Goal: Task Accomplishment & Management: Manage account settings

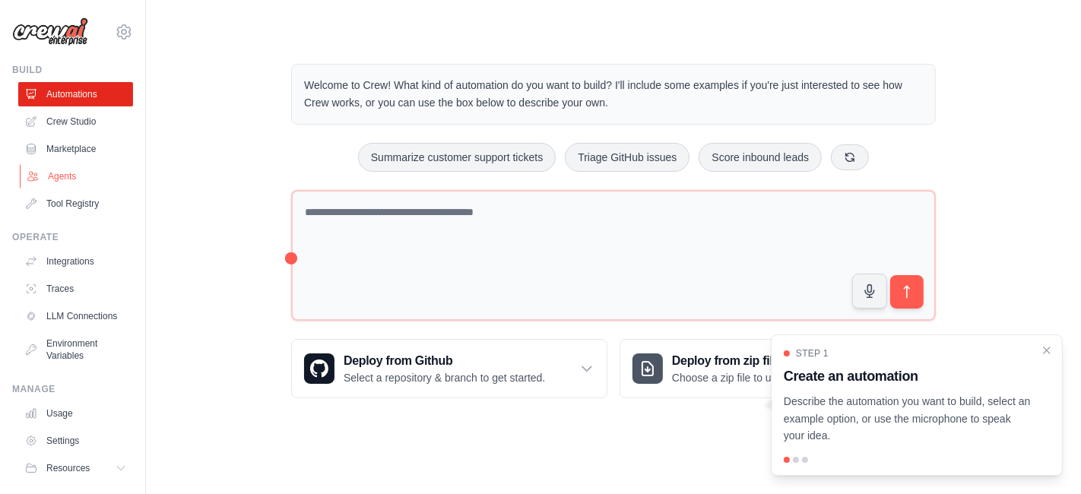
click at [58, 170] on link "Agents" at bounding box center [77, 176] width 115 height 24
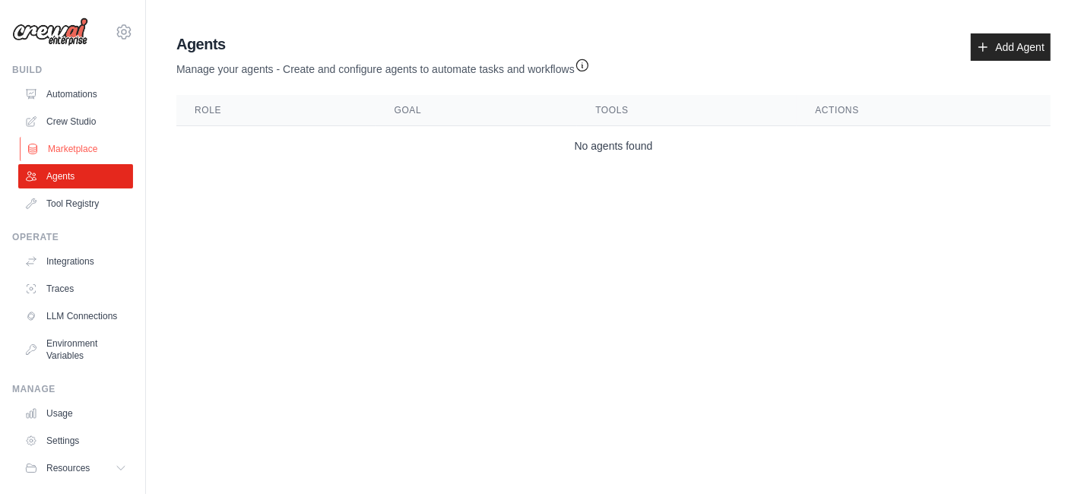
click at [78, 138] on link "Marketplace" at bounding box center [77, 149] width 115 height 24
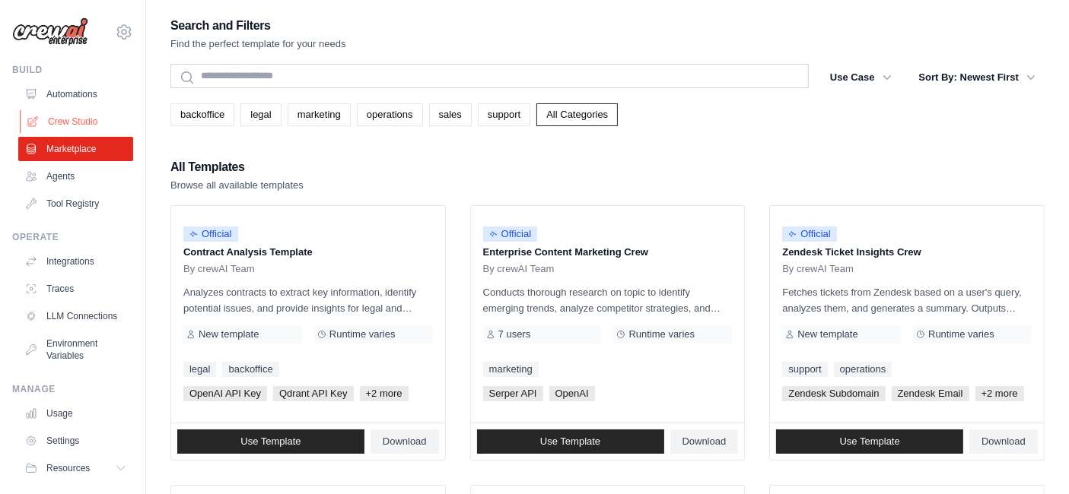
click at [78, 125] on link "Crew Studio" at bounding box center [77, 122] width 115 height 24
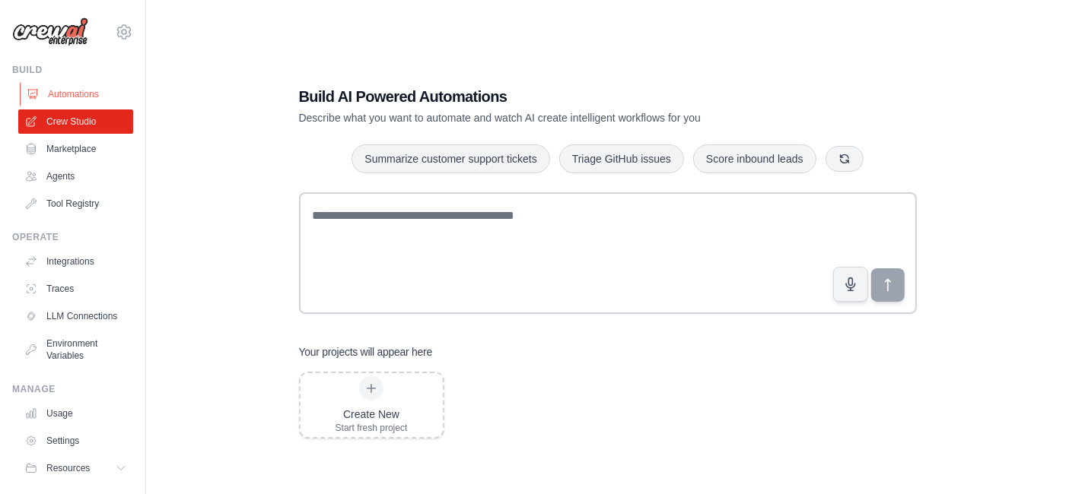
click at [67, 94] on link "Automations" at bounding box center [77, 94] width 115 height 24
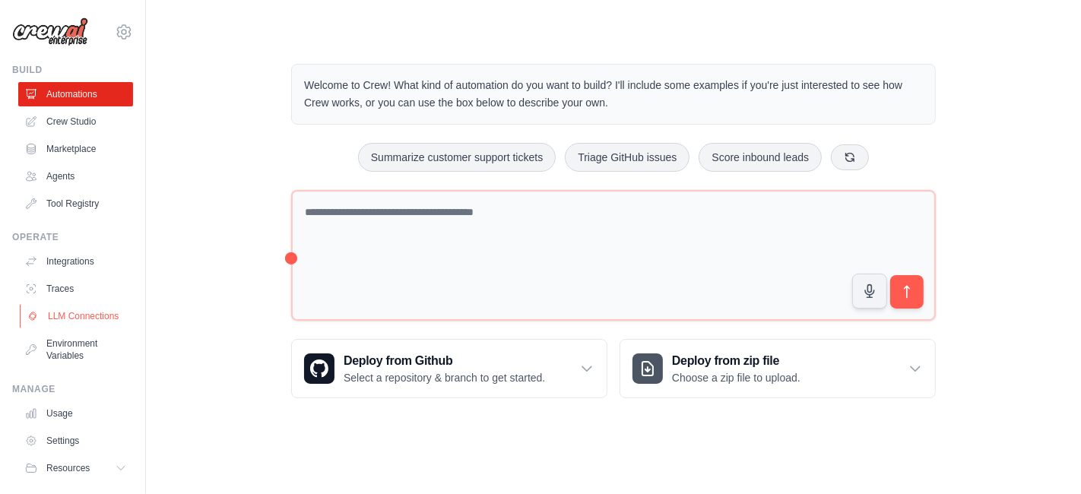
scroll to position [50, 0]
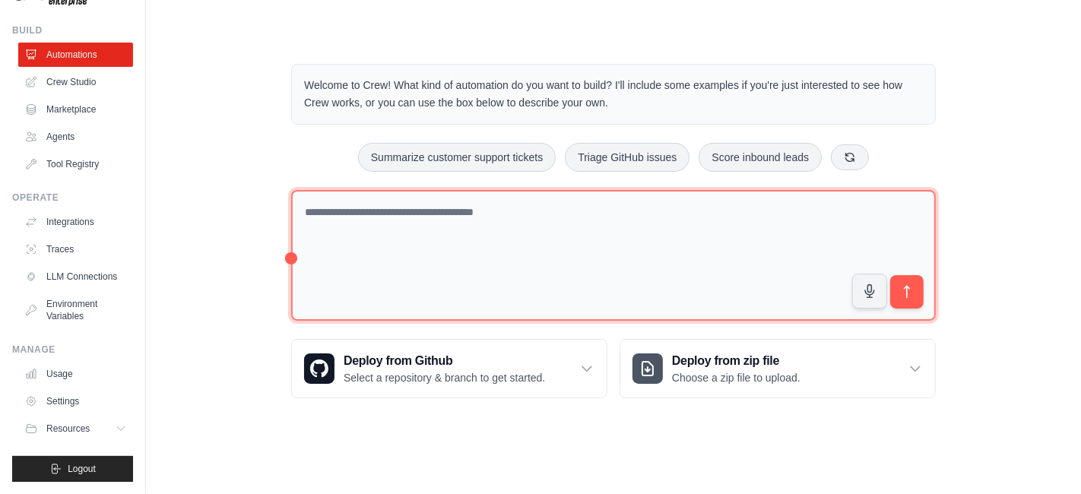
click at [339, 220] on textarea at bounding box center [613, 256] width 645 height 132
click at [419, 211] on textarea "**********" at bounding box center [613, 256] width 645 height 132
click at [723, 211] on textarea "**********" at bounding box center [613, 256] width 645 height 132
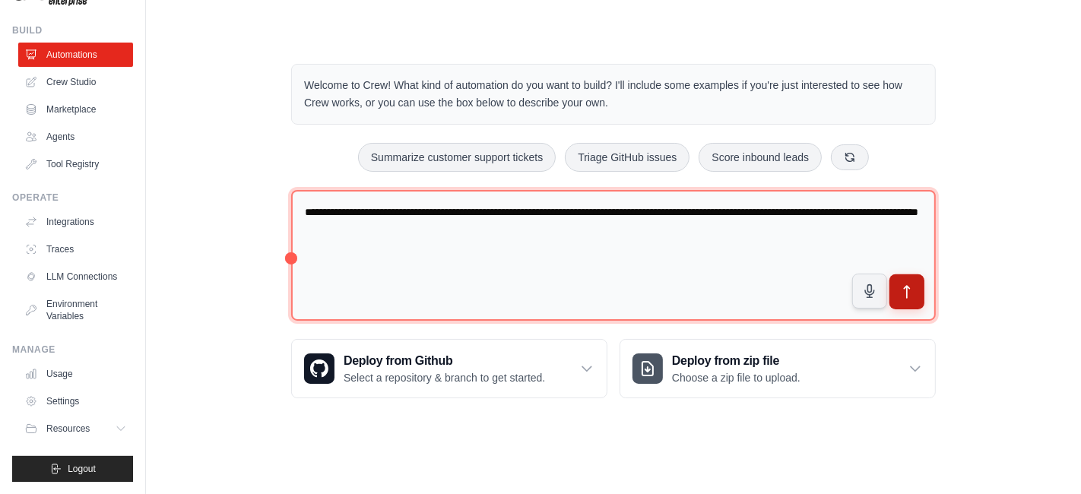
type textarea "**********"
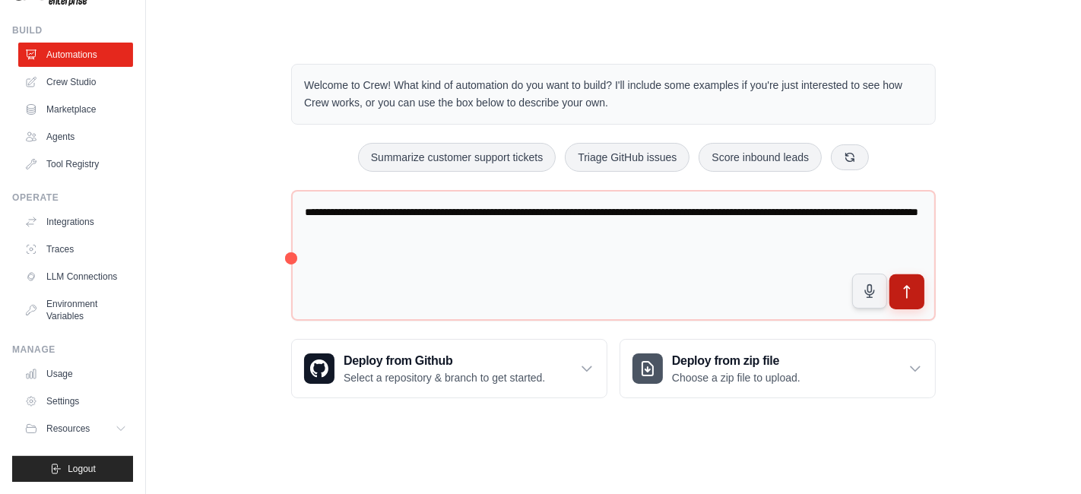
click at [912, 290] on icon "submit" at bounding box center [908, 292] width 16 height 16
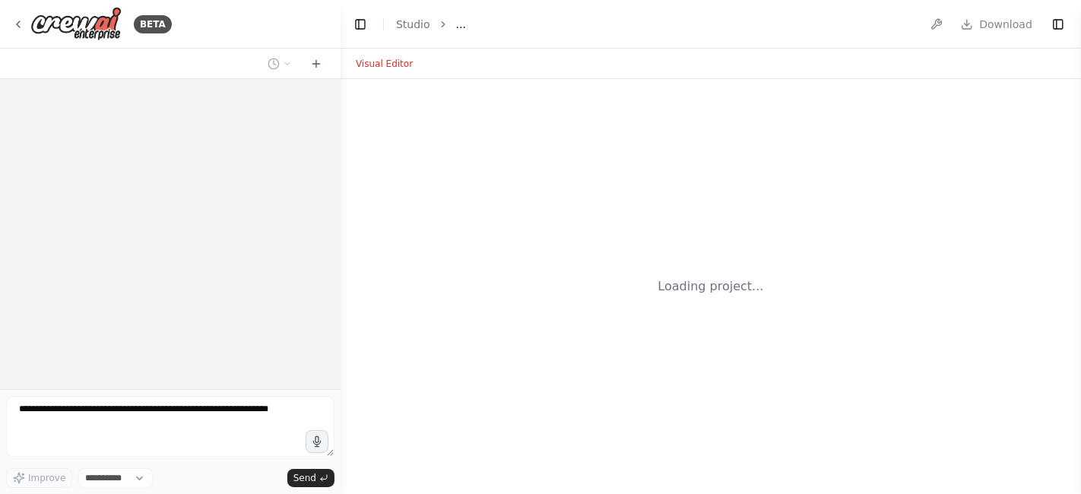
select select "****"
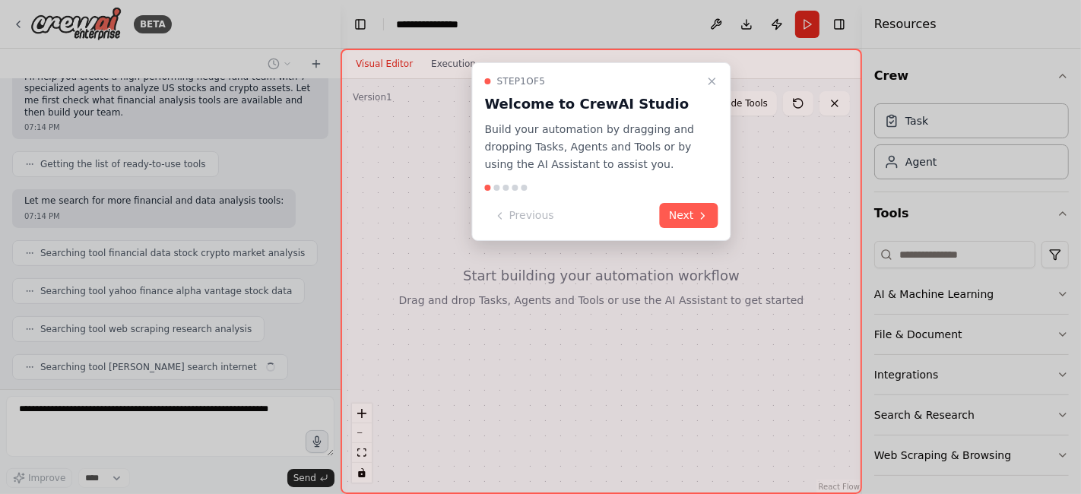
scroll to position [166, 0]
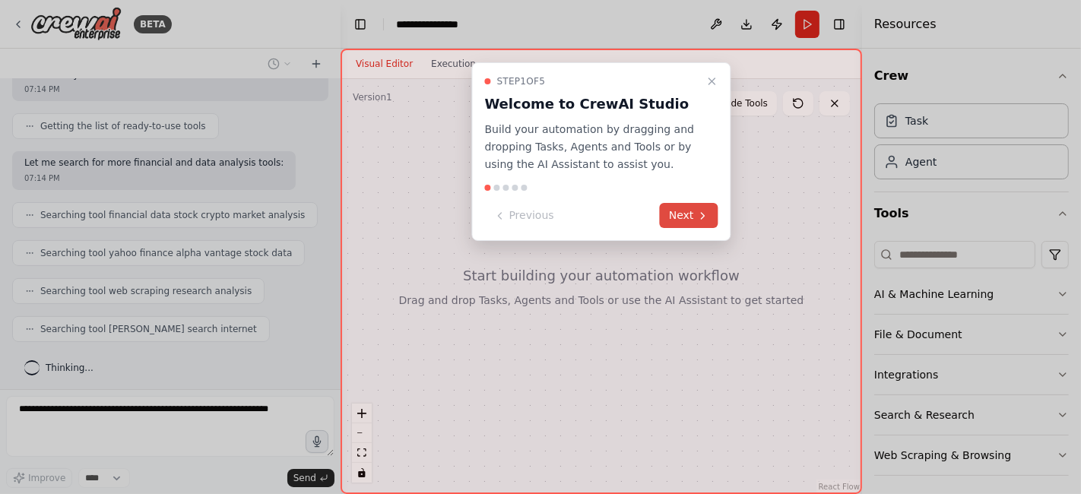
click at [684, 209] on button "Next" at bounding box center [689, 215] width 59 height 25
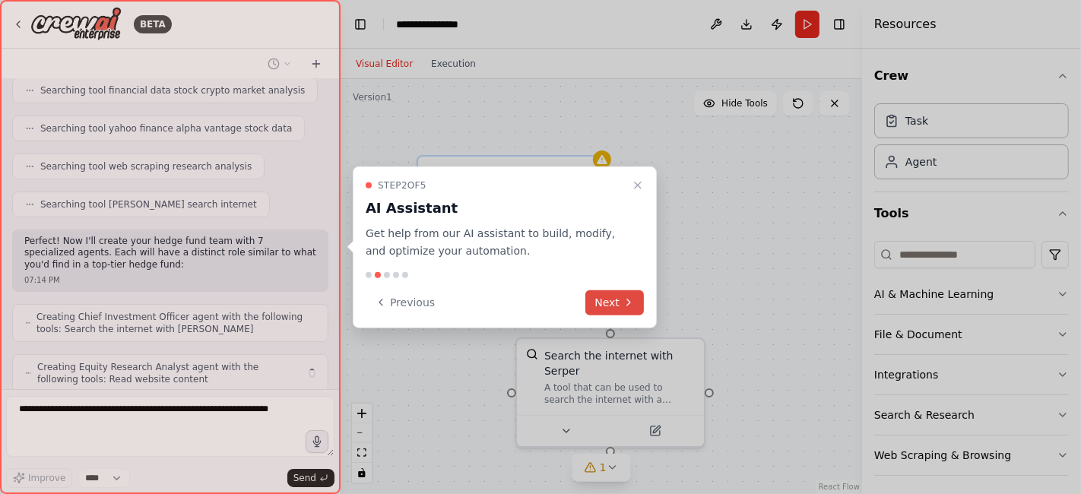
scroll to position [340, 0]
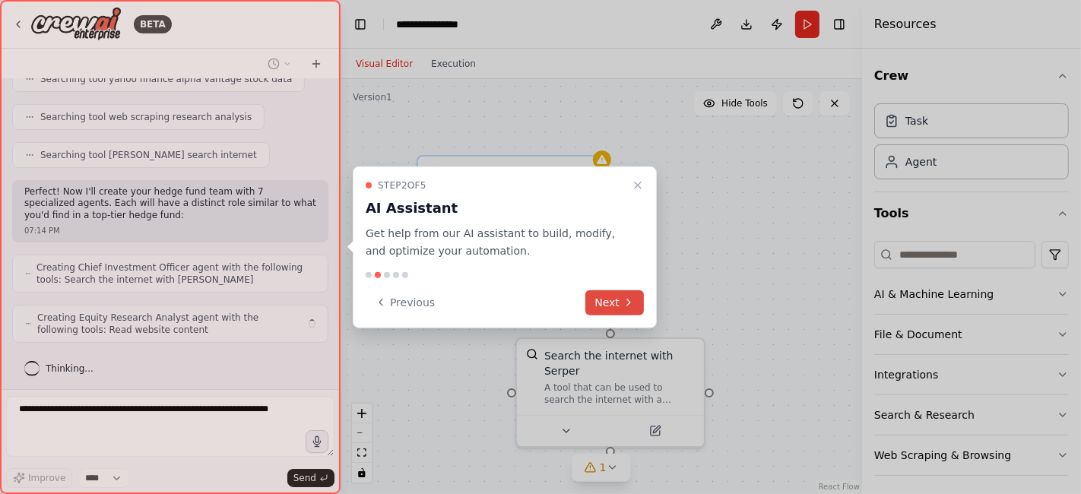
click at [615, 304] on button "Next" at bounding box center [615, 302] width 59 height 25
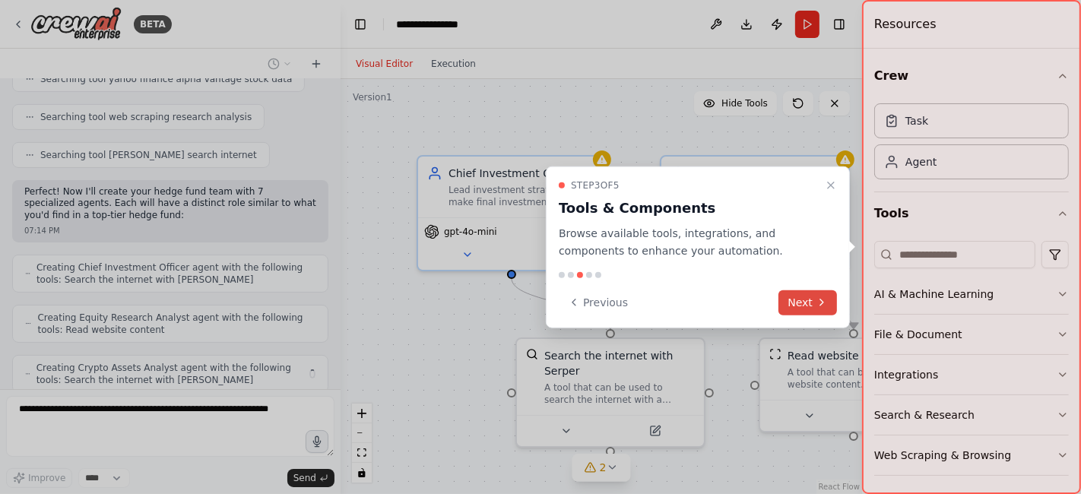
scroll to position [389, 0]
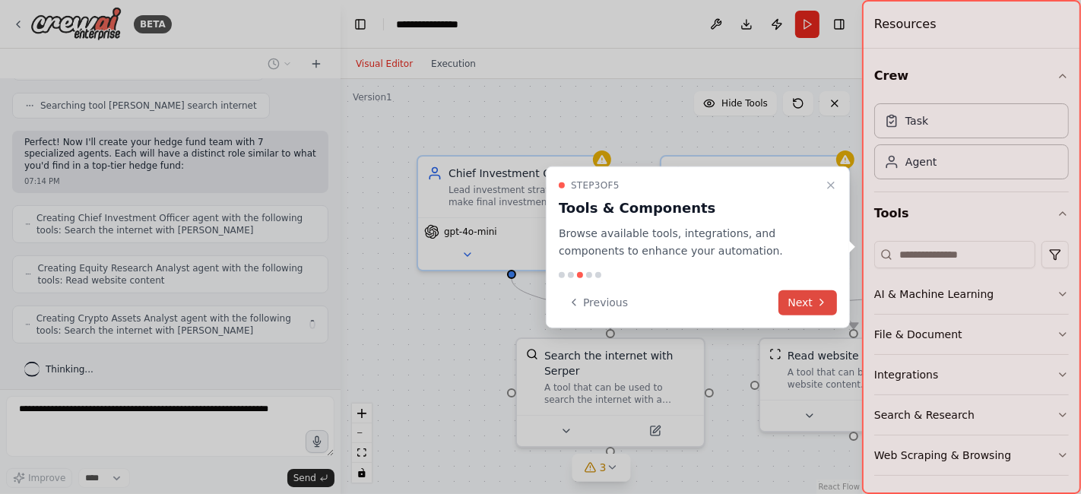
click at [815, 303] on button "Next" at bounding box center [808, 302] width 59 height 25
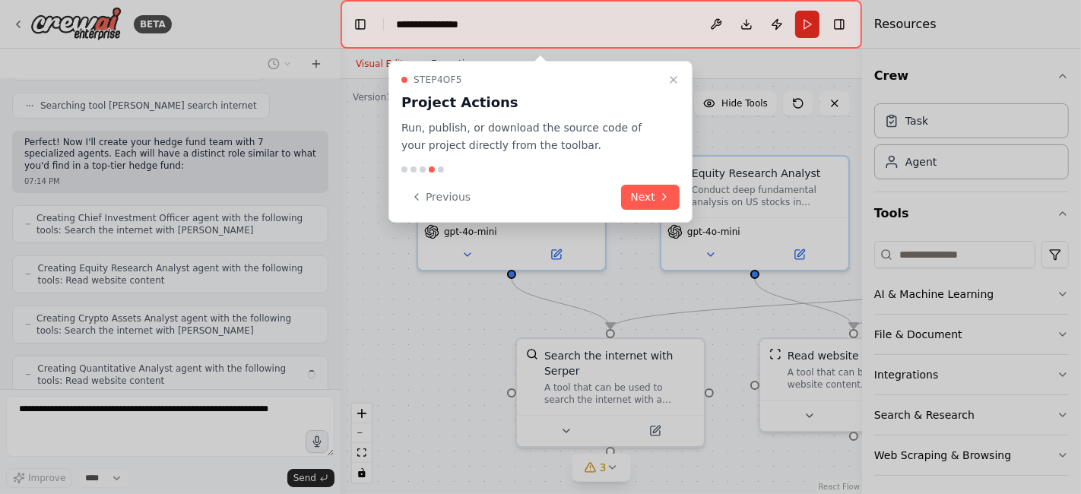
scroll to position [440, 0]
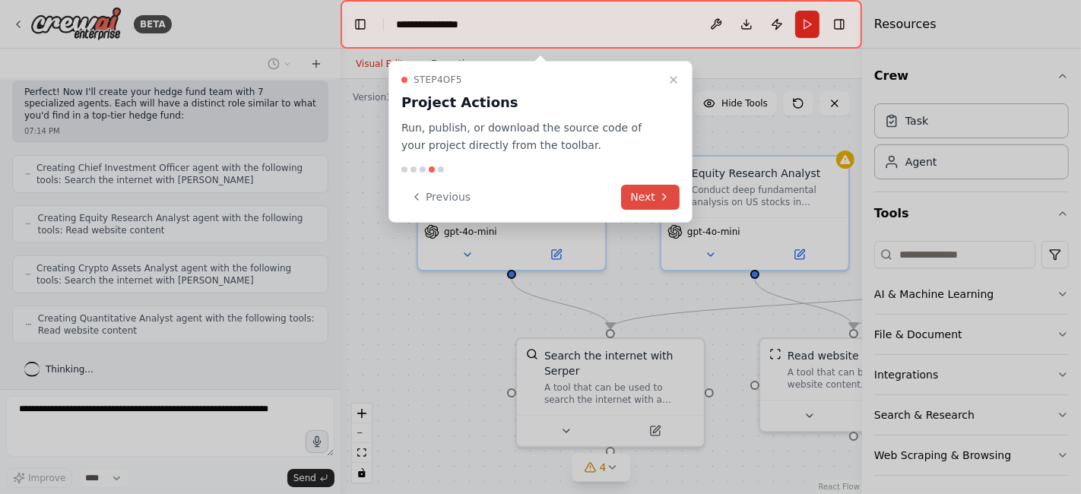
click at [656, 190] on button "Next" at bounding box center [650, 197] width 59 height 25
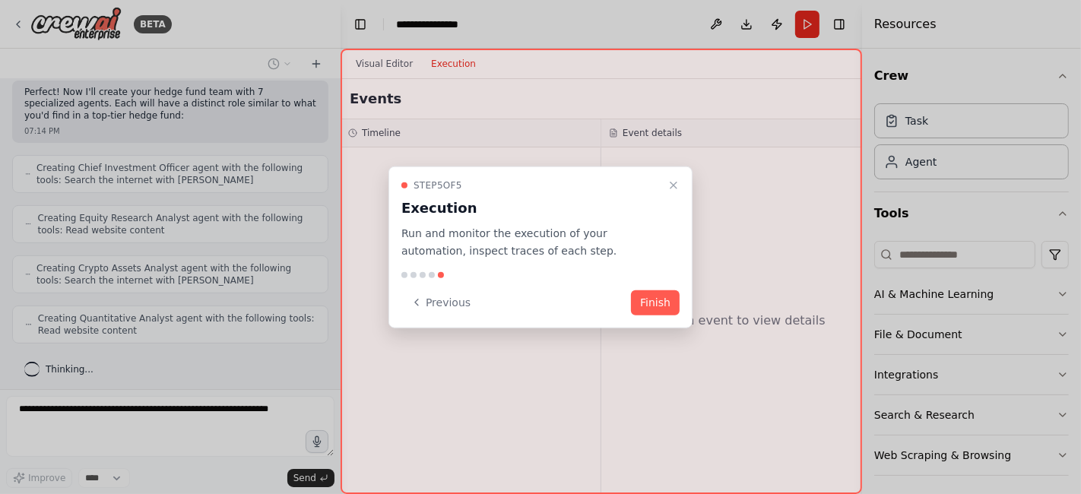
scroll to position [489, 0]
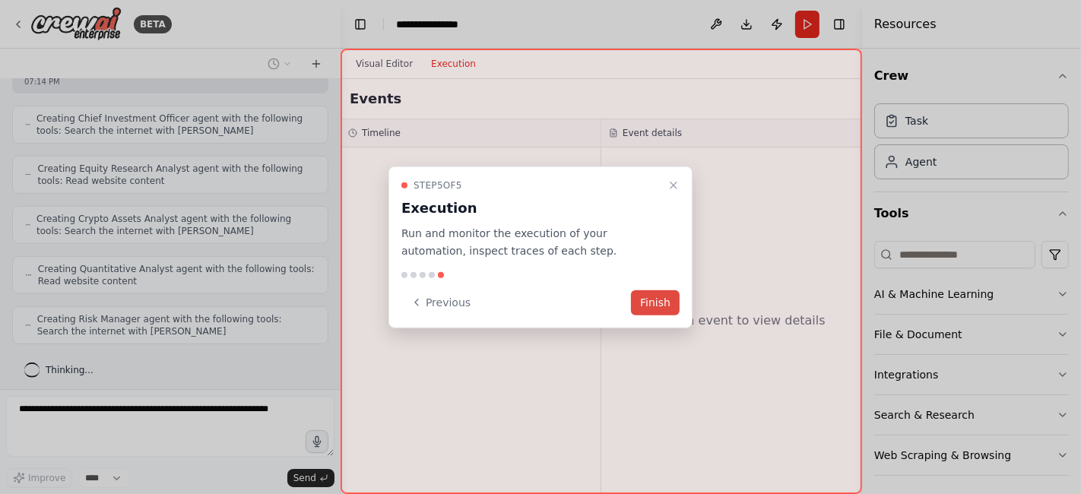
click at [652, 310] on button "Finish" at bounding box center [655, 302] width 49 height 25
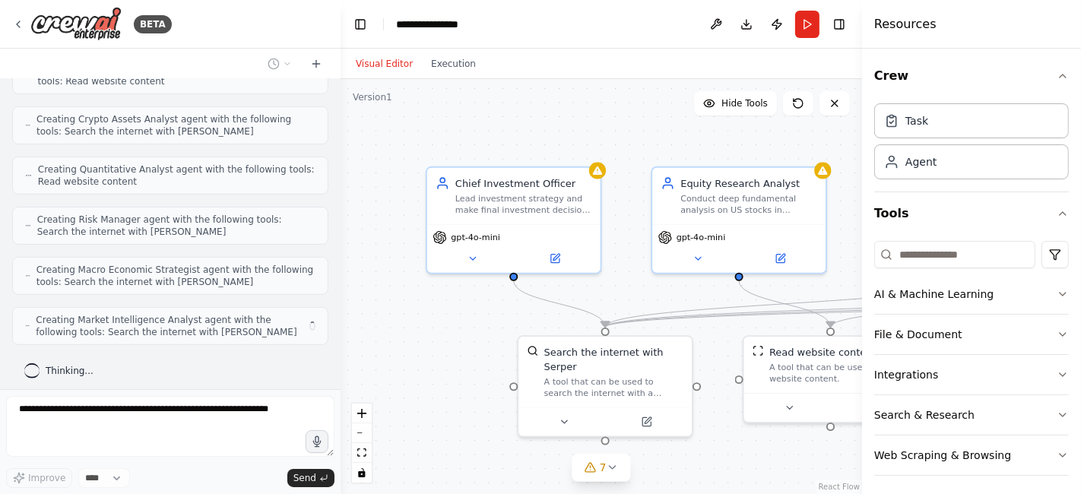
scroll to position [589, 0]
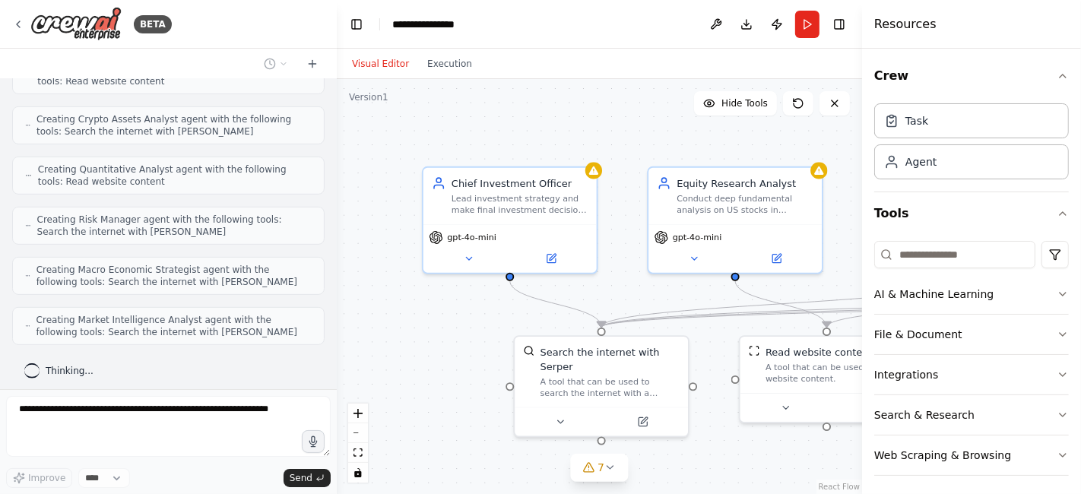
click at [336, 303] on div "BETA create a team that mimicks a hedge fund to analyze US stocks and crypto as…" at bounding box center [540, 247] width 1081 height 494
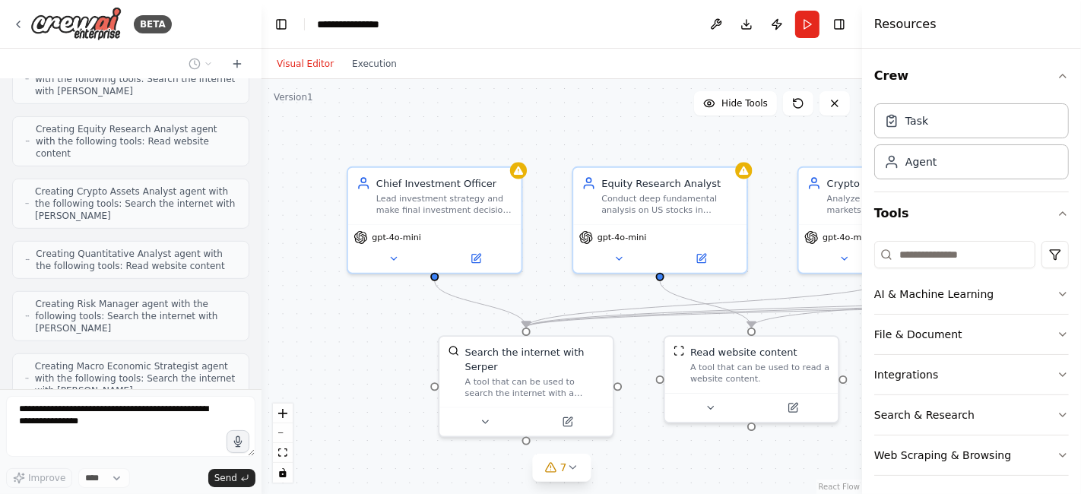
drag, startPoint x: 334, startPoint y: 311, endPoint x: 254, endPoint y: 303, distance: 80.2
click at [256, 303] on div at bounding box center [259, 247] width 6 height 494
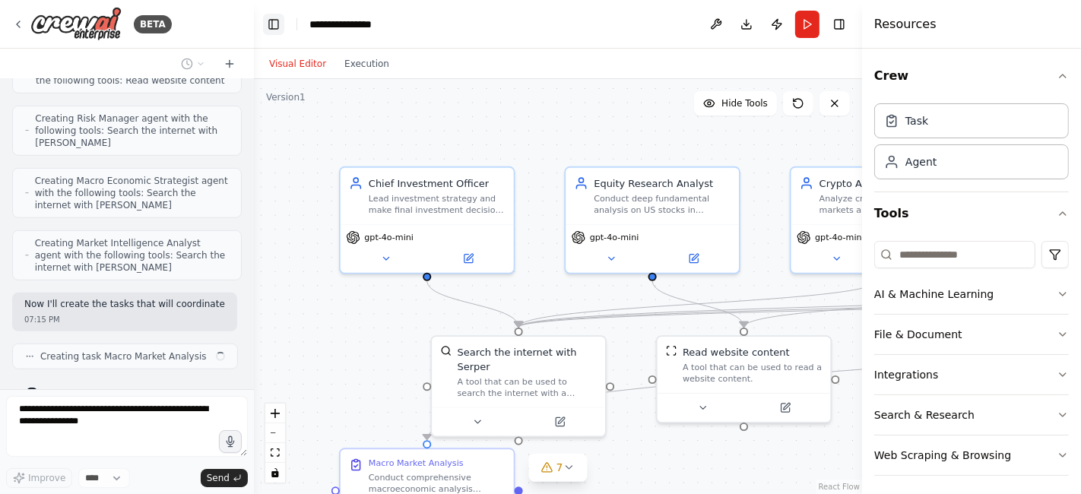
scroll to position [834, 0]
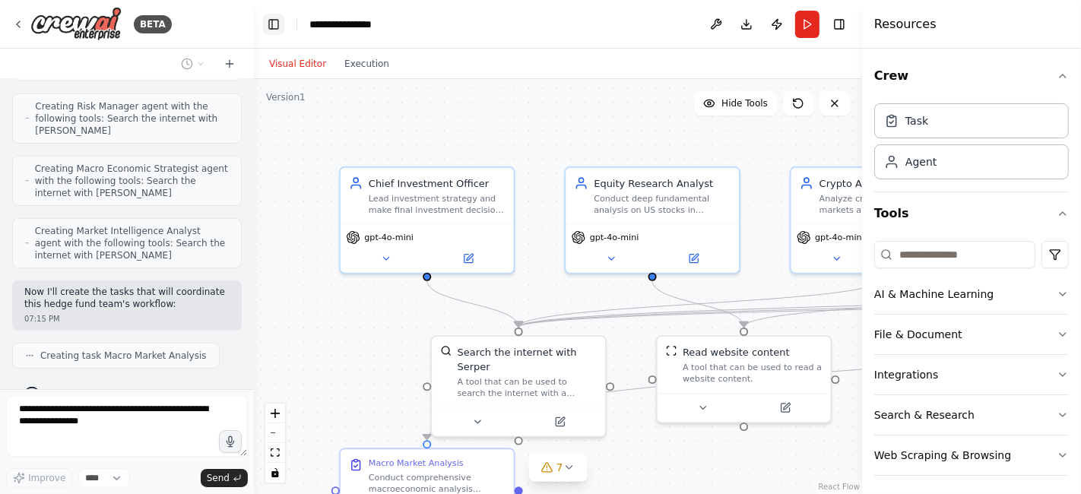
click at [272, 26] on button "Toggle Left Sidebar" at bounding box center [273, 24] width 21 height 21
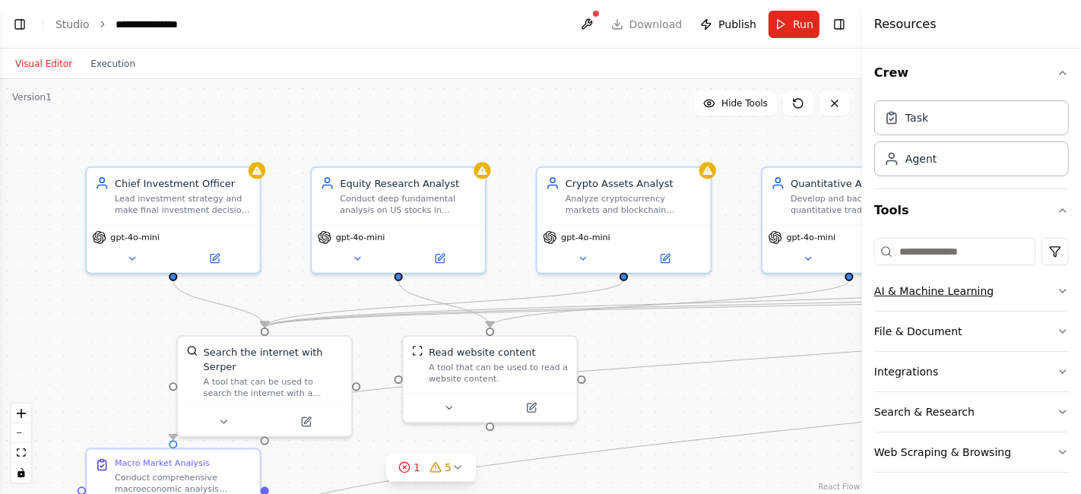
scroll to position [871, 0]
click at [1057, 285] on icon "button" at bounding box center [1063, 291] width 12 height 12
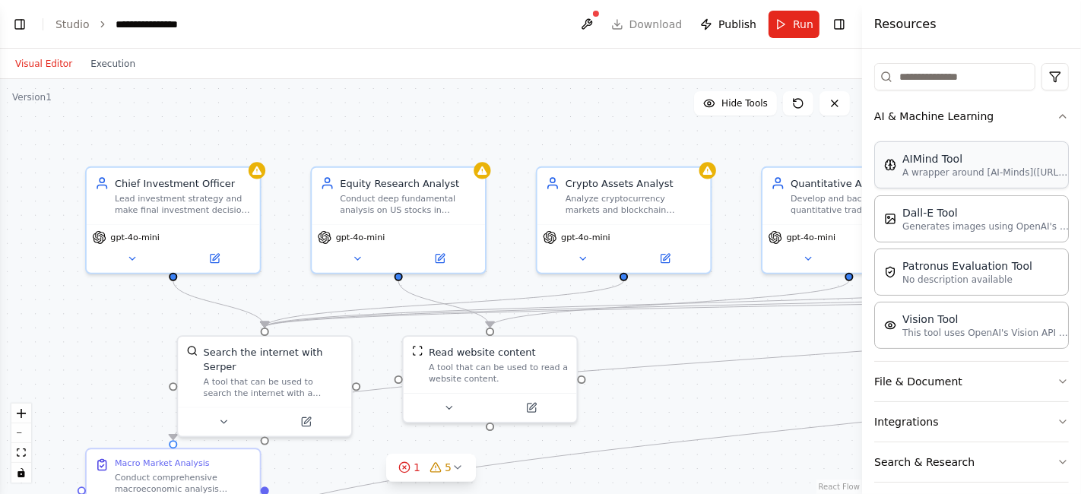
scroll to position [227, 0]
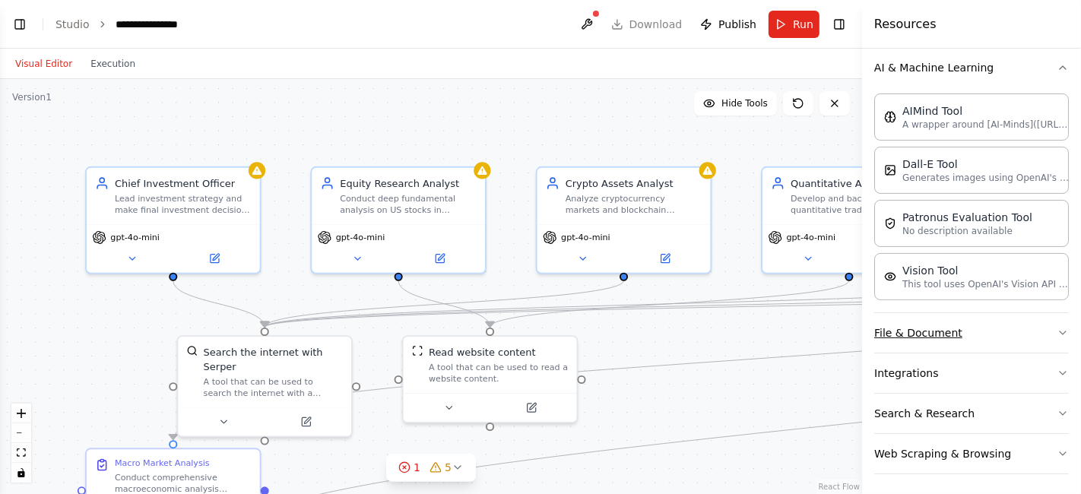
click at [1003, 341] on button "File & Document" at bounding box center [972, 333] width 195 height 40
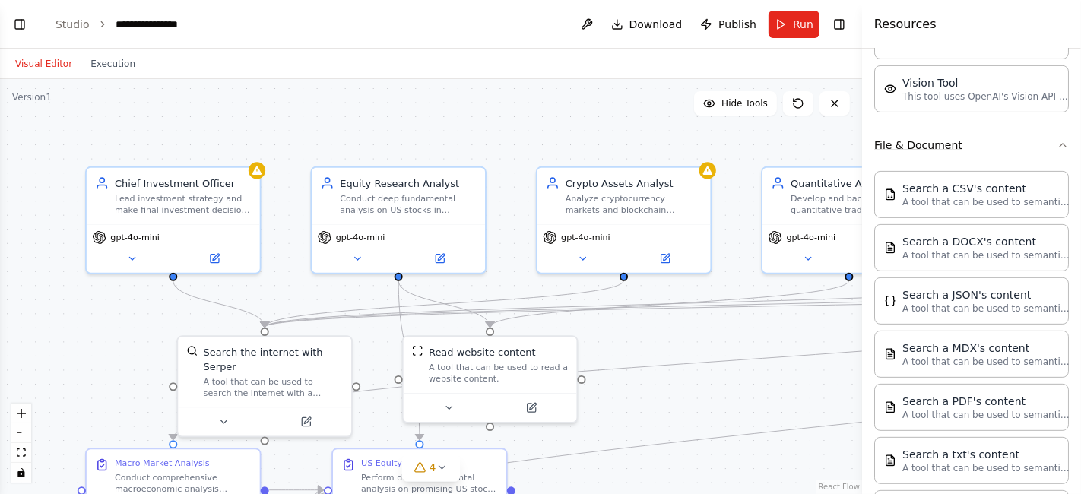
scroll to position [475, 0]
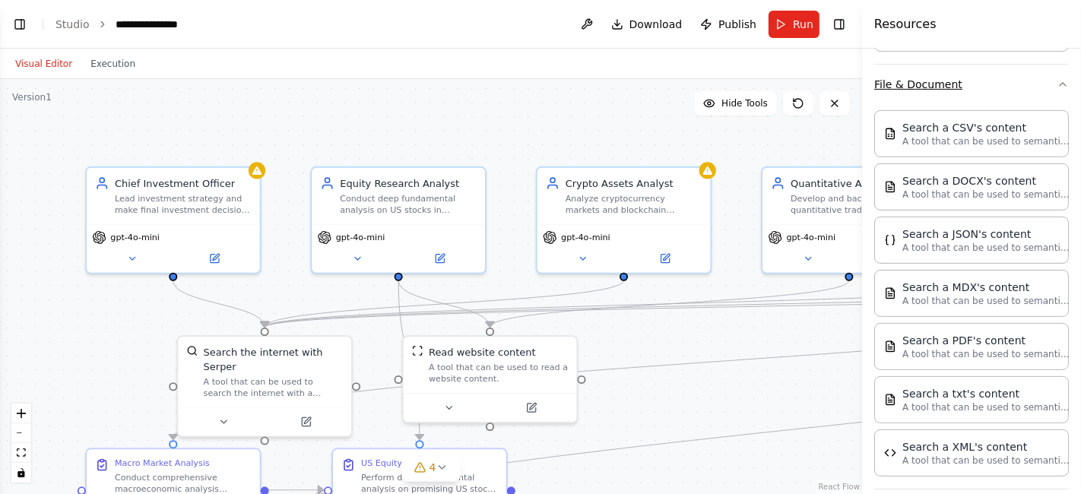
click at [999, 83] on button "File & Document" at bounding box center [972, 85] width 195 height 40
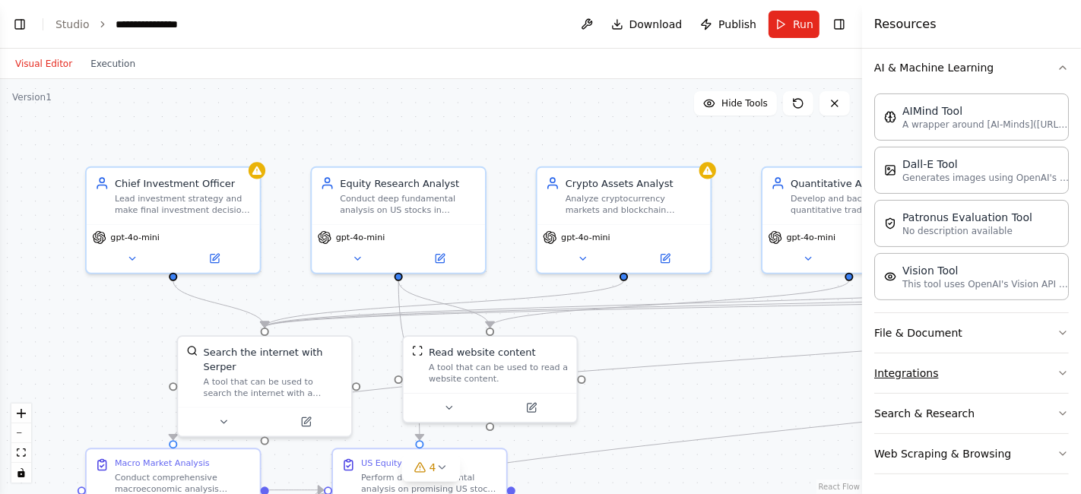
click at [980, 365] on button "Integrations" at bounding box center [972, 374] width 195 height 40
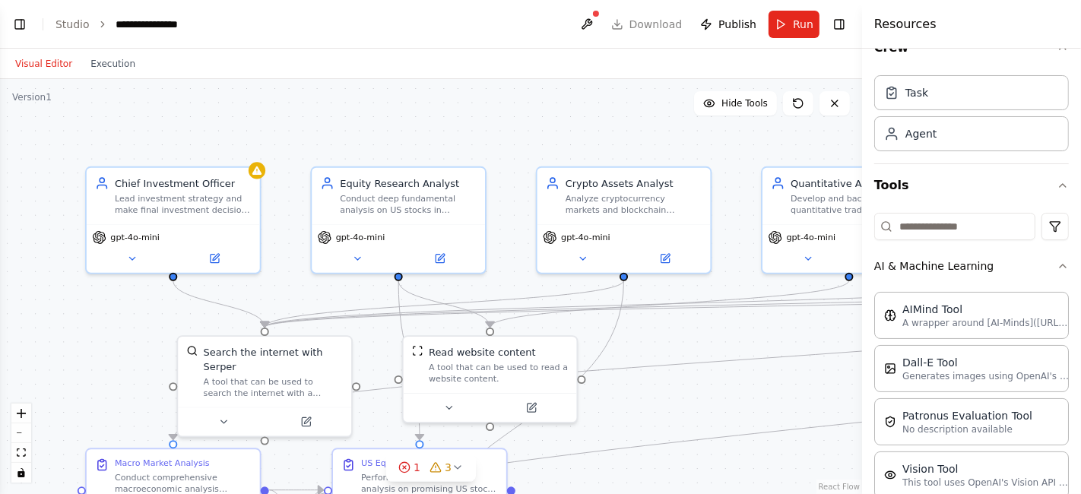
scroll to position [0, 0]
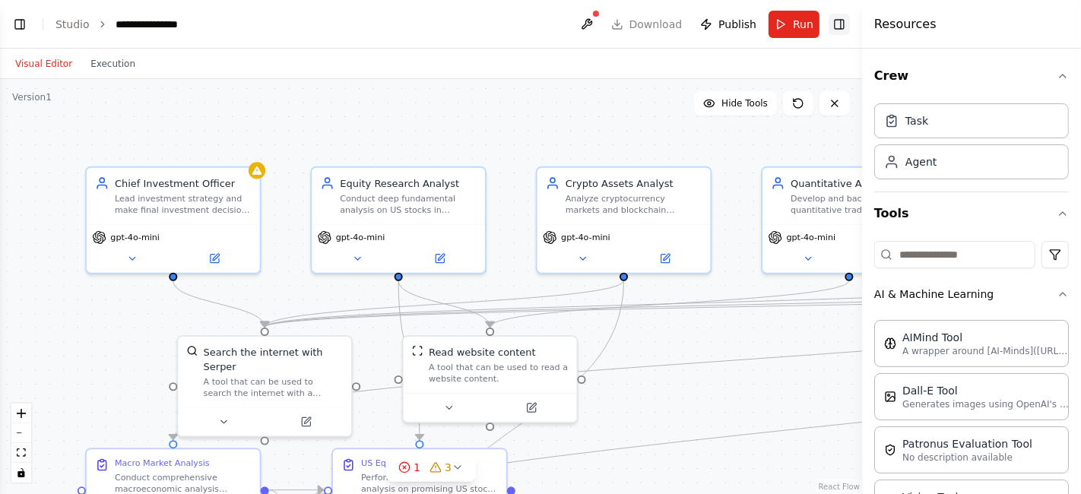
click at [839, 14] on button "Toggle Right Sidebar" at bounding box center [839, 24] width 21 height 21
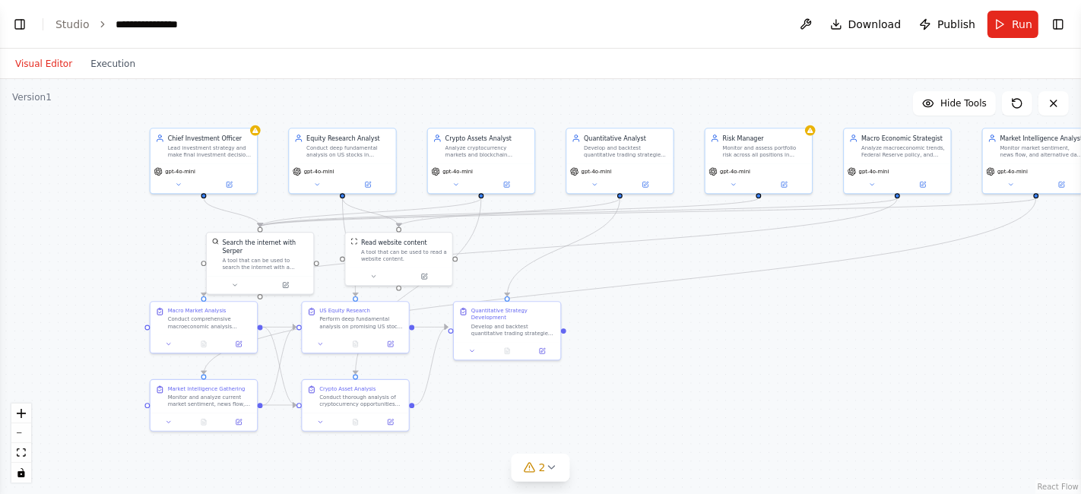
scroll to position [1034, 0]
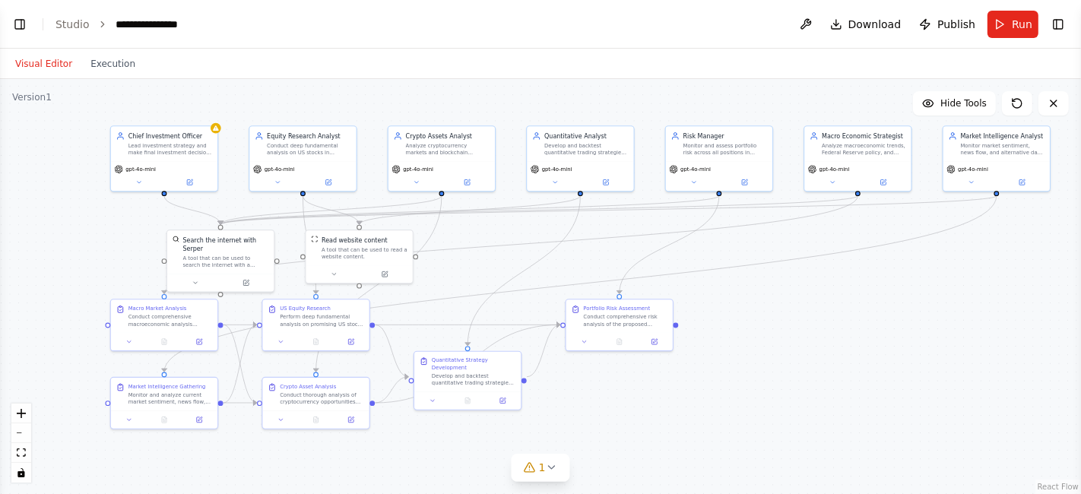
drag, startPoint x: 853, startPoint y: 326, endPoint x: 597, endPoint y: 290, distance: 258.9
click at [597, 290] on div ".deletable-edge-delete-btn { width: 20px; height: 20px; border: 0px solid #ffff…" at bounding box center [540, 286] width 1081 height 415
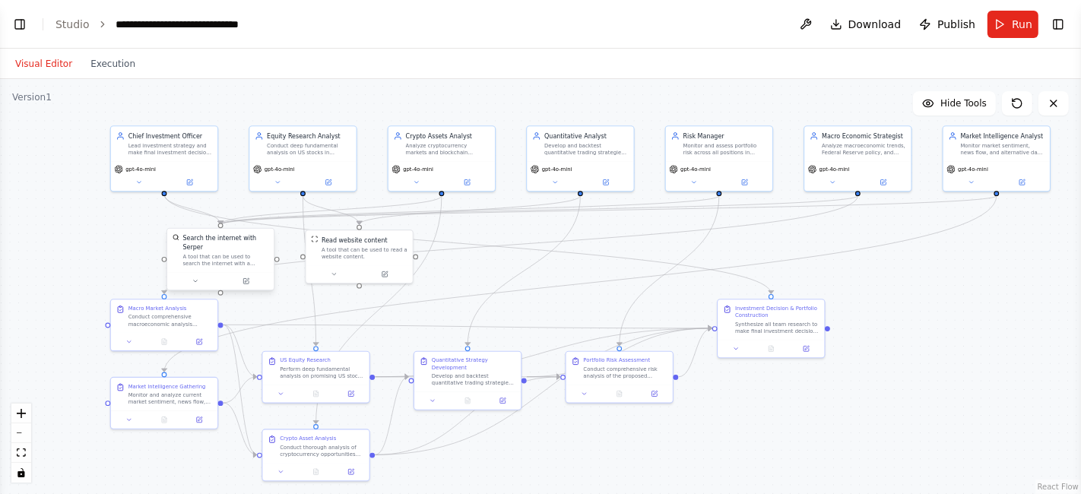
scroll to position [1834, 0]
drag, startPoint x: 207, startPoint y: 253, endPoint x: 226, endPoint y: 255, distance: 19.1
click at [226, 255] on div "A tool that can be used to search the internet with a search_query. Supports di…" at bounding box center [248, 260] width 86 height 14
drag, startPoint x: 166, startPoint y: 319, endPoint x: 125, endPoint y: 320, distance: 40.3
click at [125, 320] on div "Conduct comprehensive macroeconomic analysis focusing on {market_focus} conditi…" at bounding box center [136, 319] width 84 height 14
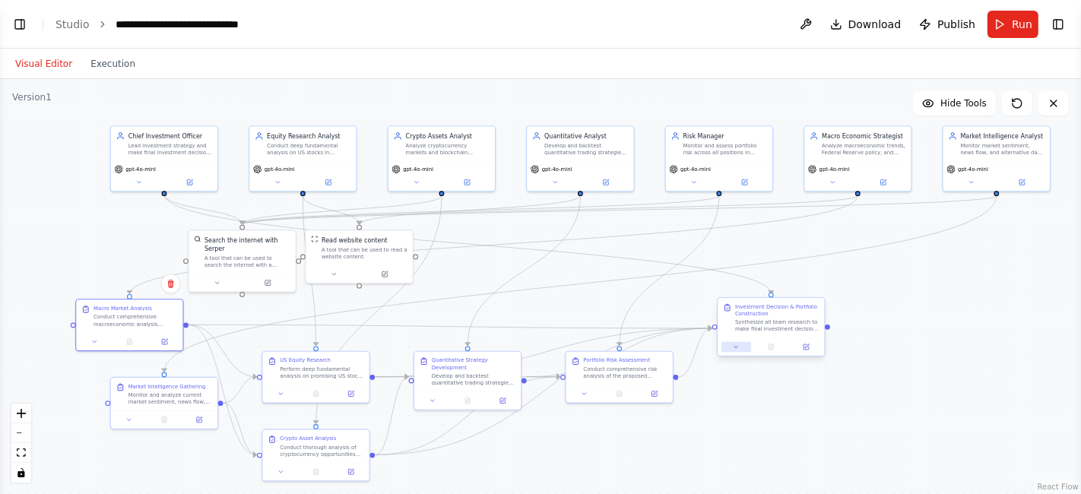
click at [734, 351] on button at bounding box center [737, 347] width 30 height 11
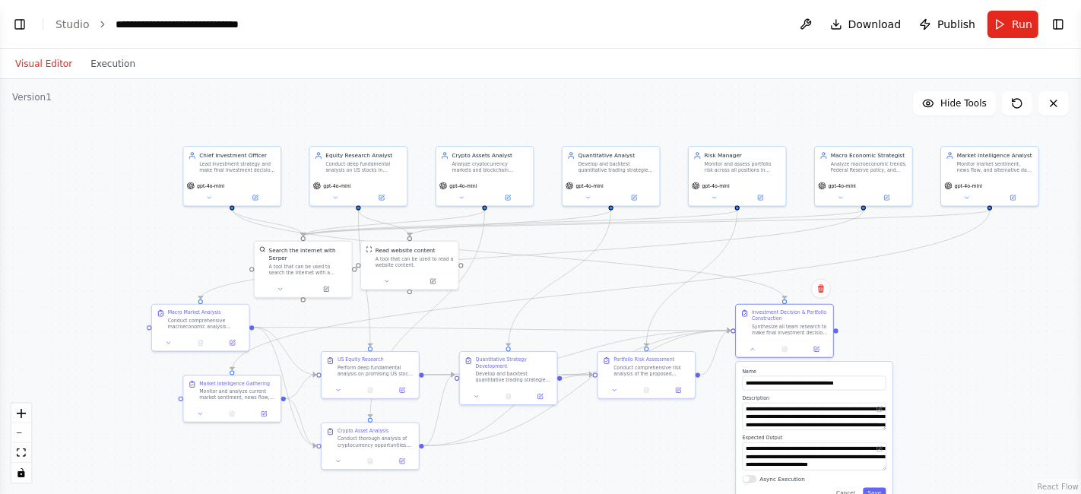
click at [922, 354] on div ".deletable-edge-delete-btn { width: 20px; height: 20px; border: 0px solid #ffff…" at bounding box center [540, 286] width 1081 height 415
click at [667, 462] on div ".deletable-edge-delete-btn { width: 20px; height: 20px; border: 0px solid #ffff…" at bounding box center [540, 286] width 1081 height 415
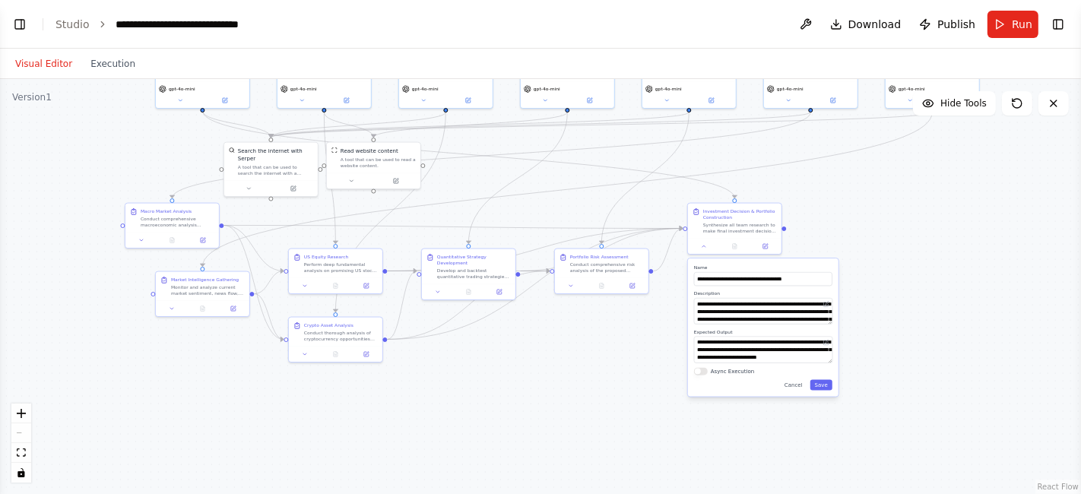
drag, startPoint x: 909, startPoint y: 444, endPoint x: 847, endPoint y: 342, distance: 119.1
click at [847, 342] on div ".deletable-edge-delete-btn { width: 20px; height: 20px; border: 0px solid #ffff…" at bounding box center [540, 286] width 1081 height 415
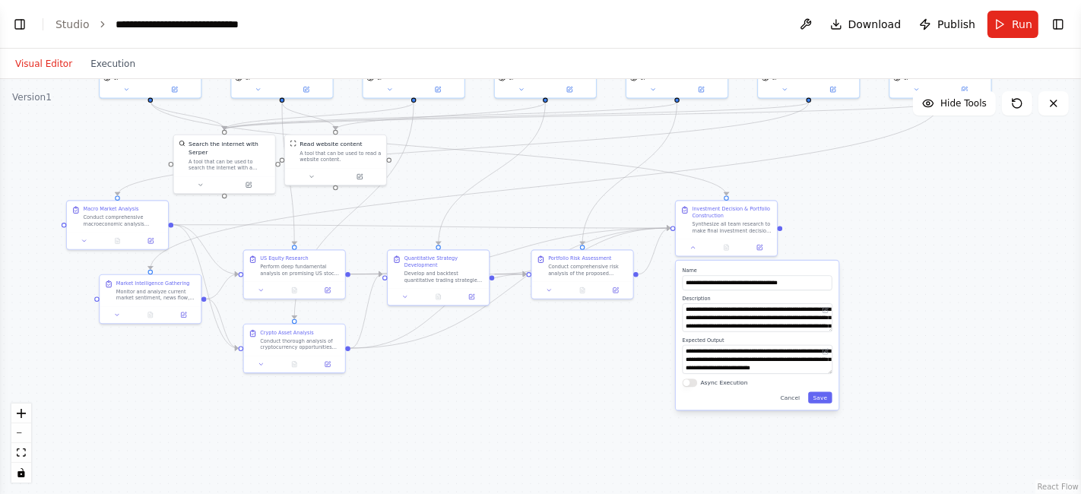
click at [604, 361] on div ".deletable-edge-delete-btn { width: 20px; height: 20px; border: 0px solid #ffff…" at bounding box center [540, 286] width 1081 height 415
click at [696, 241] on button at bounding box center [693, 246] width 28 height 10
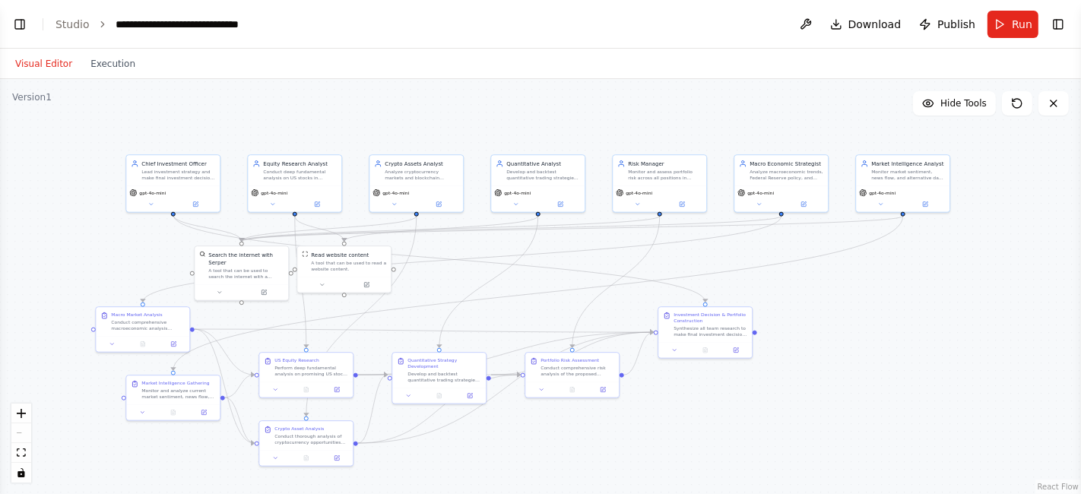
drag, startPoint x: 117, startPoint y: 136, endPoint x: 106, endPoint y: 244, distance: 108.5
click at [106, 244] on div ".deletable-edge-delete-btn { width: 20px; height: 20px; border: 0px solid #ffff…" at bounding box center [540, 286] width 1081 height 415
click at [152, 211] on div "Chief Investment Officer Lead investment strategy and make final investment dec…" at bounding box center [172, 183] width 95 height 59
click at [152, 207] on div "gpt-4o-mini" at bounding box center [173, 197] width 94 height 27
click at [150, 203] on icon at bounding box center [151, 203] width 6 height 6
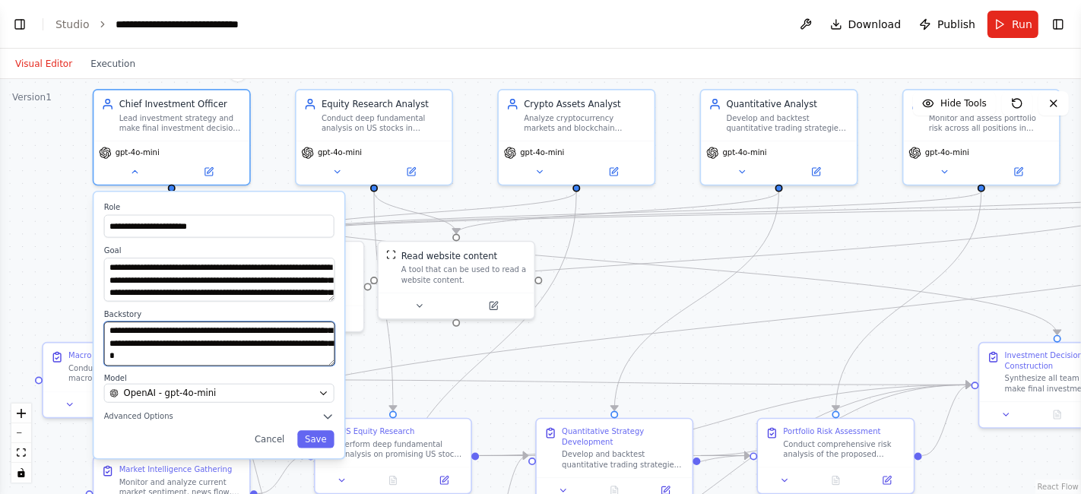
scroll to position [76, 0]
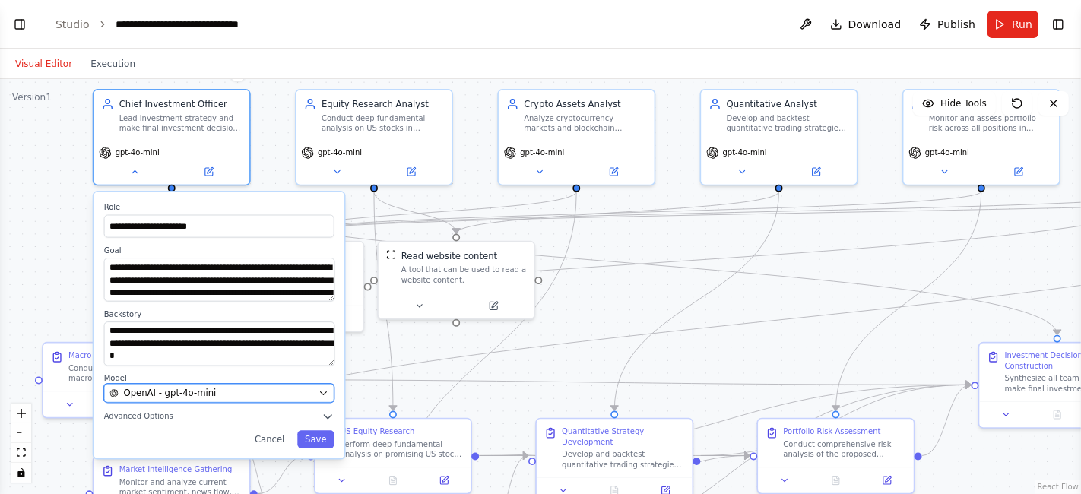
click at [291, 392] on div "OpenAI - gpt-4o-mini" at bounding box center [212, 393] width 204 height 13
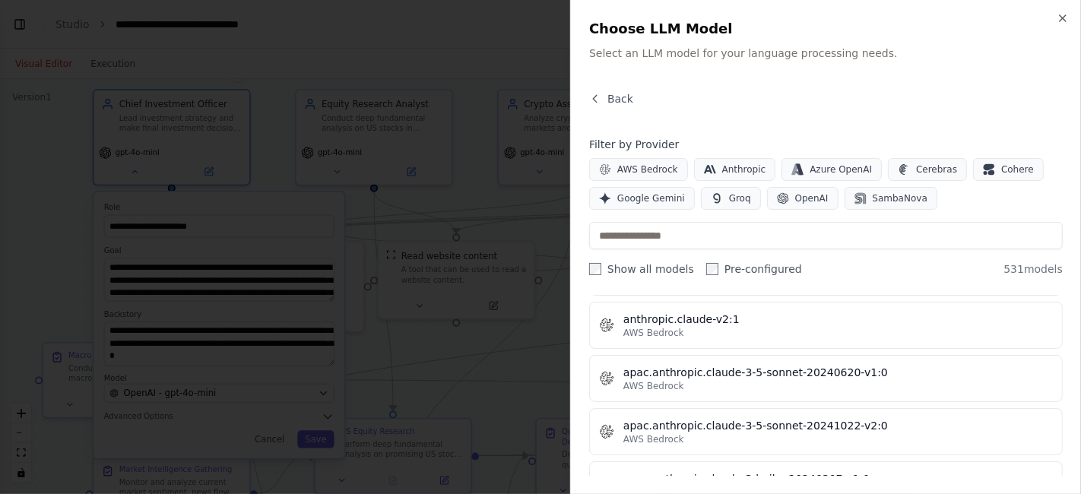
scroll to position [1688, 0]
click at [1062, 19] on icon "button" at bounding box center [1063, 18] width 6 height 6
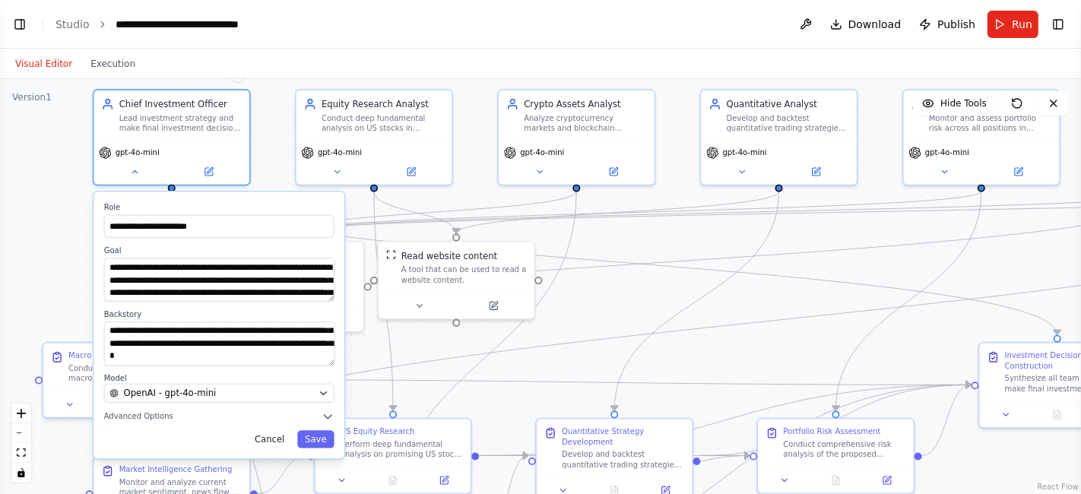
click at [280, 434] on button "Cancel" at bounding box center [269, 438] width 45 height 17
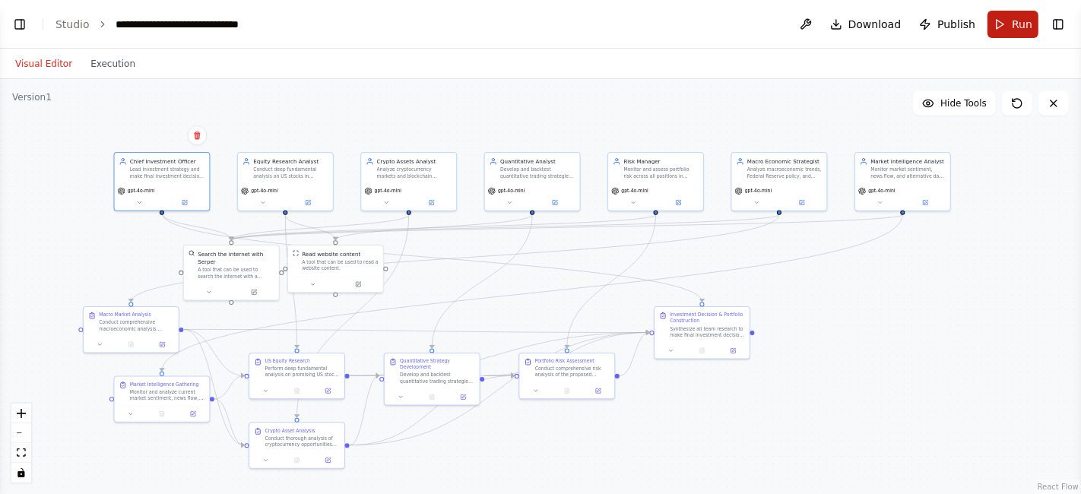
click at [1021, 31] on span "Run" at bounding box center [1022, 24] width 21 height 15
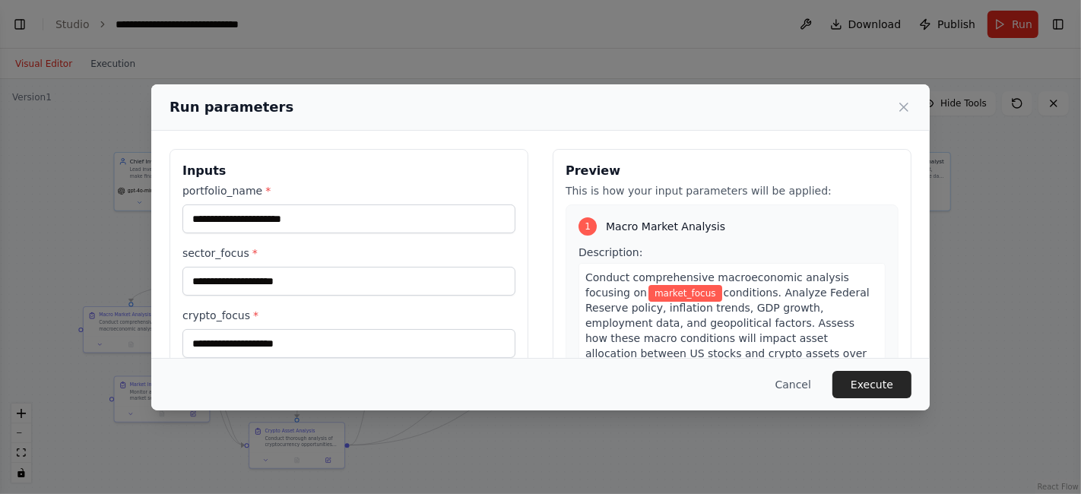
scroll to position [17, 0]
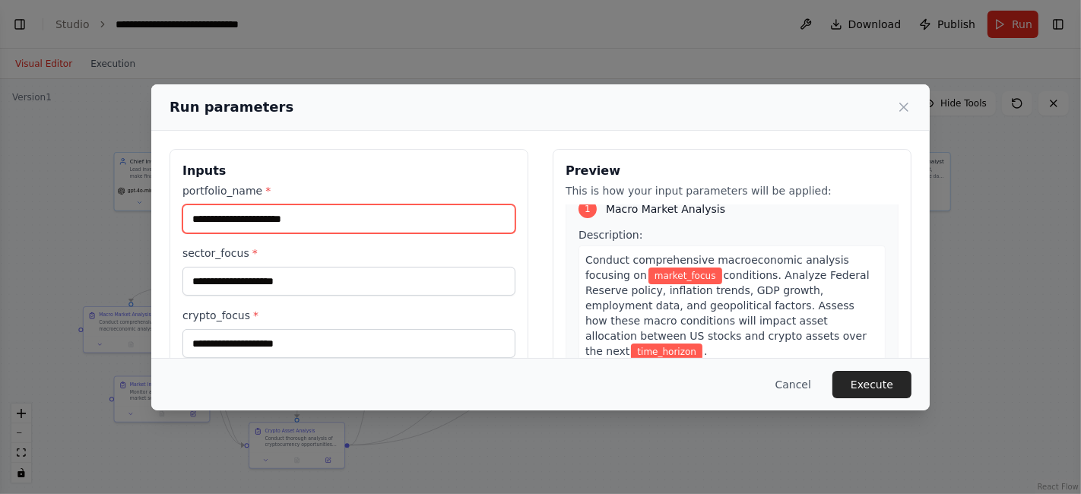
click at [306, 215] on input "portfolio_name *" at bounding box center [349, 219] width 333 height 29
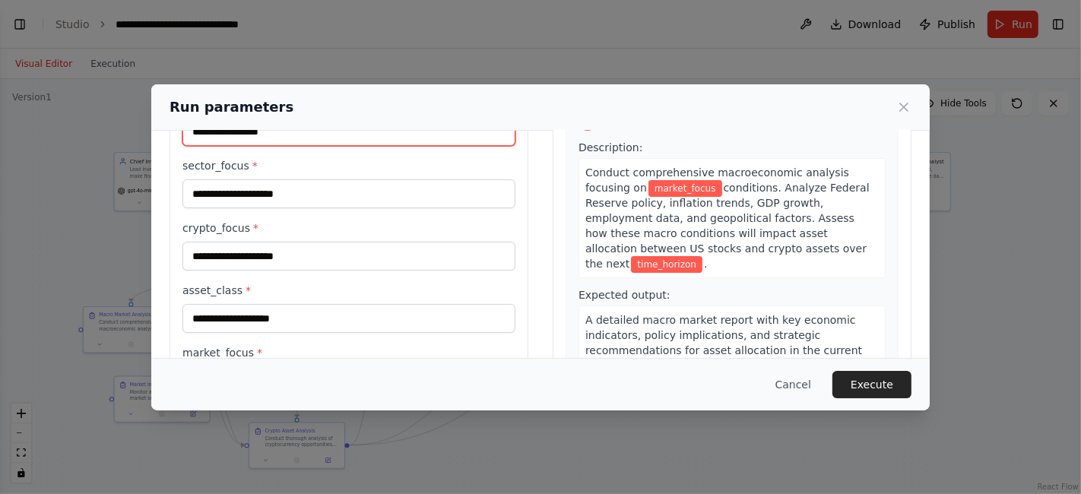
type input "**********"
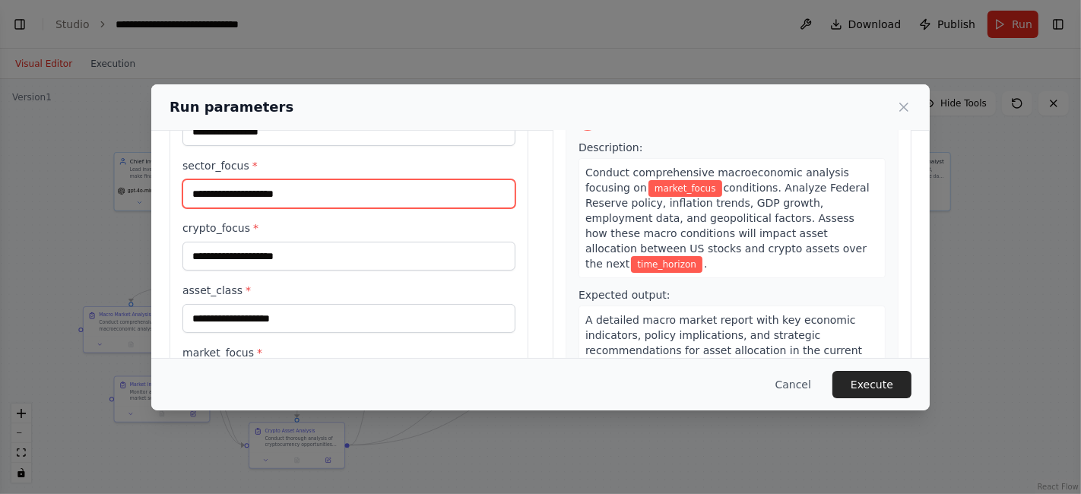
click at [252, 191] on input "sector_focus *" at bounding box center [349, 193] width 333 height 29
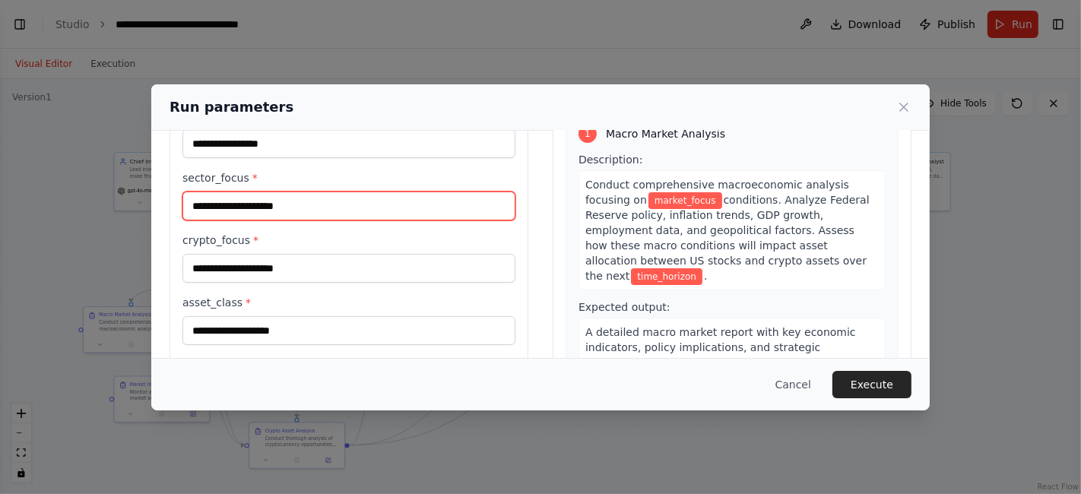
scroll to position [74, 0]
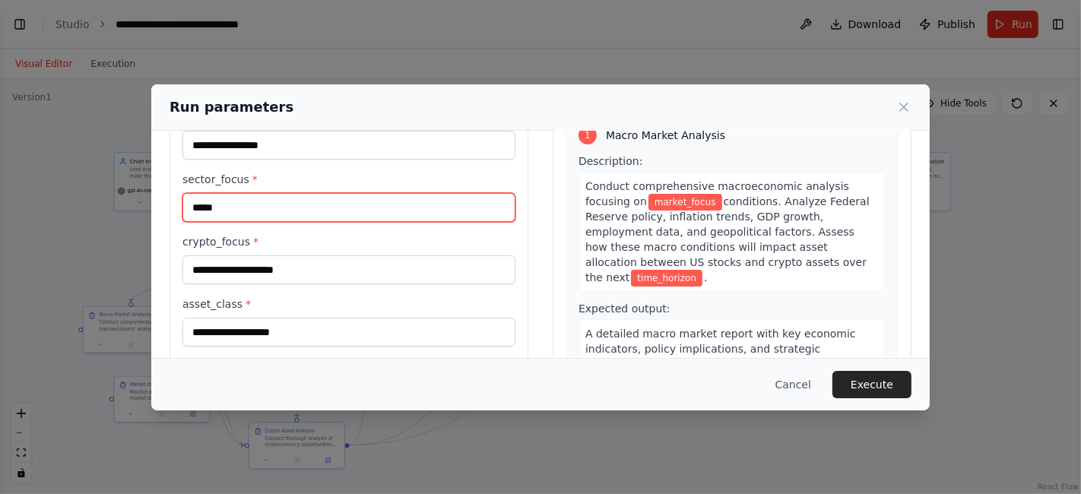
type input "*****"
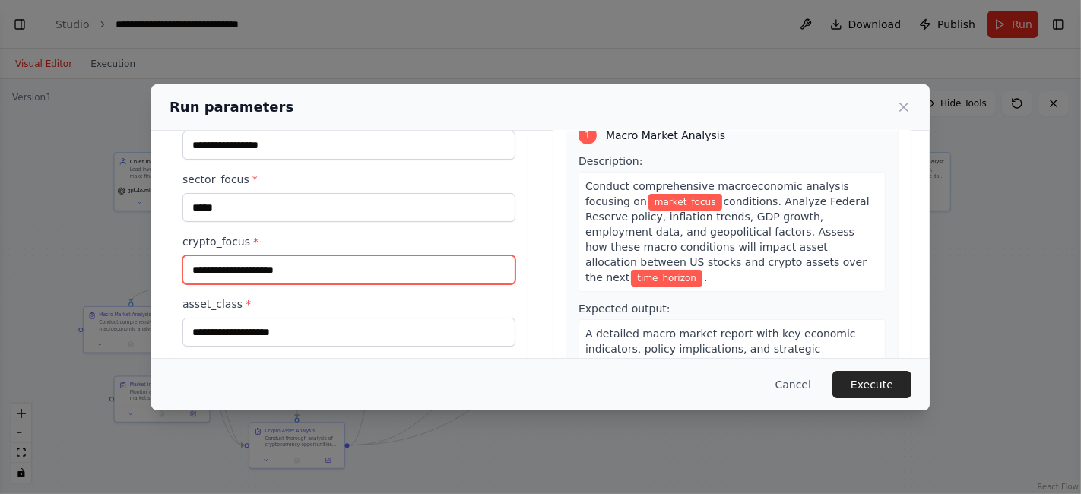
click at [245, 276] on input "crypto_focus *" at bounding box center [349, 270] width 333 height 29
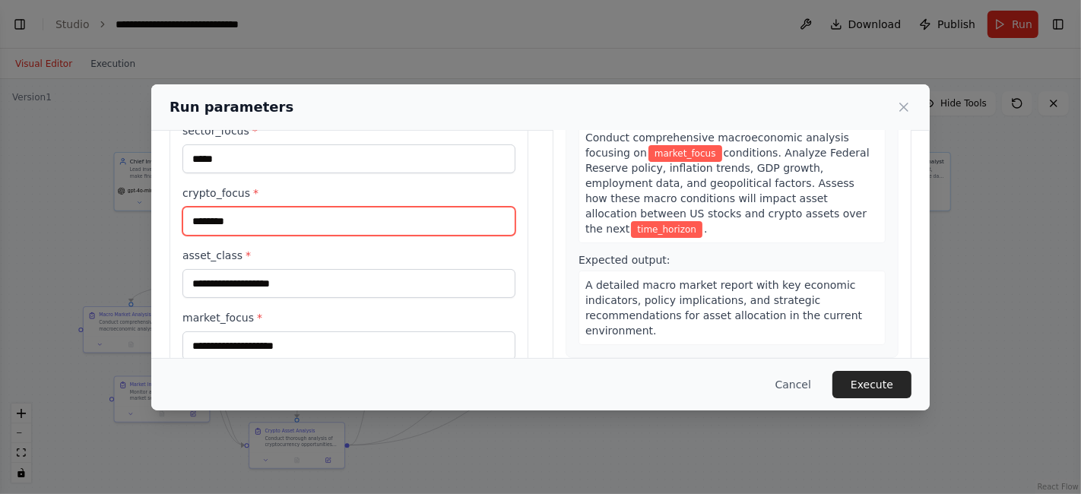
scroll to position [125, 0]
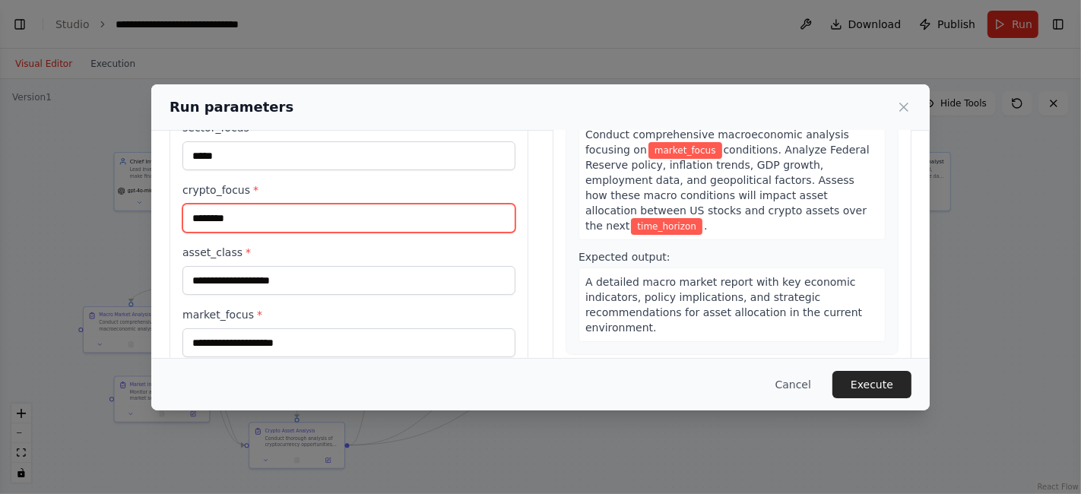
type input "********"
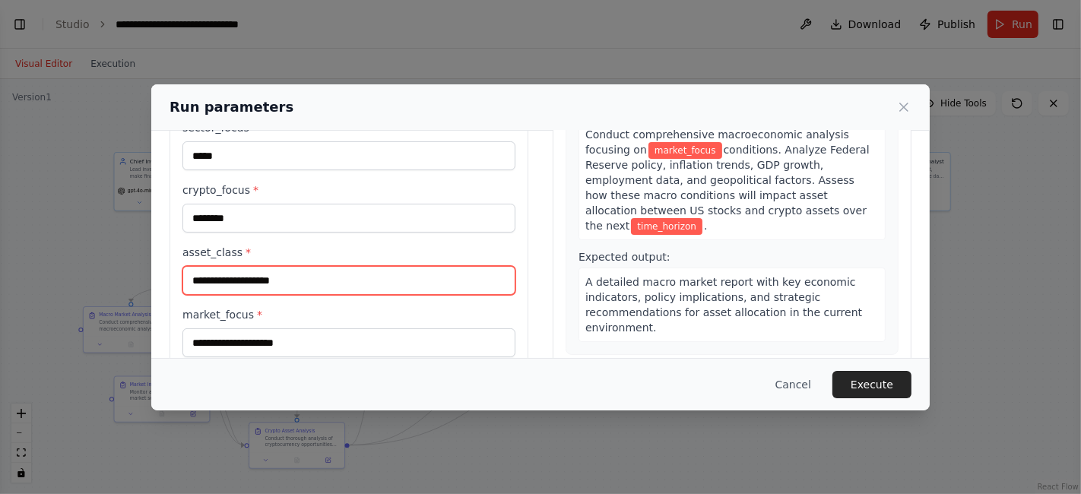
click at [227, 272] on input "asset_class *" at bounding box center [349, 280] width 333 height 29
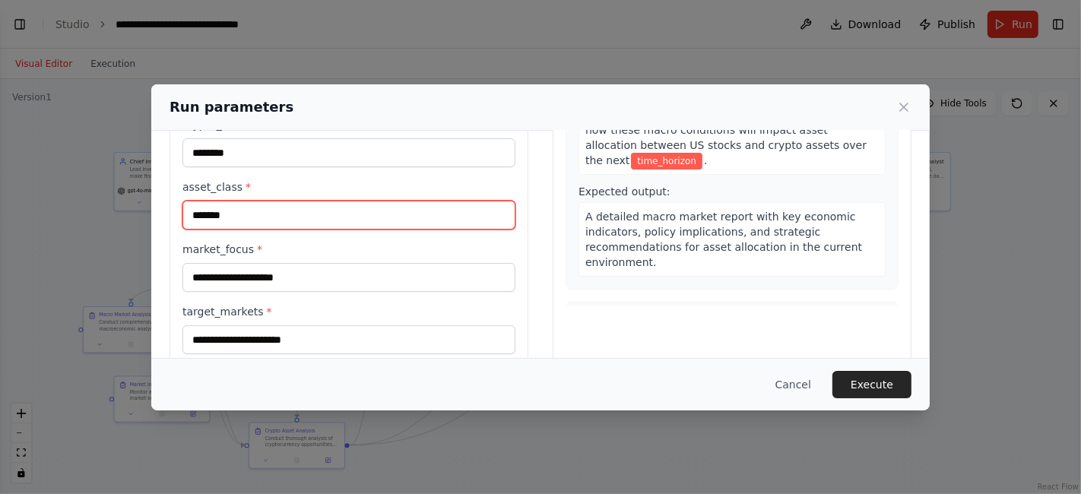
scroll to position [192, 0]
type input "*******"
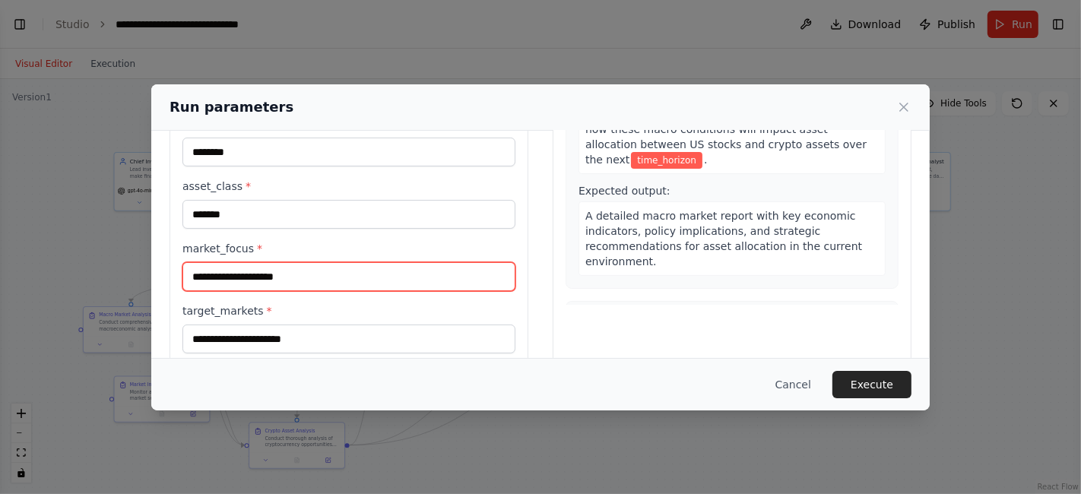
click at [221, 273] on input "market_focus *" at bounding box center [349, 276] width 333 height 29
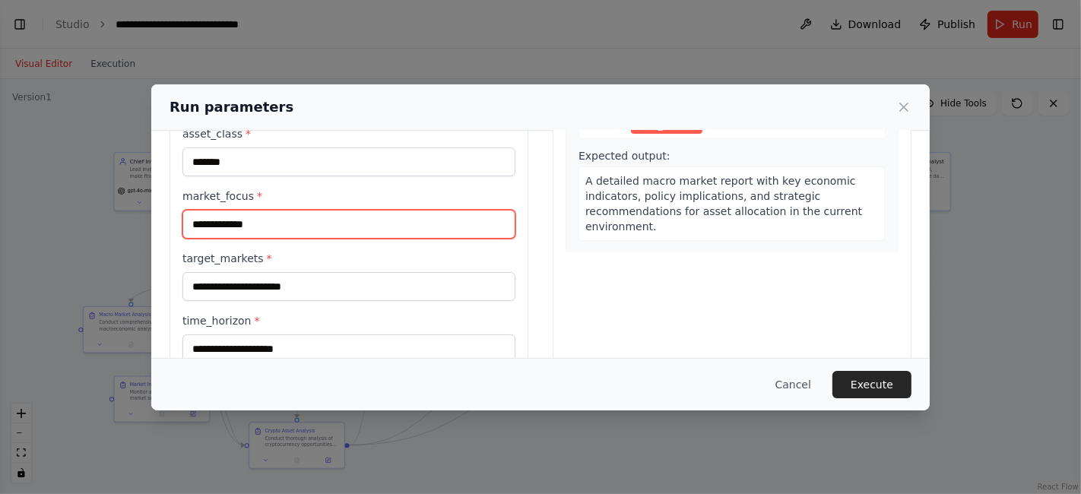
scroll to position [268, 0]
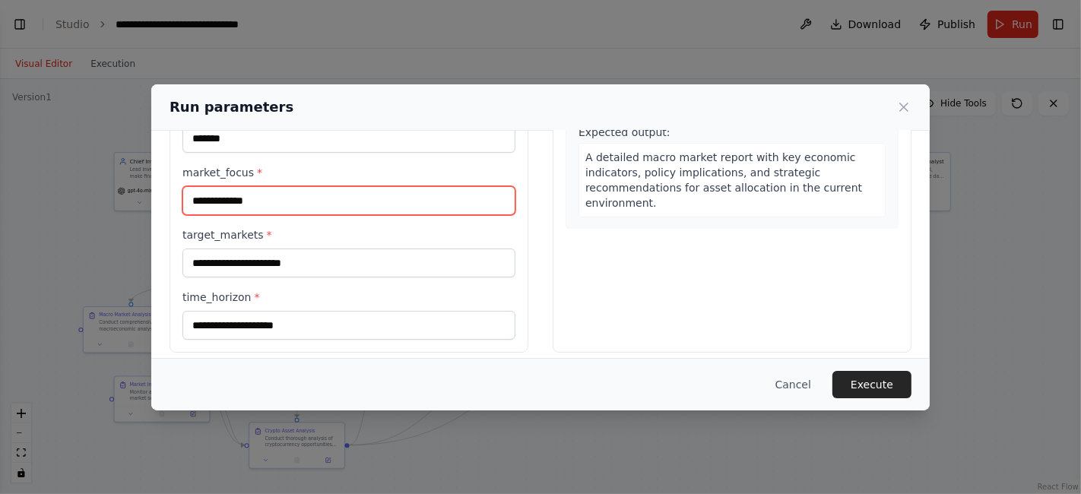
type input "**********"
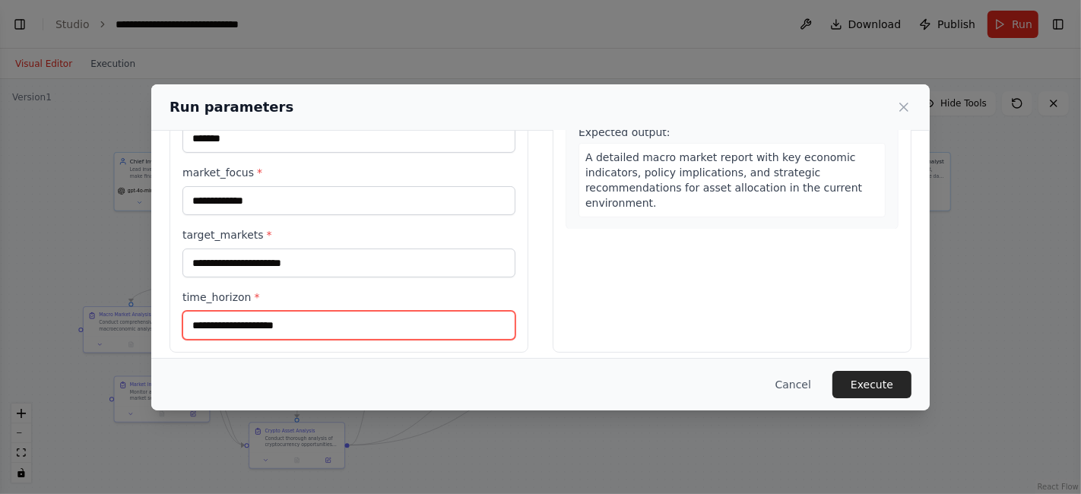
click at [221, 320] on input "time_horizon *" at bounding box center [349, 325] width 333 height 29
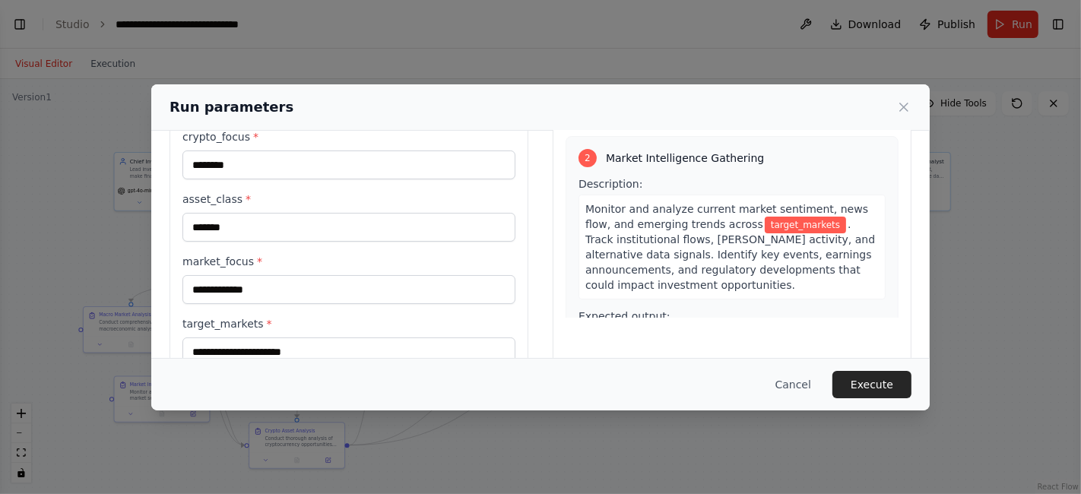
scroll to position [191, 0]
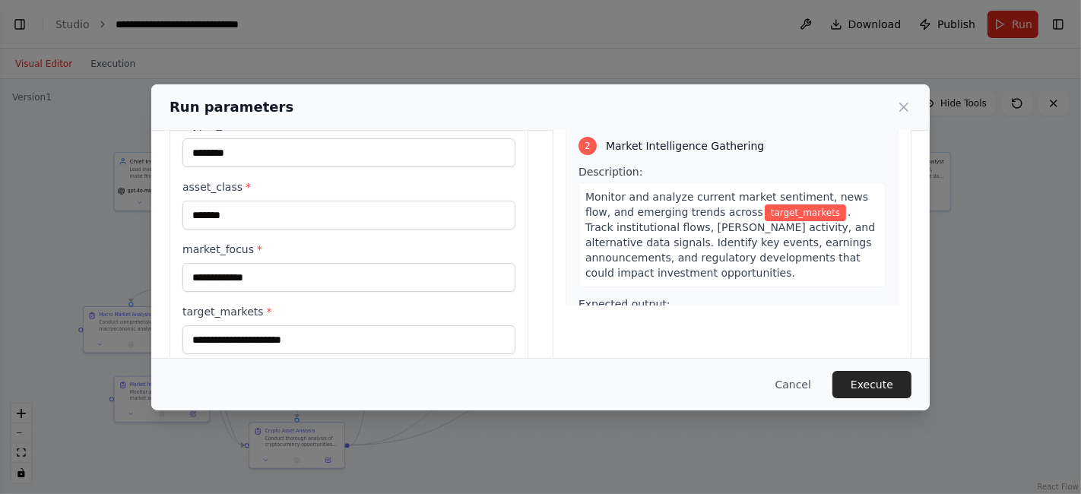
type input "*******"
click at [234, 345] on input "target_markets *" at bounding box center [349, 340] width 333 height 29
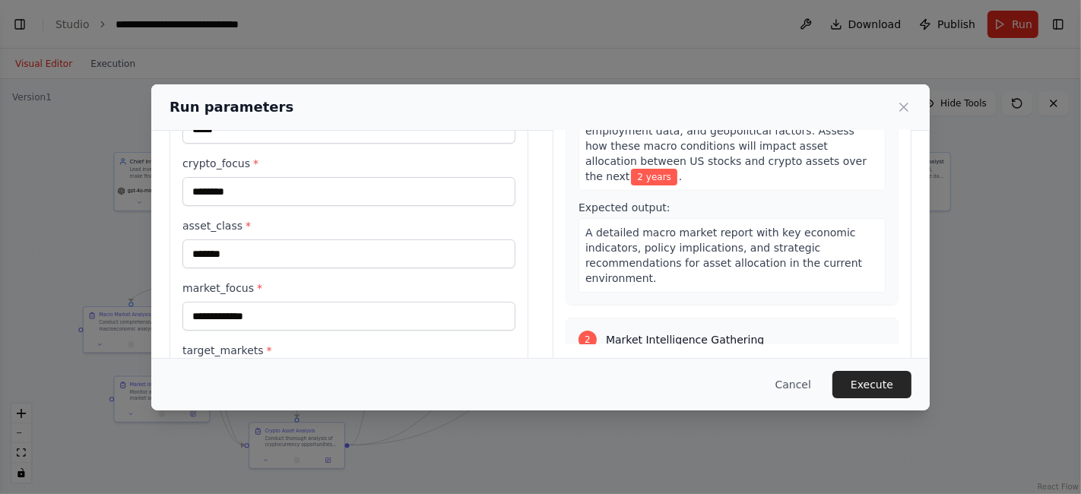
scroll to position [199, 0]
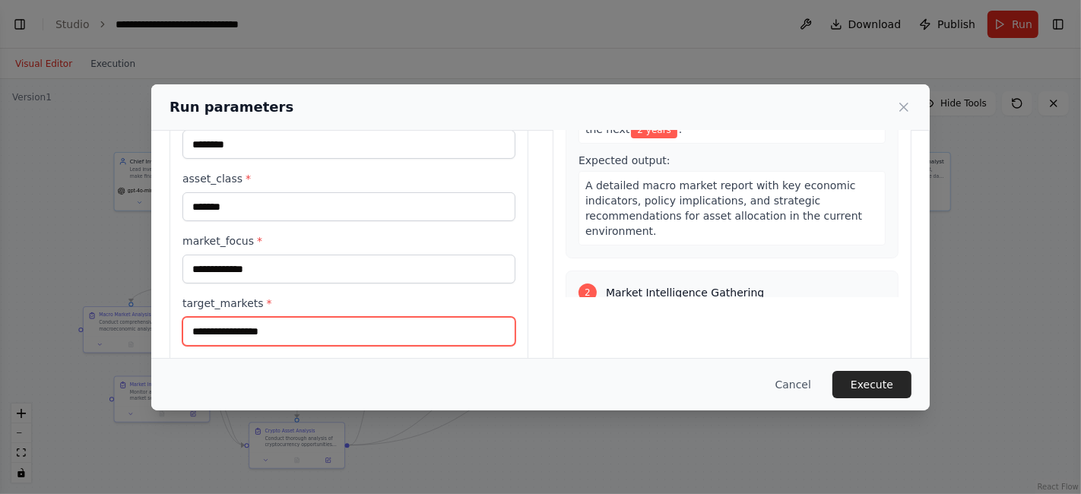
type input "**********"
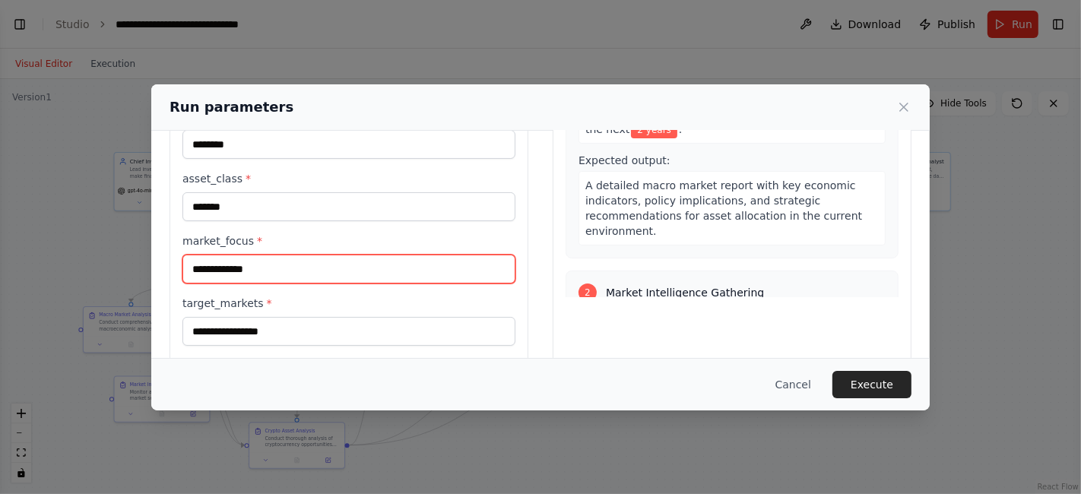
click at [240, 275] on input "**********" at bounding box center [349, 269] width 333 height 29
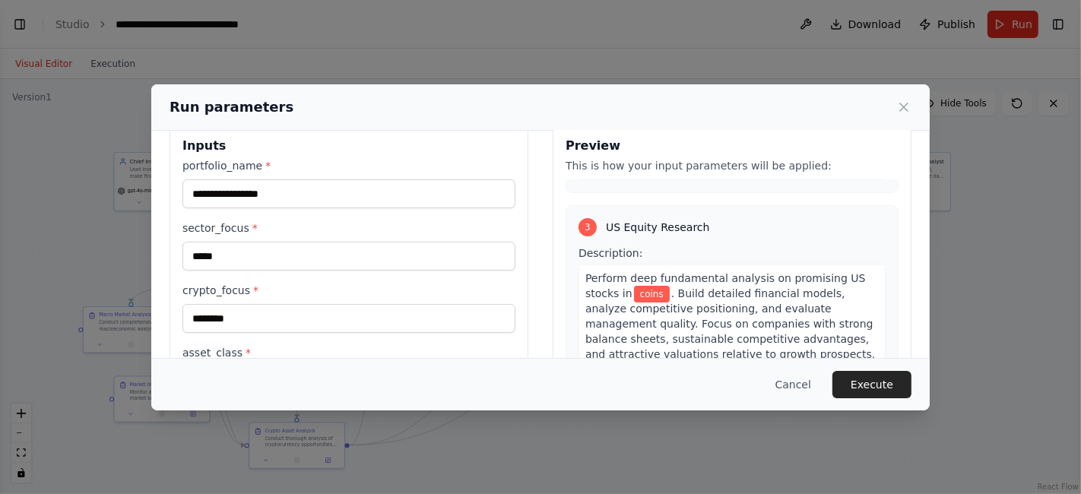
scroll to position [557, 0]
type input "**********"
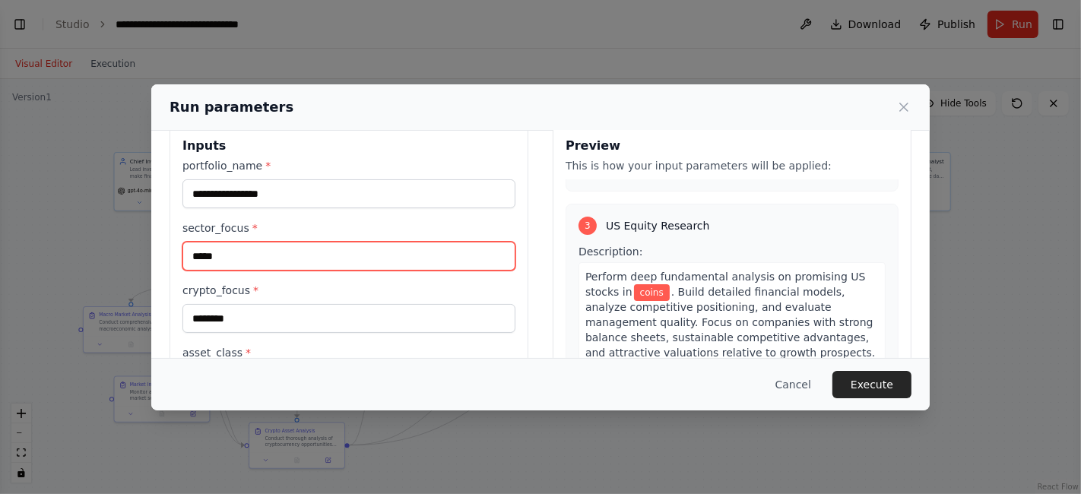
click at [341, 252] on input "*****" at bounding box center [349, 256] width 333 height 29
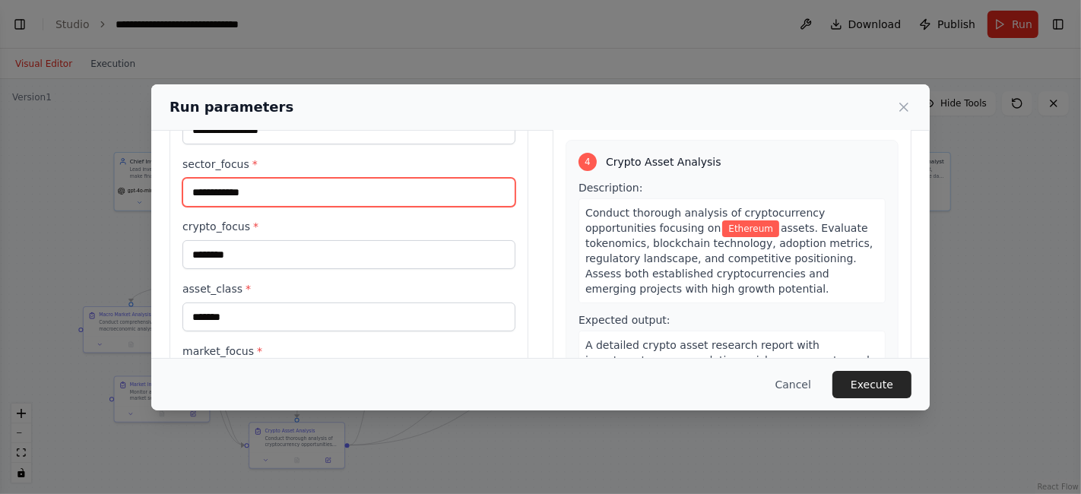
scroll to position [87, 0]
type input "**********"
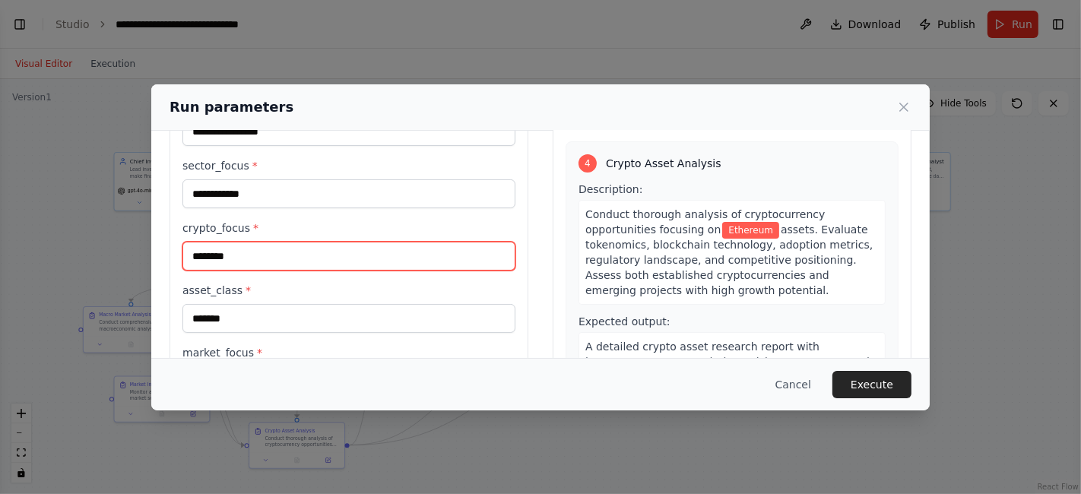
click at [232, 262] on input "********" at bounding box center [349, 256] width 333 height 29
click at [247, 258] on input "********" at bounding box center [349, 256] width 333 height 29
type input "*********"
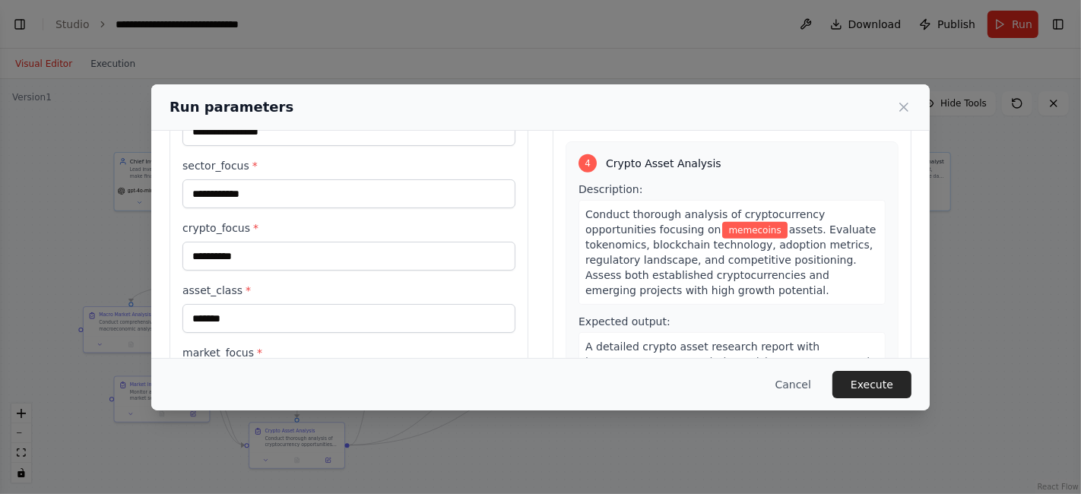
click at [566, 277] on div "4 Crypto Asset Analysis Description: Conduct thorough analysis of cryptocurrenc…" at bounding box center [732, 280] width 333 height 278
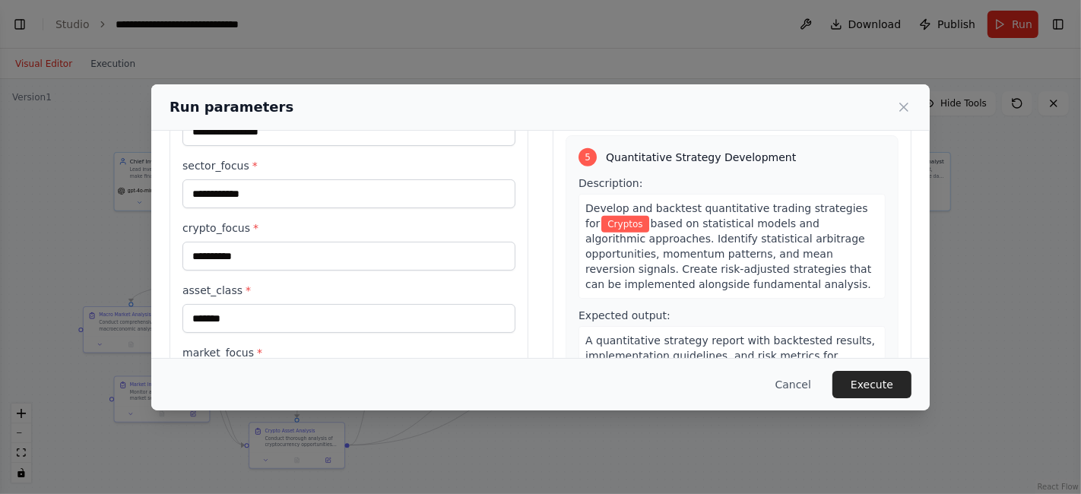
scroll to position [1133, 0]
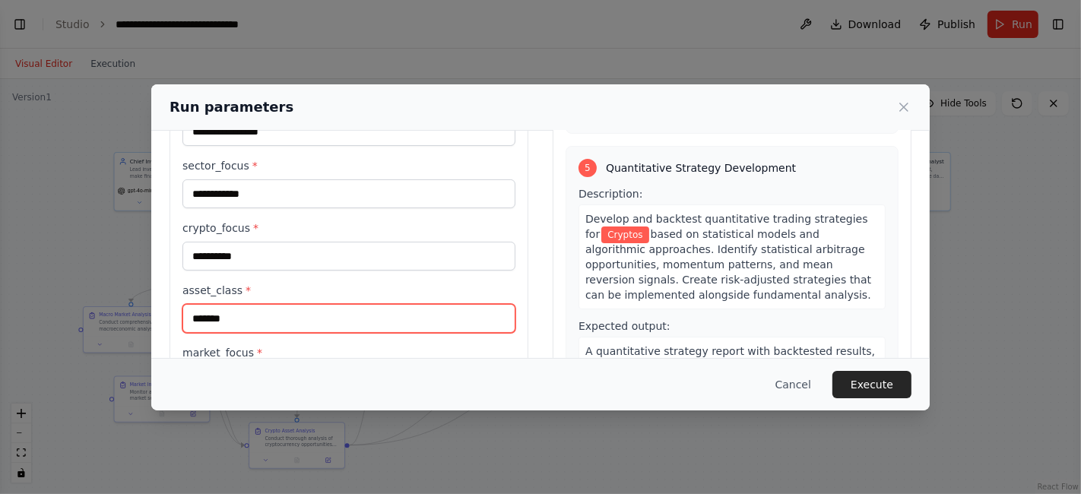
click at [191, 319] on input "*******" at bounding box center [349, 318] width 333 height 29
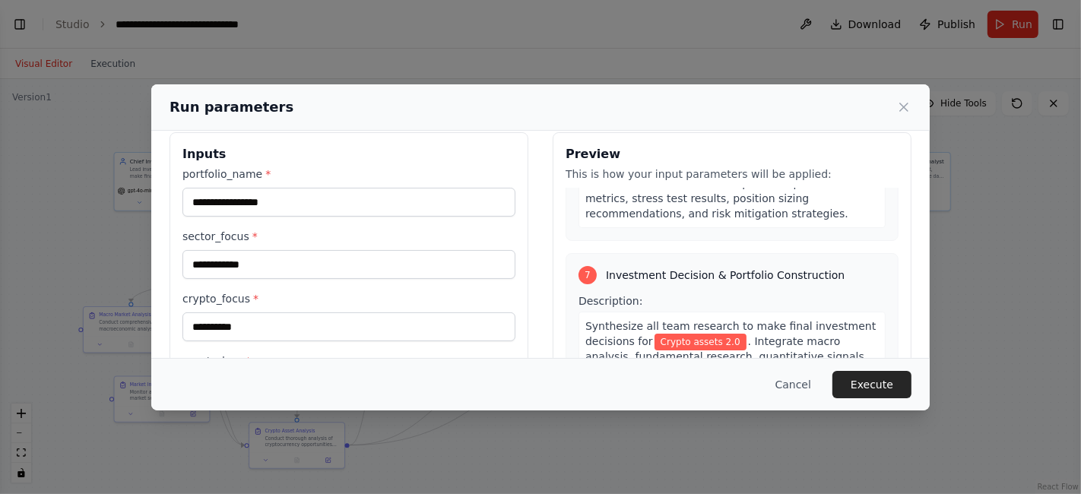
scroll to position [8, 0]
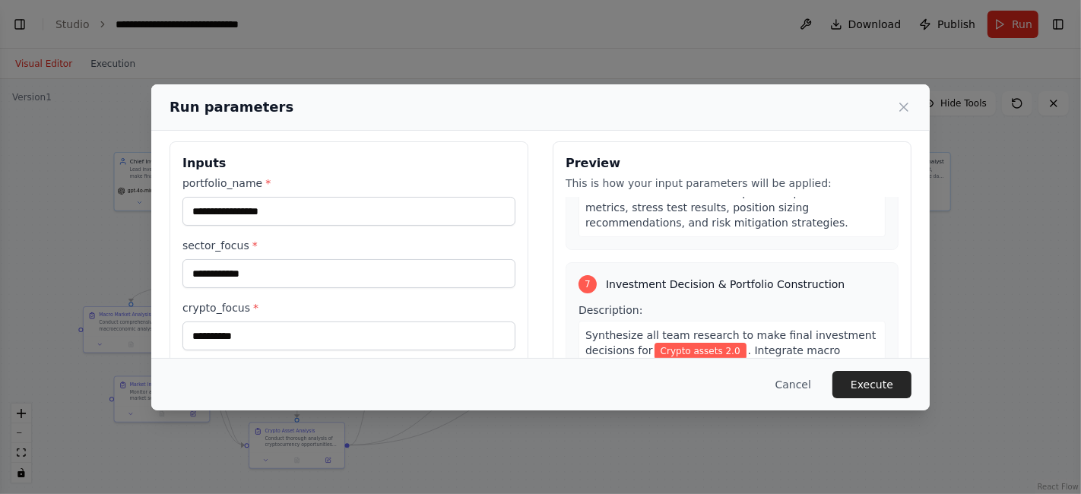
type input "**********"
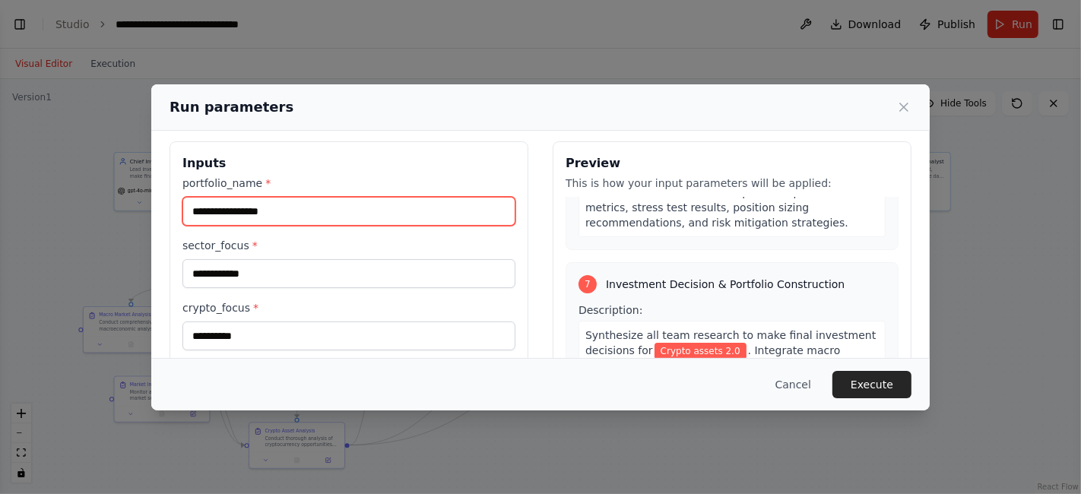
drag, startPoint x: 323, startPoint y: 210, endPoint x: 173, endPoint y: 223, distance: 150.4
click at [173, 223] on div "**********" at bounding box center [349, 377] width 359 height 472
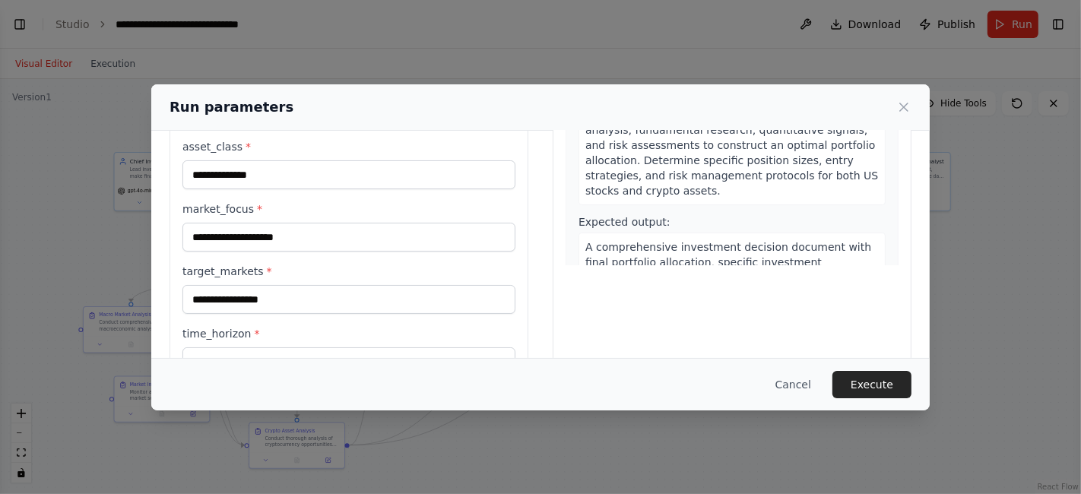
scroll to position [232, 0]
type input "**********"
click at [883, 374] on button "Execute" at bounding box center [872, 384] width 79 height 27
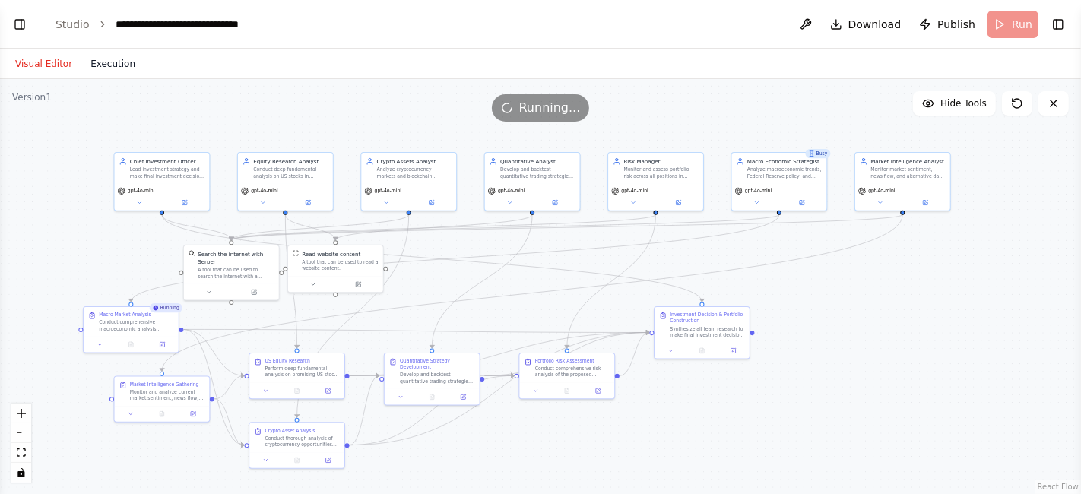
click at [105, 64] on button "Execution" at bounding box center [112, 64] width 63 height 18
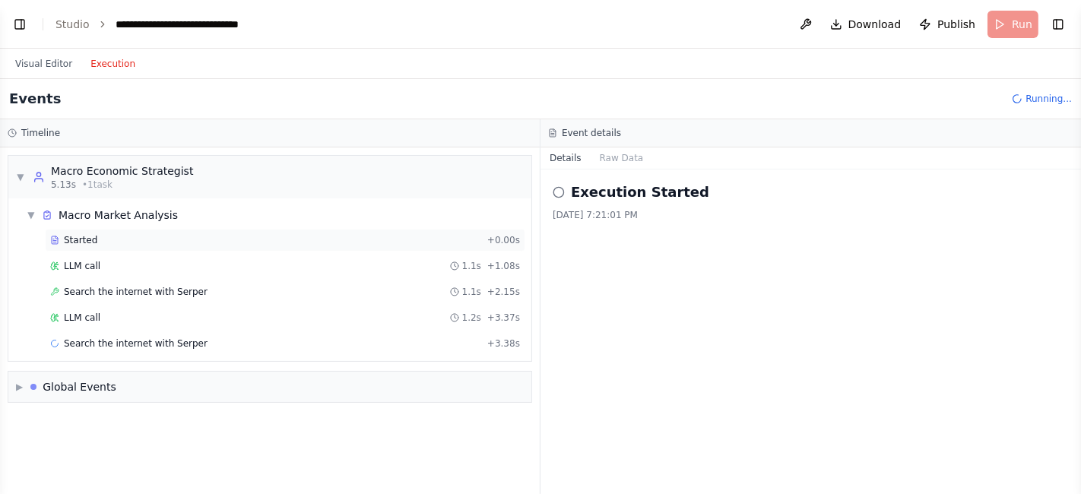
click at [83, 240] on span "Started" at bounding box center [80, 240] width 33 height 12
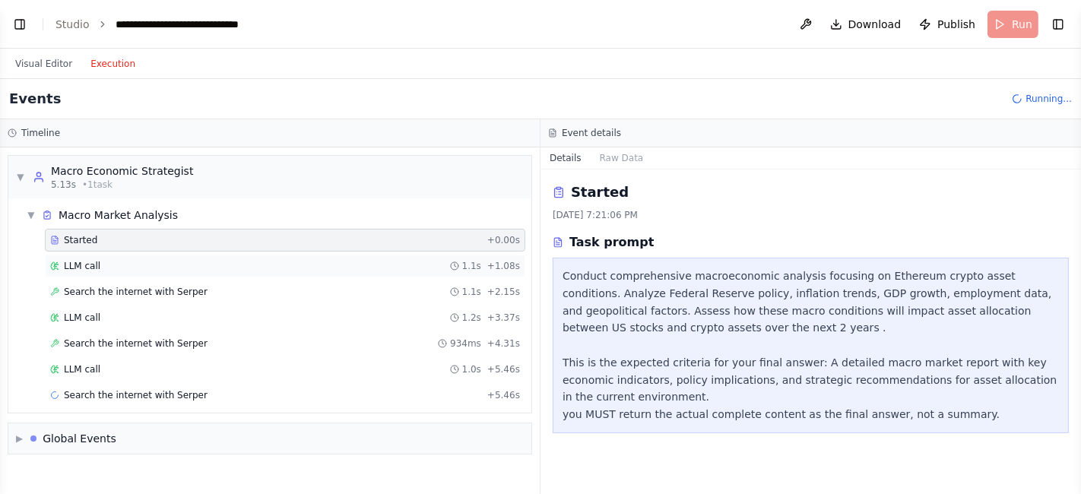
click at [81, 265] on span "LLM call" at bounding box center [82, 266] width 37 height 12
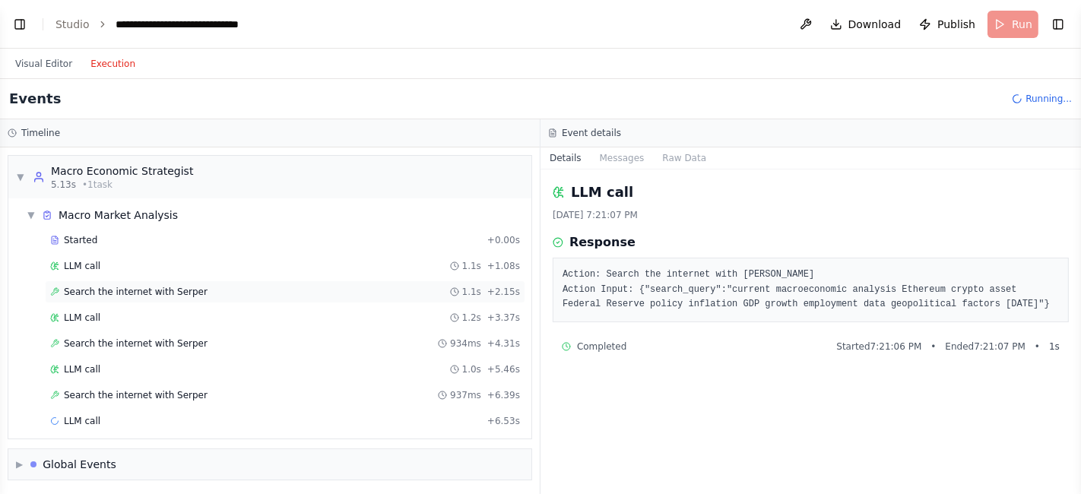
click at [84, 290] on span "Search the internet with Serper" at bounding box center [136, 292] width 144 height 12
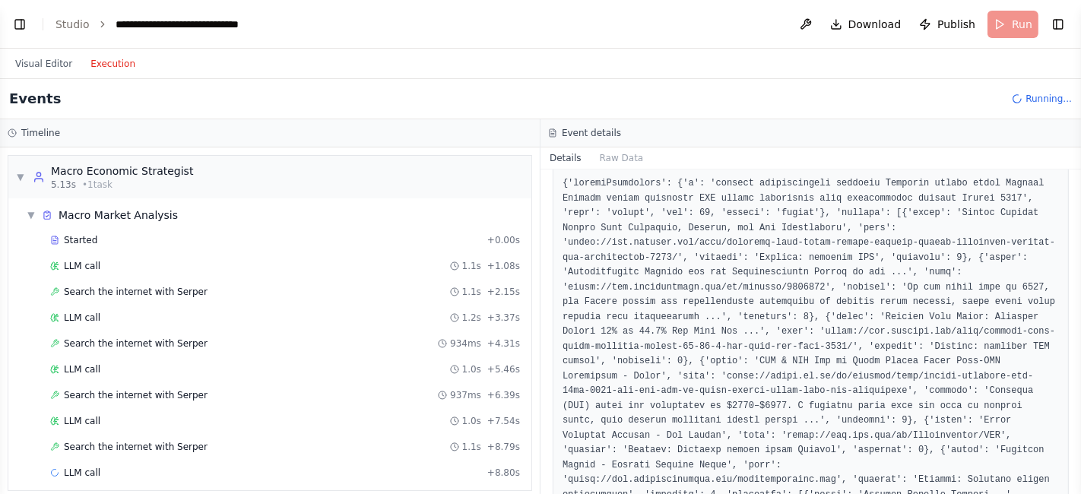
scroll to position [338, 0]
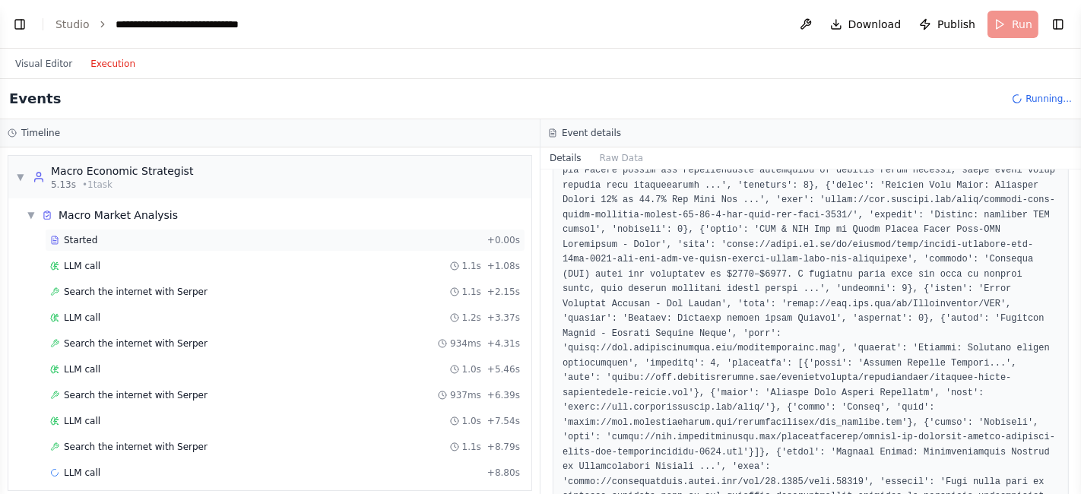
click at [66, 237] on span "Started" at bounding box center [80, 240] width 33 height 12
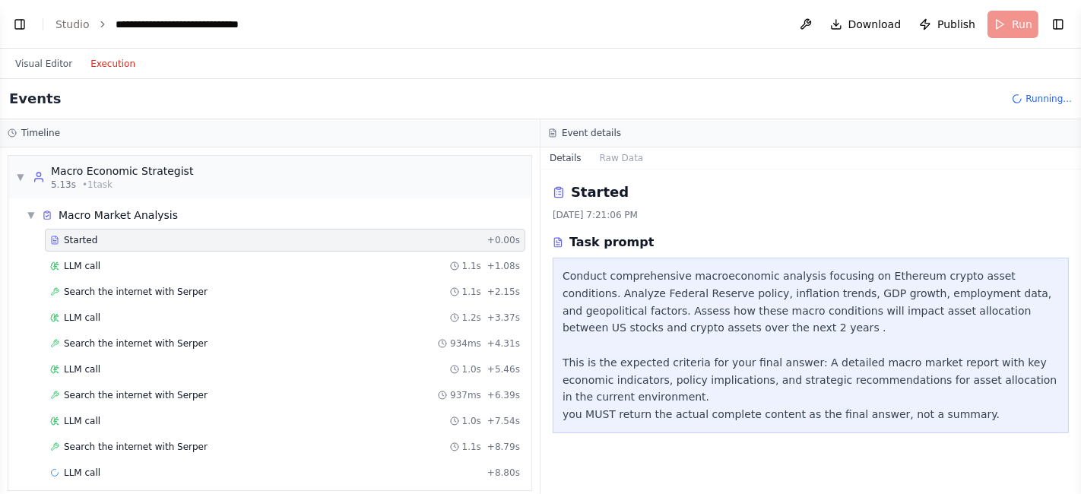
scroll to position [49, 0]
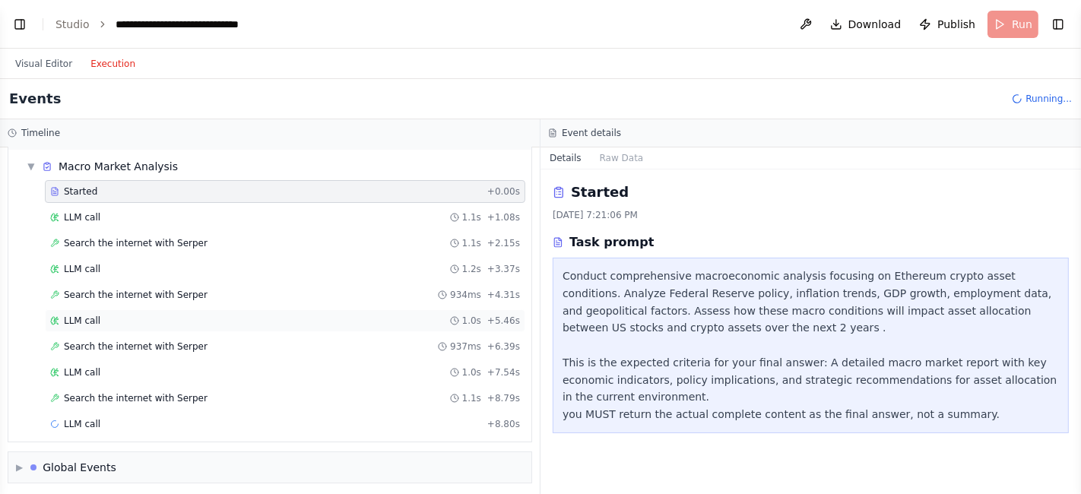
click at [64, 318] on span "LLM call" at bounding box center [82, 321] width 37 height 12
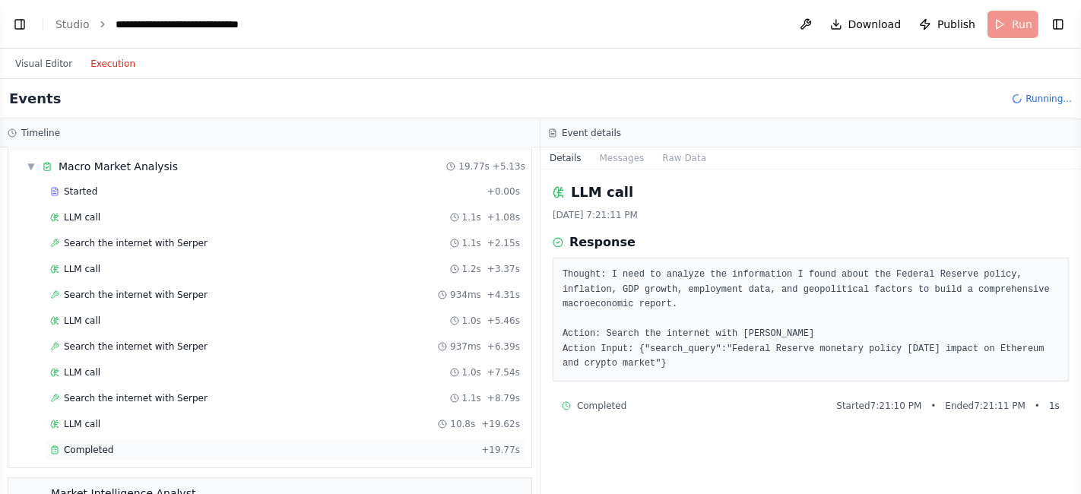
click at [70, 446] on span "Completed" at bounding box center [88, 450] width 49 height 12
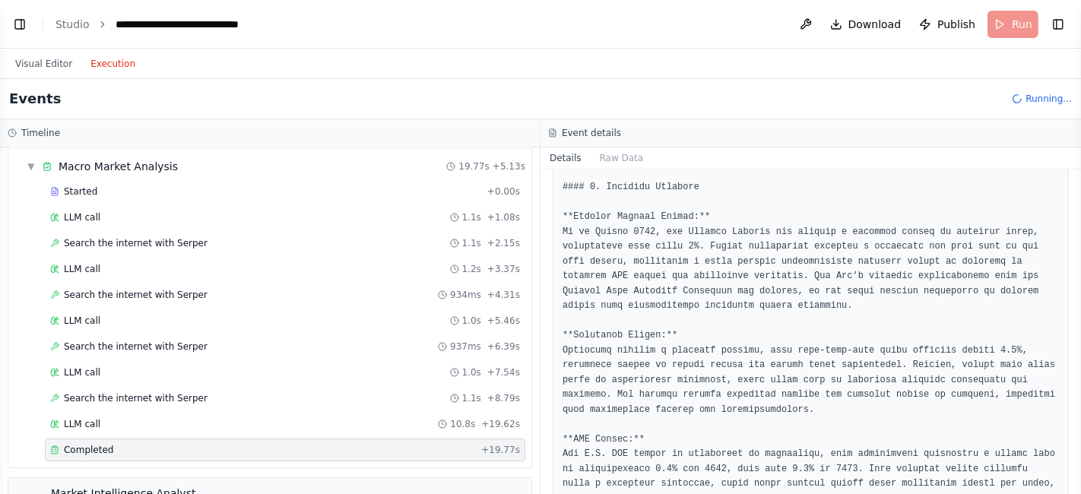
scroll to position [152, 0]
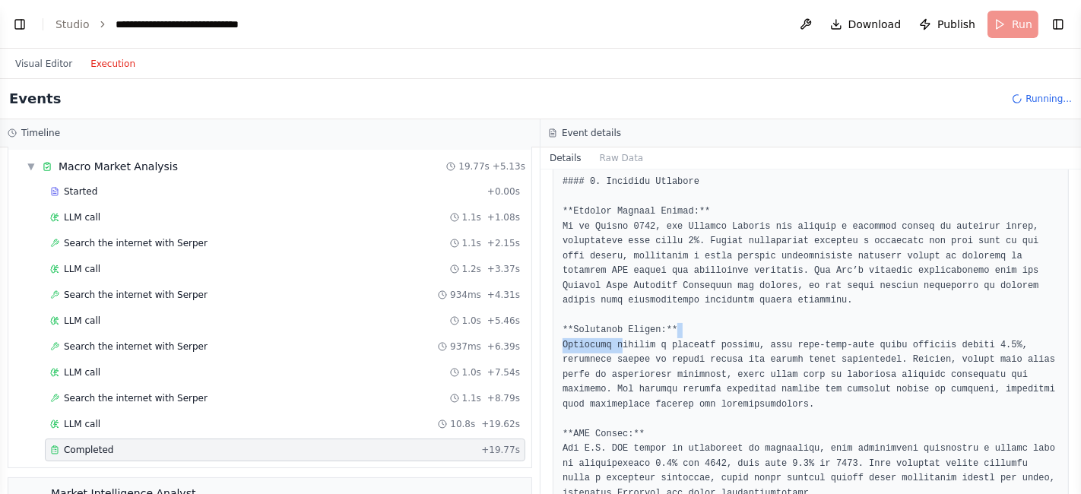
drag, startPoint x: 616, startPoint y: 345, endPoint x: 865, endPoint y: 329, distance: 249.2
drag, startPoint x: 701, startPoint y: 345, endPoint x: 556, endPoint y: 348, distance: 145.3
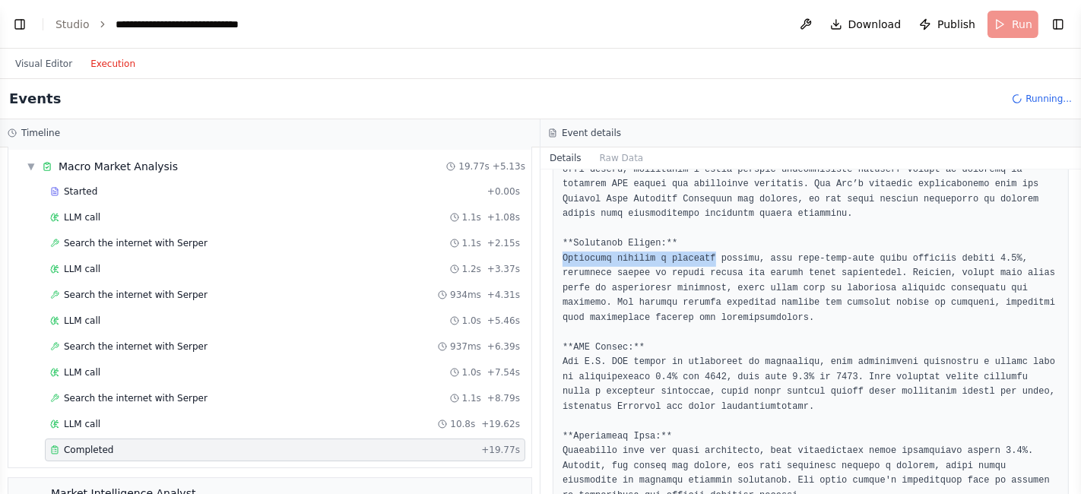
scroll to position [241, 0]
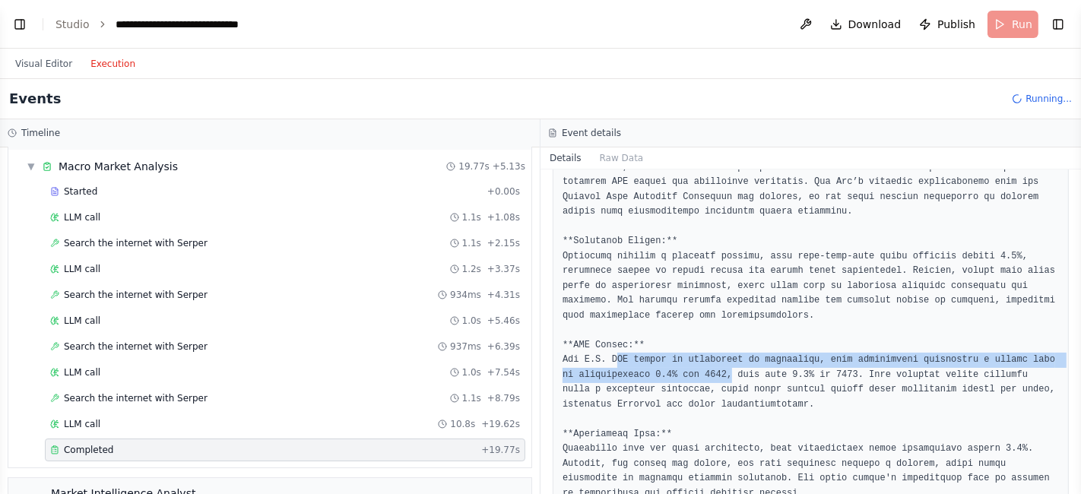
drag, startPoint x: 613, startPoint y: 360, endPoint x: 703, endPoint y: 370, distance: 91.1
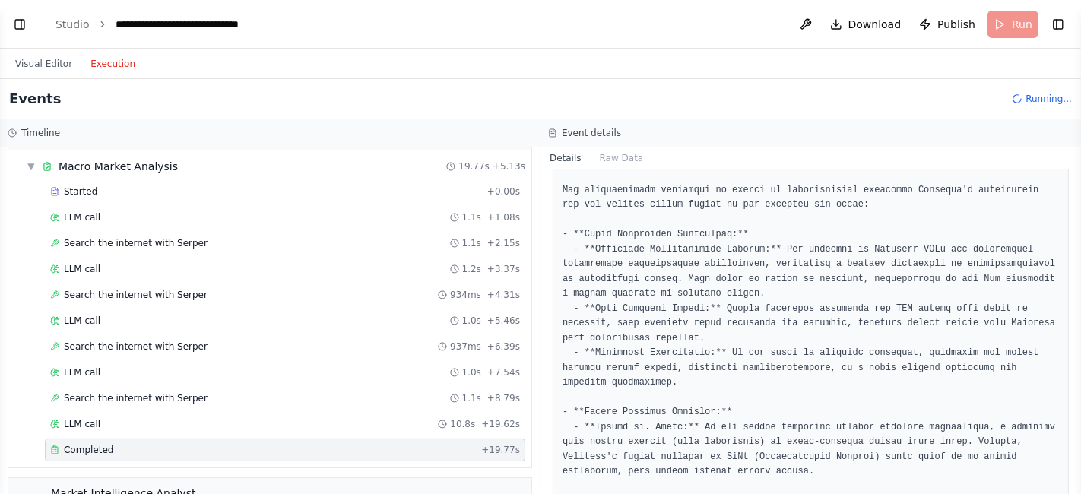
scroll to position [721, 0]
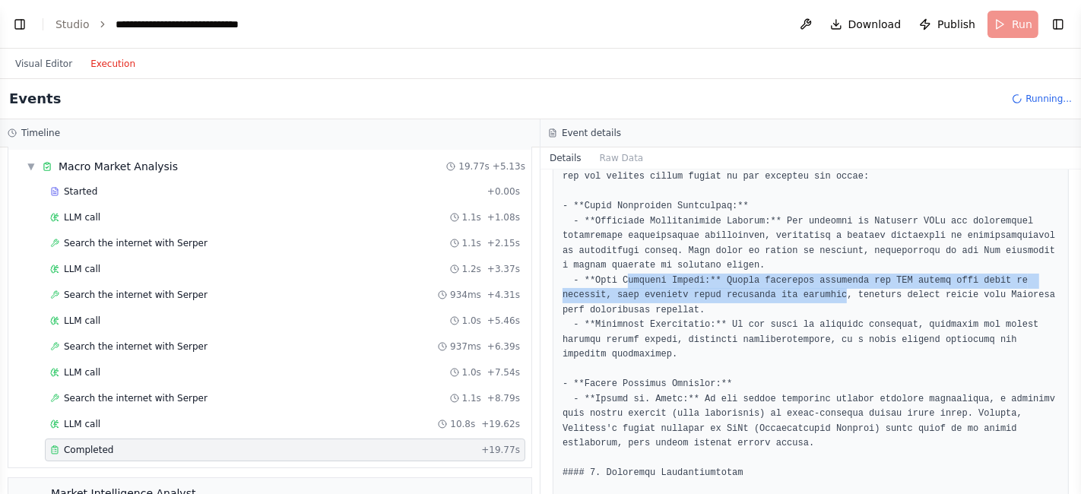
drag, startPoint x: 624, startPoint y: 275, endPoint x: 776, endPoint y: 291, distance: 152.9
click at [776, 291] on pre at bounding box center [811, 229] width 497 height 1364
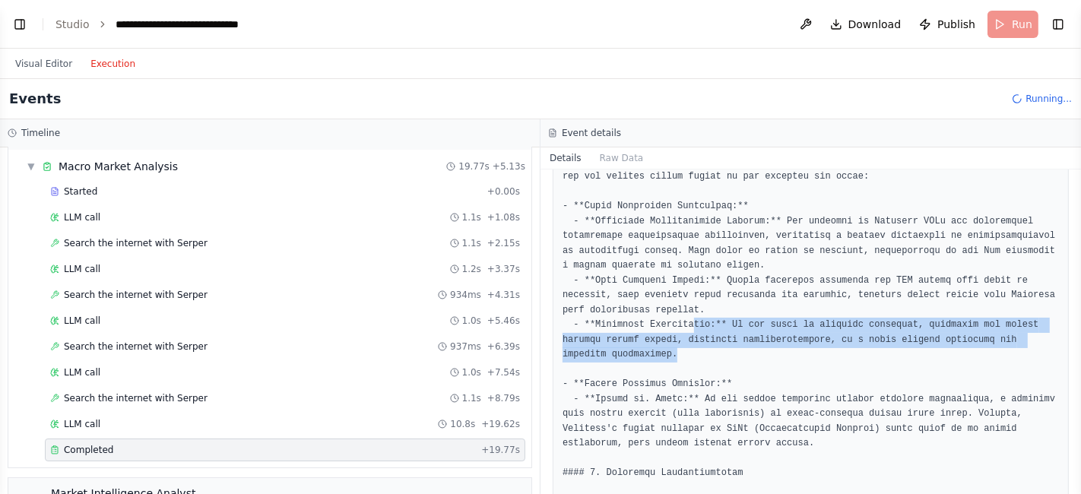
drag, startPoint x: 683, startPoint y: 327, endPoint x: 703, endPoint y: 356, distance: 35.5
click at [703, 356] on pre at bounding box center [811, 229] width 497 height 1364
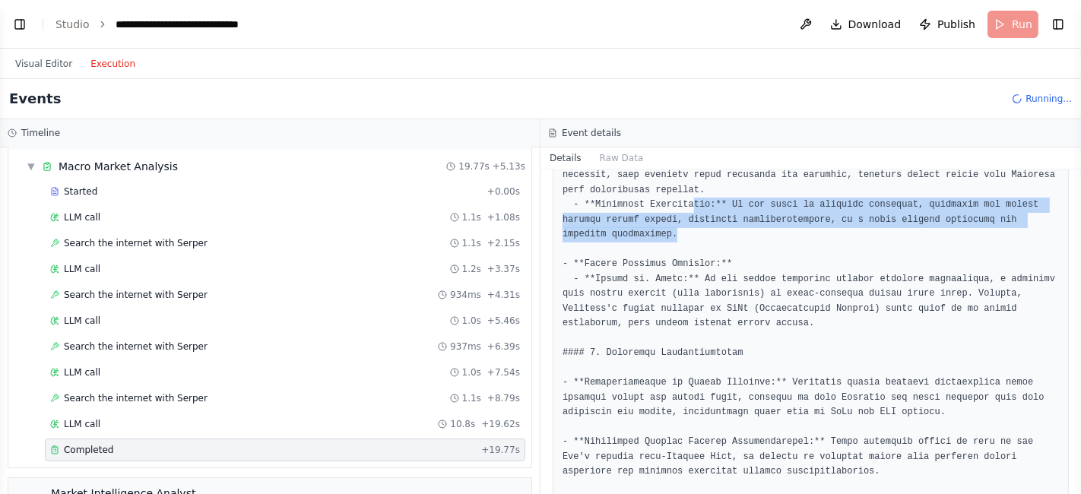
scroll to position [843, 0]
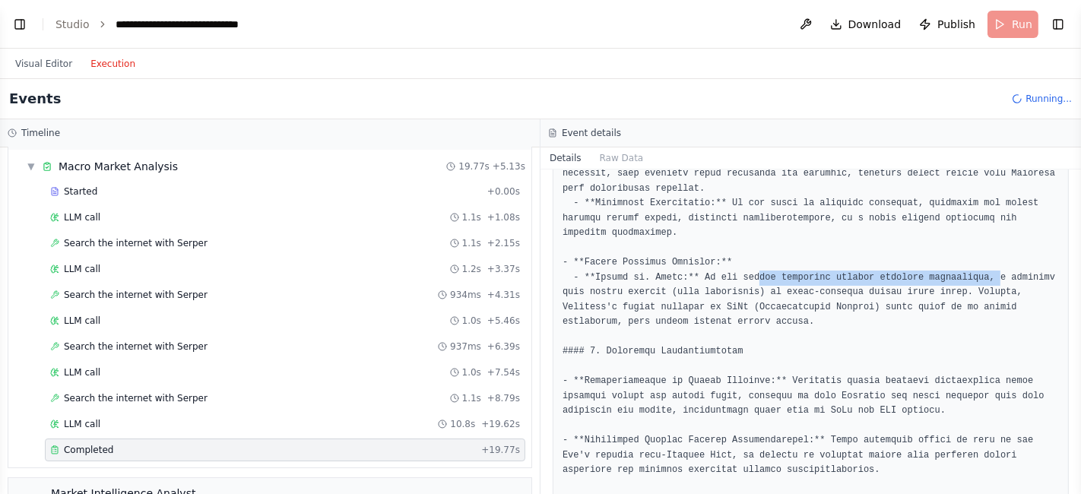
drag, startPoint x: 741, startPoint y: 270, endPoint x: 961, endPoint y: 276, distance: 220.6
click at [961, 276] on pre at bounding box center [811, 107] width 497 height 1364
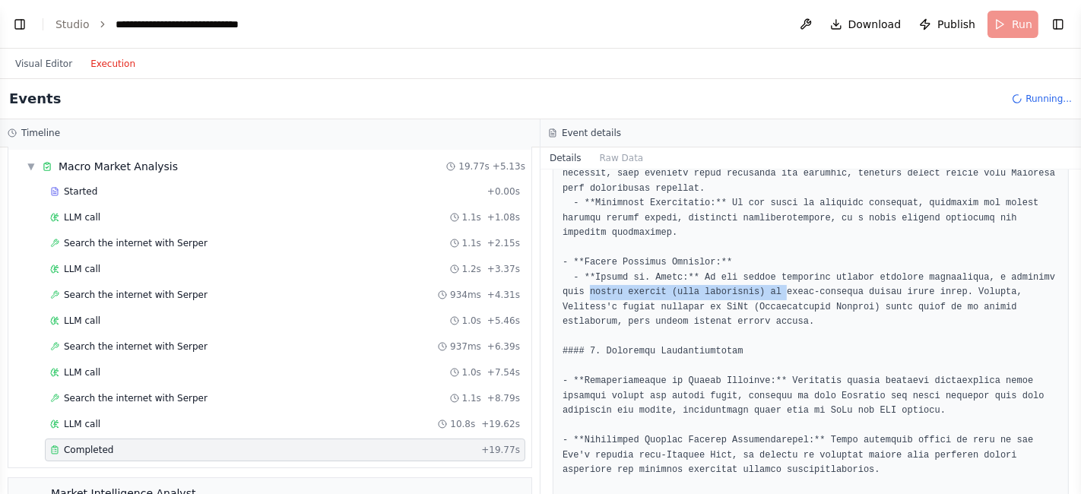
drag, startPoint x: 743, startPoint y: 295, endPoint x: 558, endPoint y: 290, distance: 184.9
click at [558, 290] on div at bounding box center [811, 107] width 516 height 1384
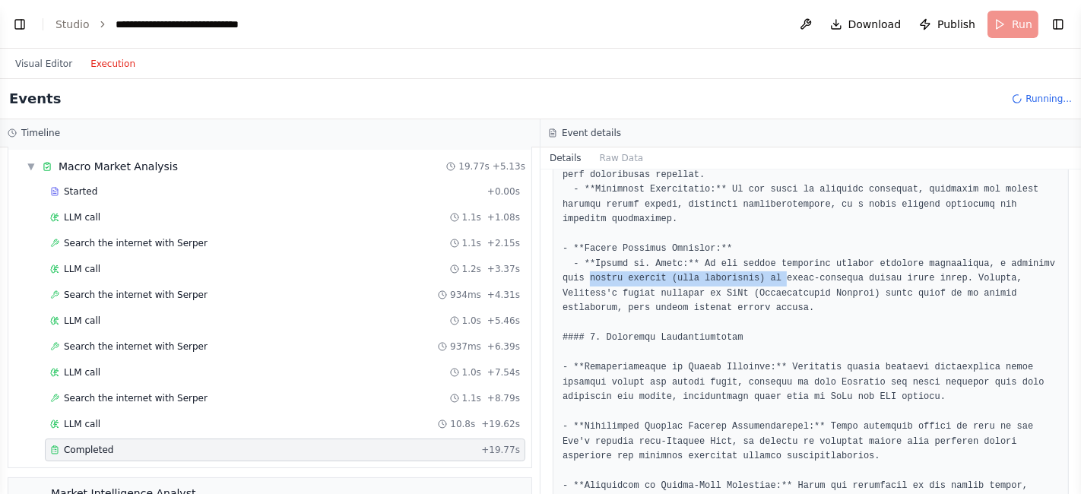
scroll to position [858, 0]
click at [741, 270] on pre at bounding box center [811, 92] width 497 height 1364
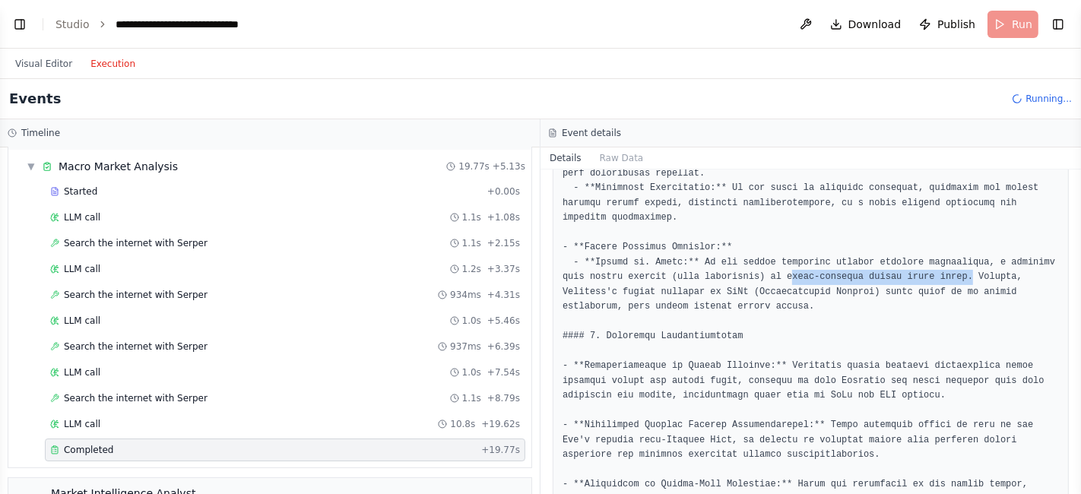
drag, startPoint x: 745, startPoint y: 271, endPoint x: 911, endPoint y: 283, distance: 166.2
click at [911, 283] on pre at bounding box center [811, 92] width 497 height 1364
click at [752, 303] on pre at bounding box center [811, 92] width 497 height 1364
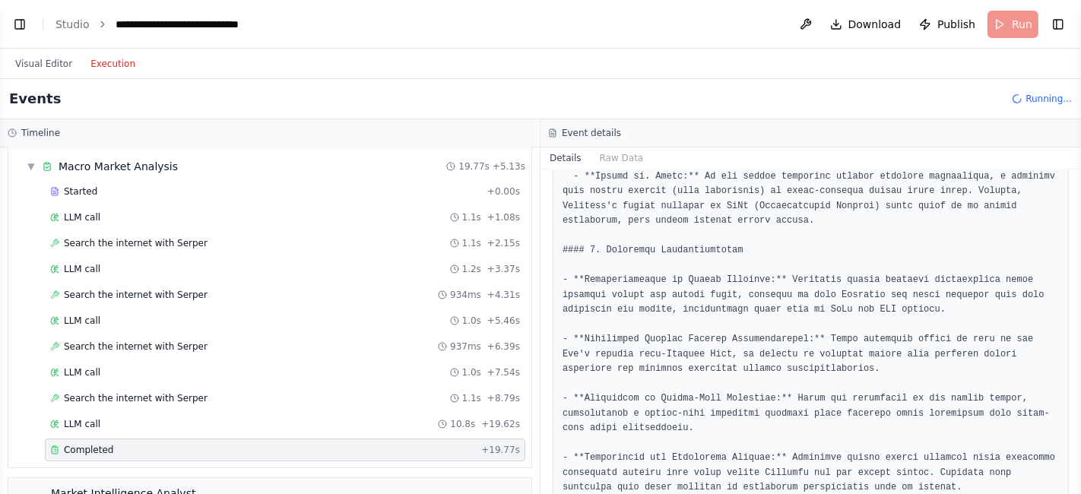
scroll to position [919, 0]
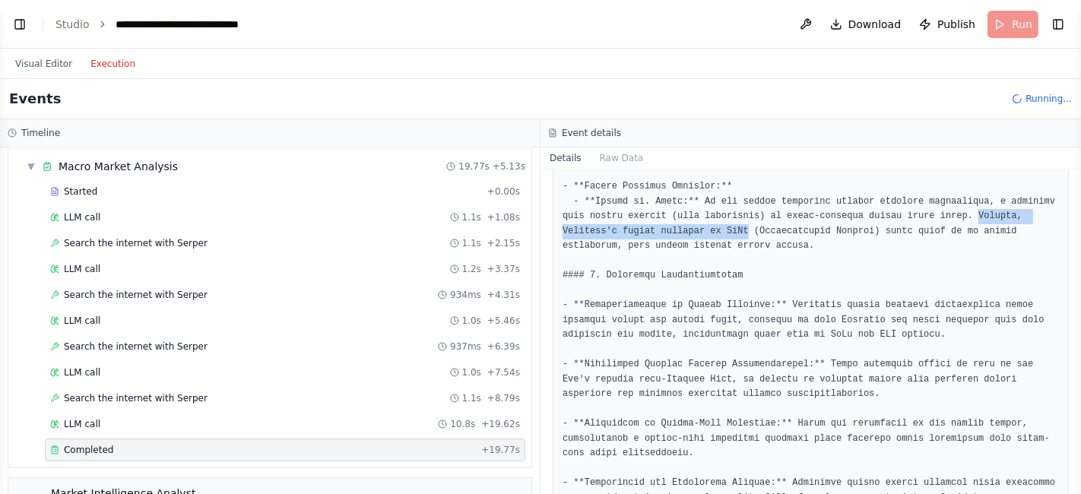
drag, startPoint x: 919, startPoint y: 212, endPoint x: 680, endPoint y: 233, distance: 239.7
click at [680, 233] on pre at bounding box center [811, 31] width 497 height 1364
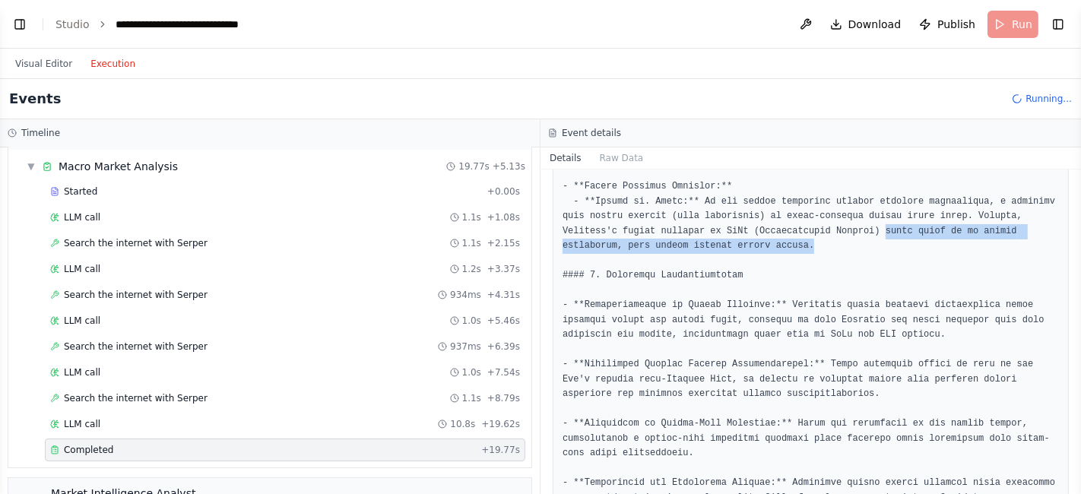
drag, startPoint x: 804, startPoint y: 229, endPoint x: 676, endPoint y: 247, distance: 129.1
click at [676, 247] on pre at bounding box center [811, 31] width 497 height 1364
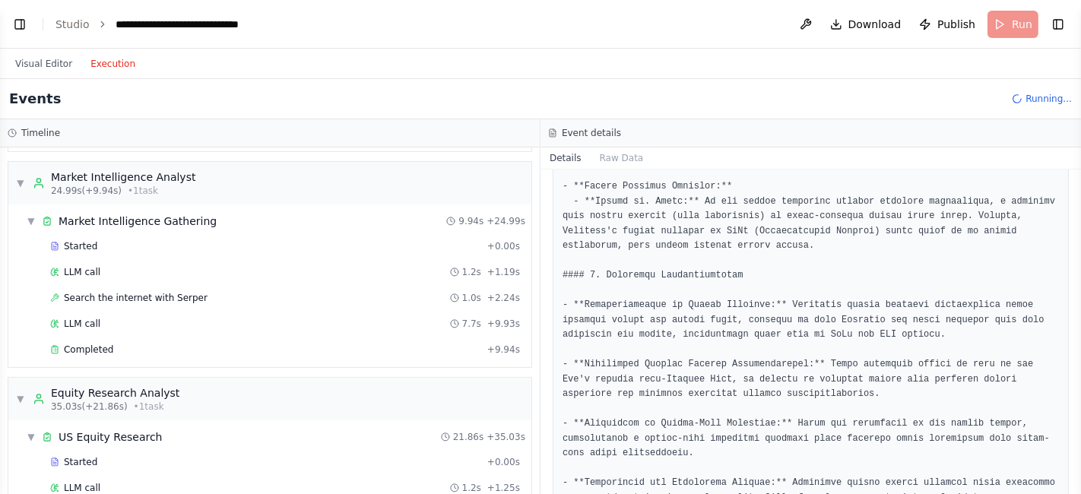
scroll to position [375, 0]
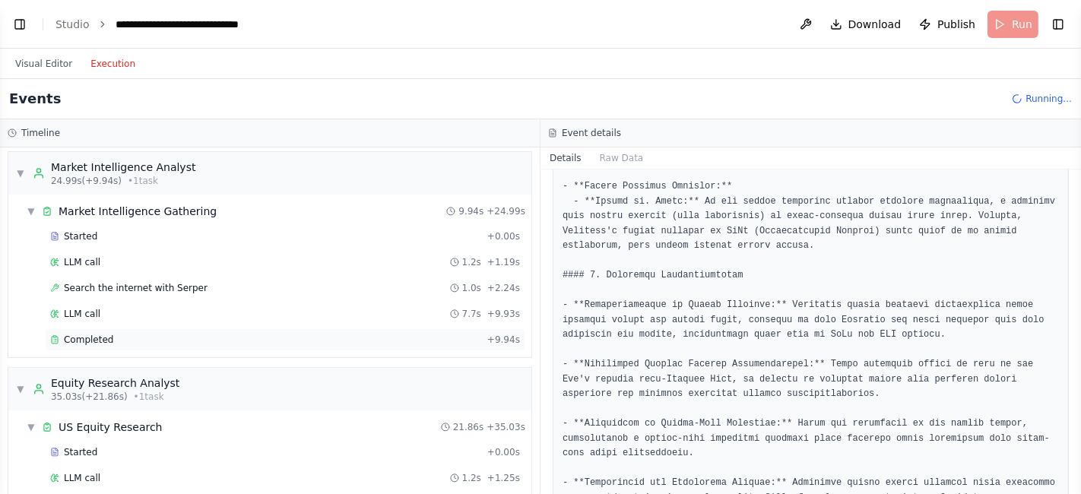
click at [87, 338] on span "Completed" at bounding box center [88, 340] width 49 height 12
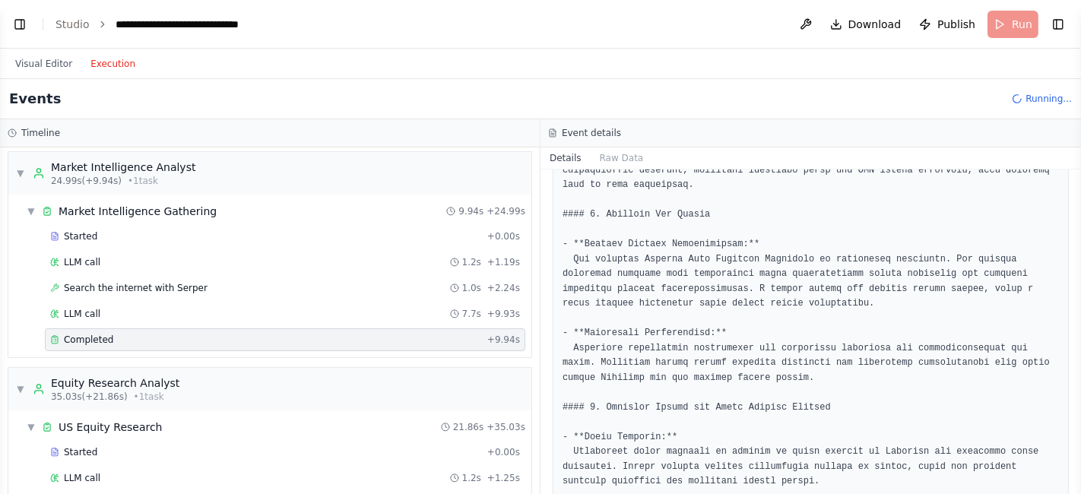
scroll to position [741, 0]
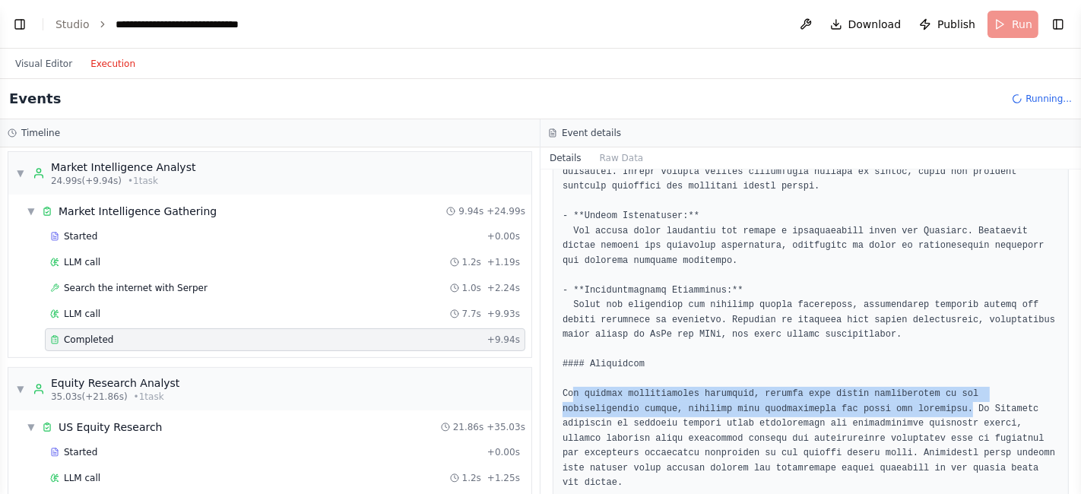
drag, startPoint x: 575, startPoint y: 380, endPoint x: 865, endPoint y: 398, distance: 291.1
click at [865, 398] on pre at bounding box center [811, 9] width 497 height 964
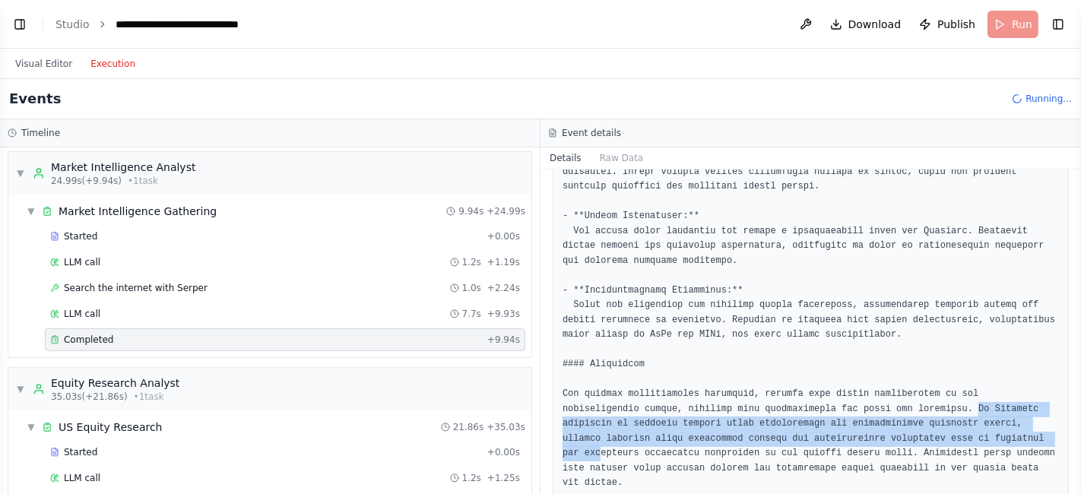
drag, startPoint x: 868, startPoint y: 394, endPoint x: 871, endPoint y: 416, distance: 22.3
click at [871, 416] on pre at bounding box center [811, 9] width 497 height 964
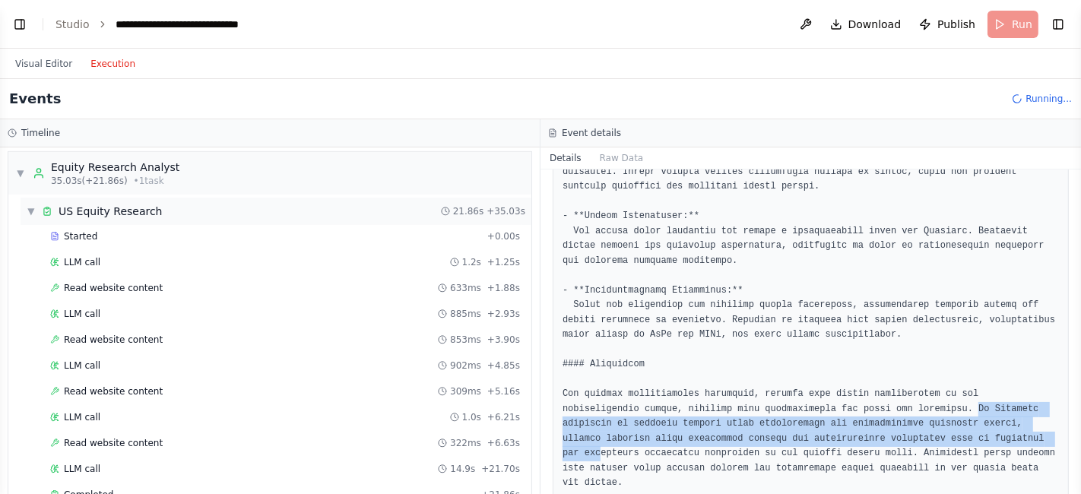
scroll to position [726, 0]
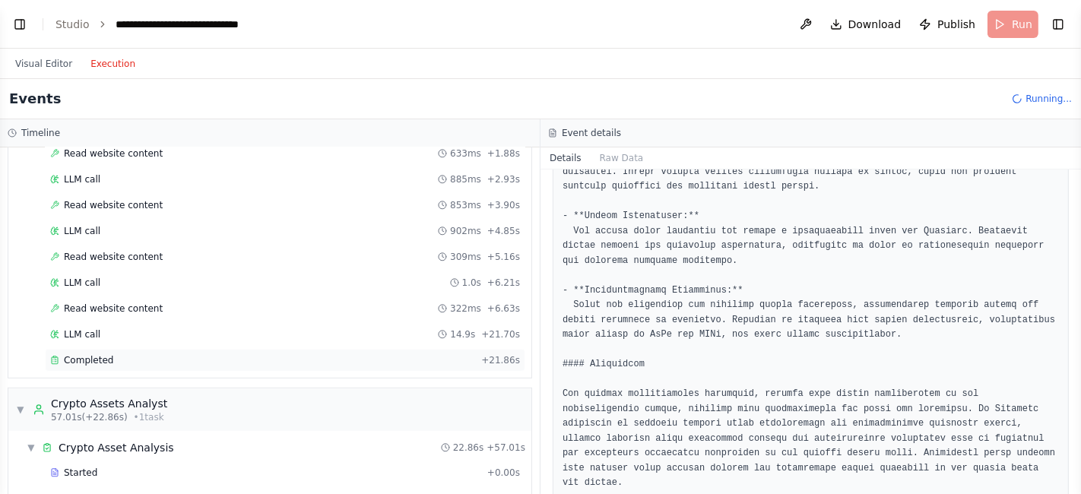
click at [67, 354] on span "Completed" at bounding box center [88, 360] width 49 height 12
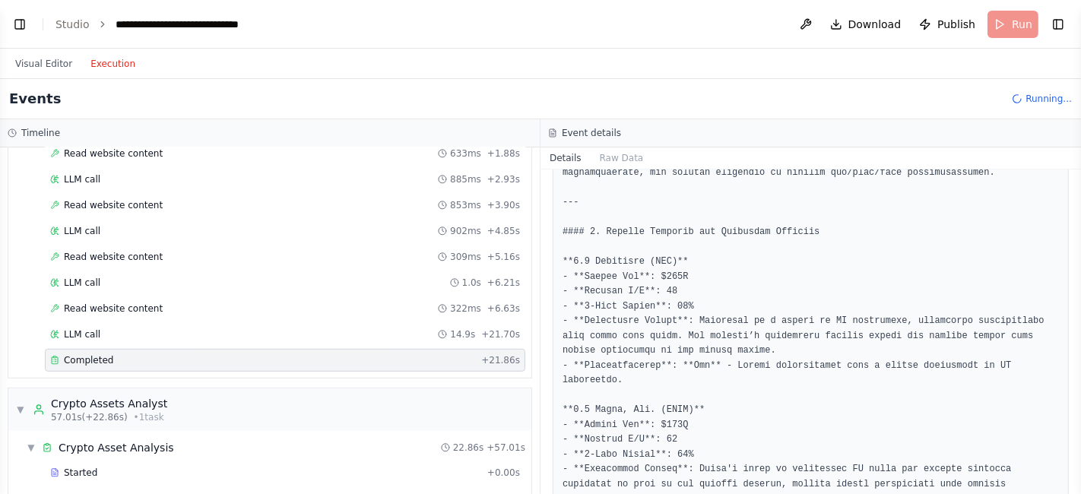
scroll to position [256, 0]
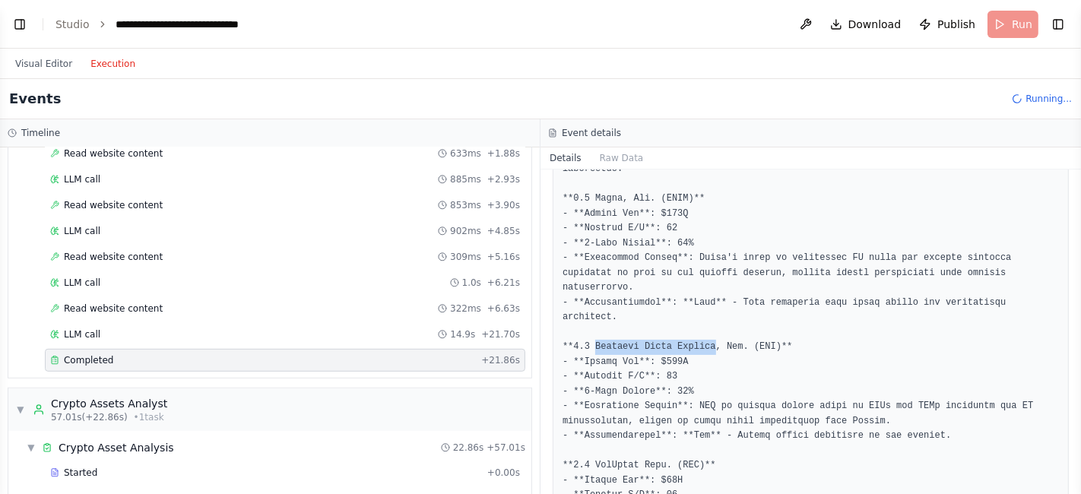
drag, startPoint x: 593, startPoint y: 303, endPoint x: 705, endPoint y: 294, distance: 112.1
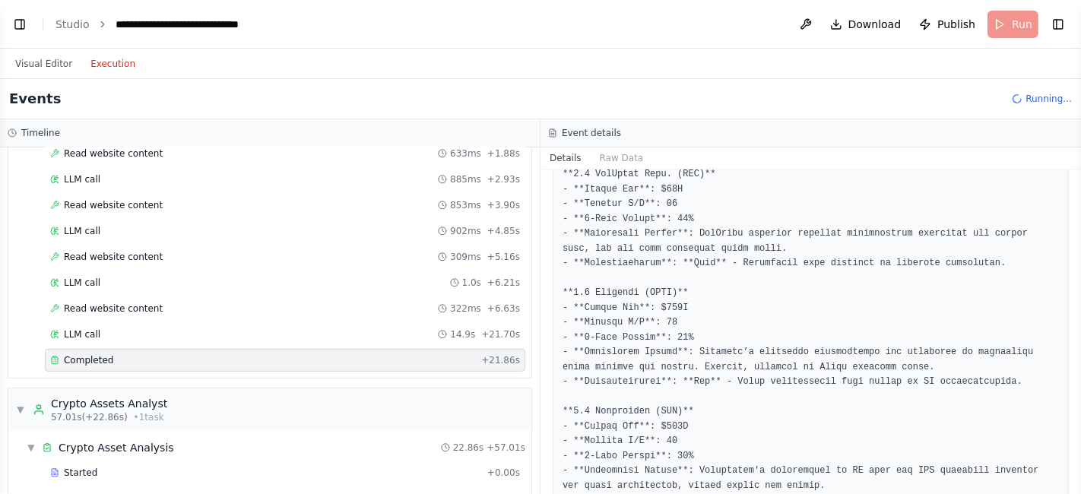
scroll to position [724, 0]
click at [594, 251] on pre at bounding box center [811, 412] width 497 height 1736
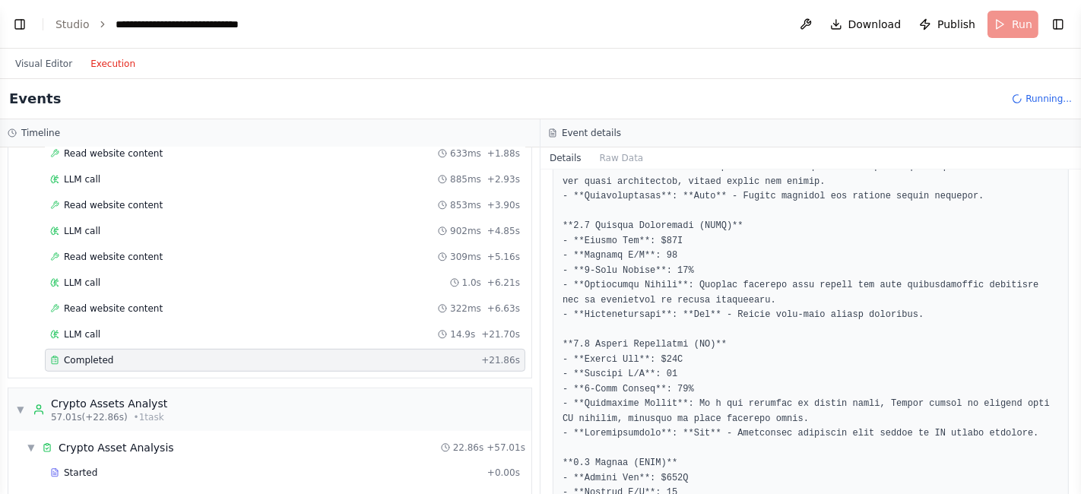
scroll to position [1123, 0]
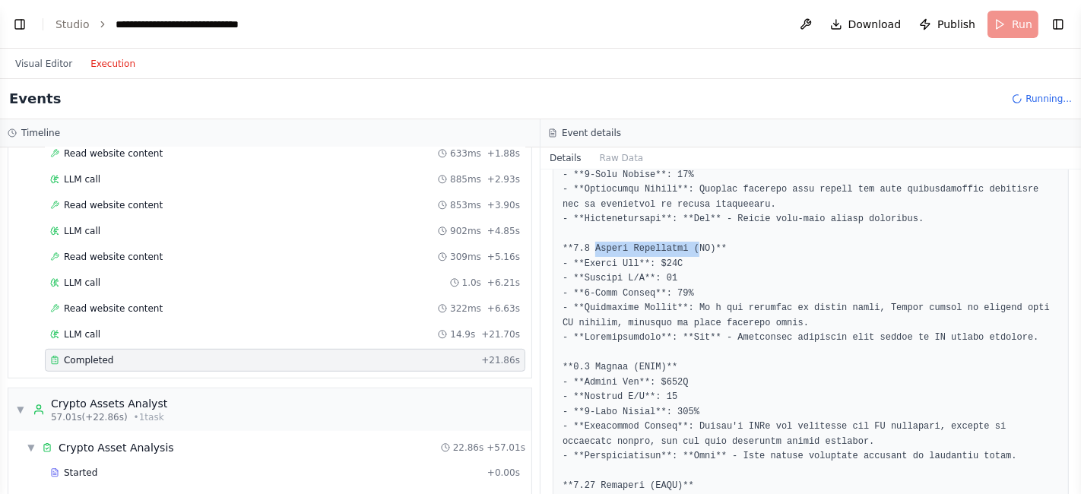
drag, startPoint x: 591, startPoint y: 204, endPoint x: 687, endPoint y: 201, distance: 95.9
click at [687, 201] on pre at bounding box center [811, 12] width 497 height 1736
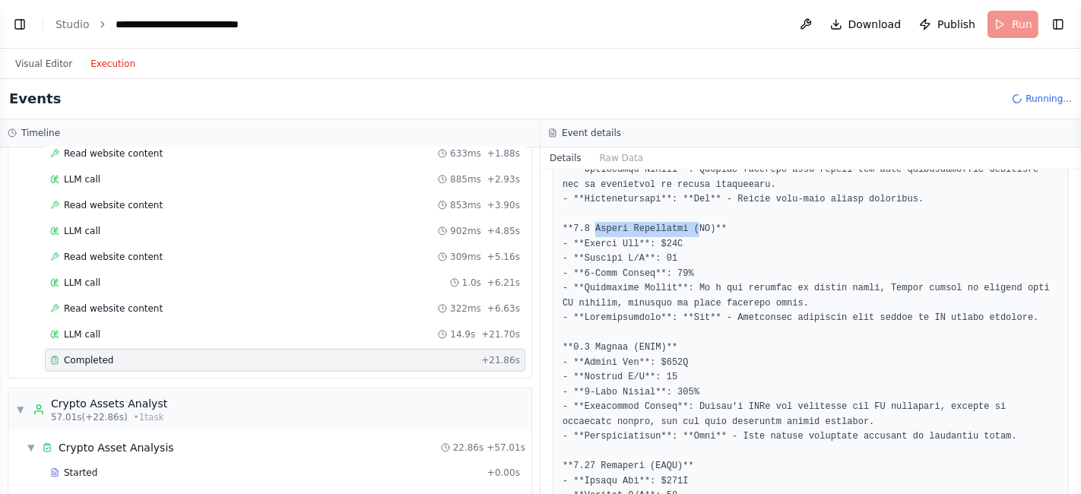
scroll to position [1132, 0]
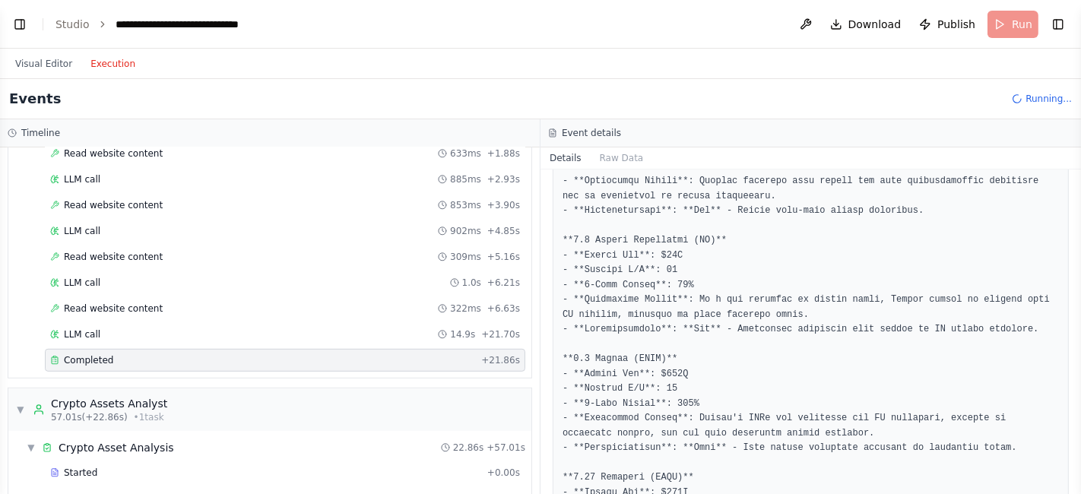
click at [609, 312] on pre at bounding box center [811, 4] width 497 height 1736
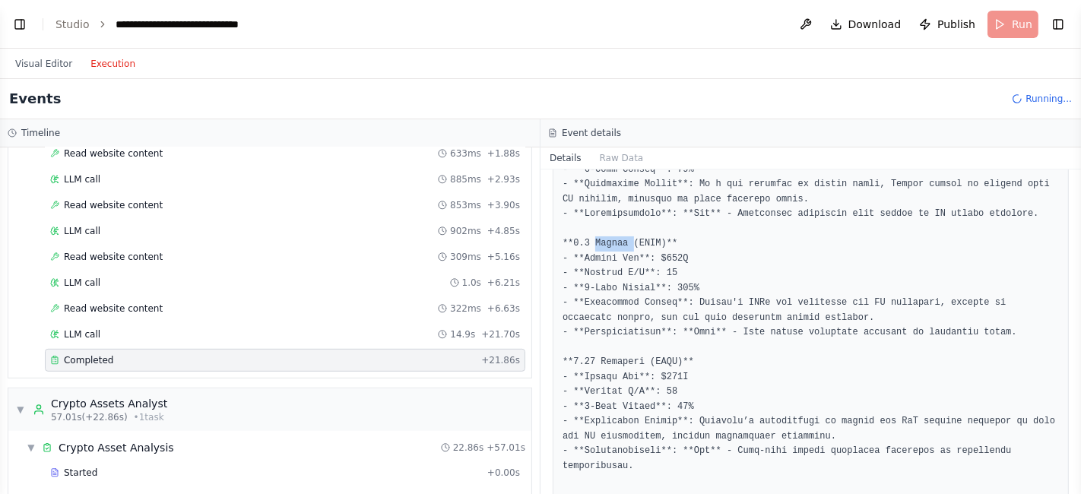
scroll to position [1248, 0]
drag, startPoint x: 586, startPoint y: 307, endPoint x: 649, endPoint y: 308, distance: 62.4
drag, startPoint x: 593, startPoint y: 211, endPoint x: 684, endPoint y: 209, distance: 91.3
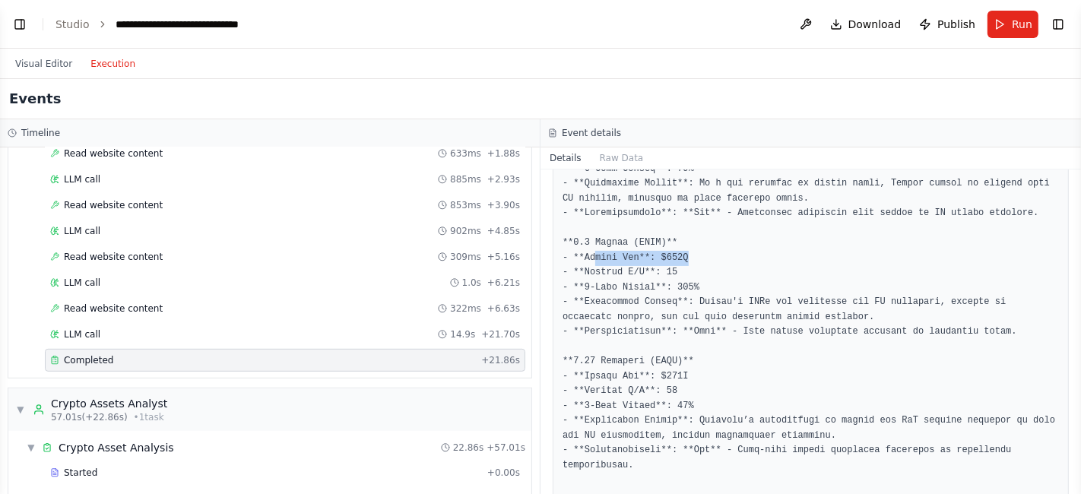
drag, startPoint x: 678, startPoint y: 213, endPoint x: 584, endPoint y: 214, distance: 94.3
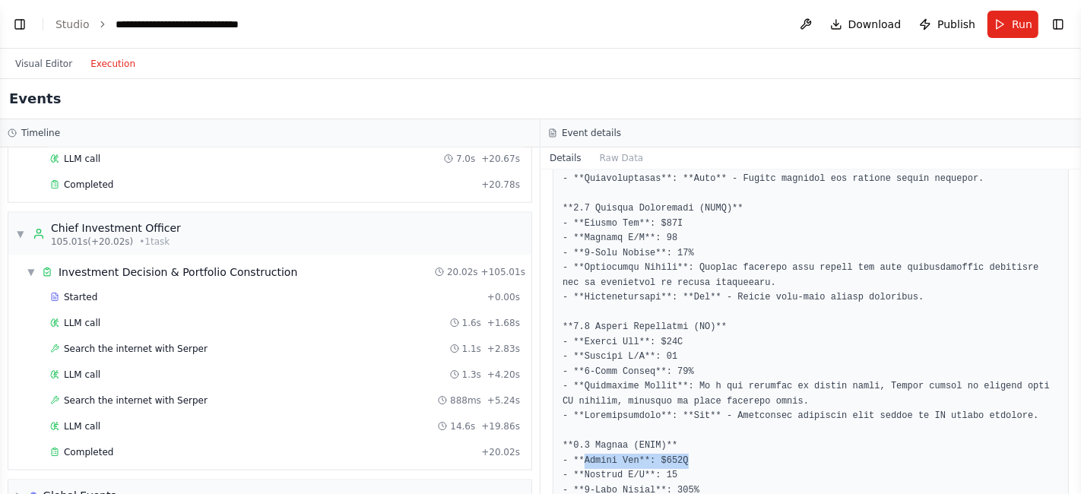
scroll to position [1813, 0]
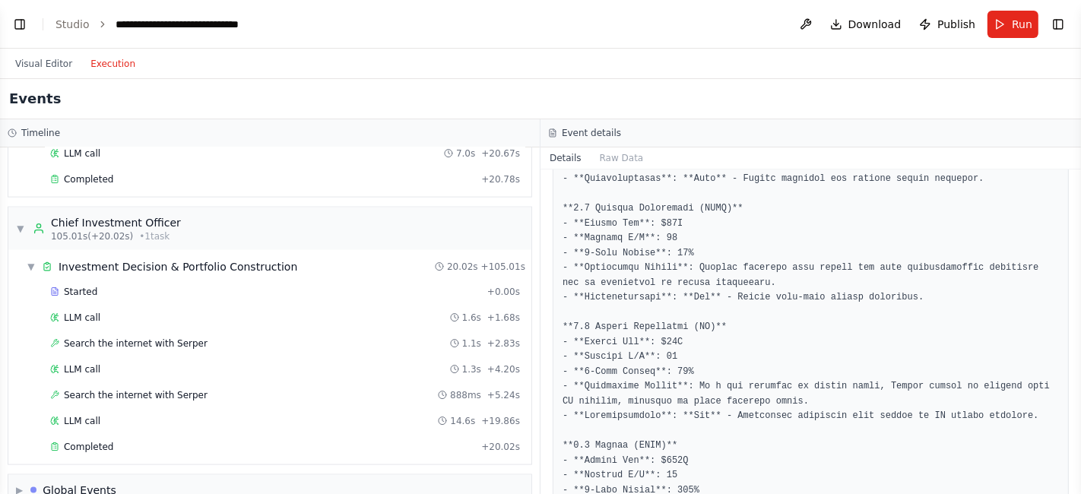
click at [707, 405] on pre at bounding box center [811, 91] width 497 height 1736
click at [47, 63] on button "Visual Editor" at bounding box center [43, 64] width 75 height 18
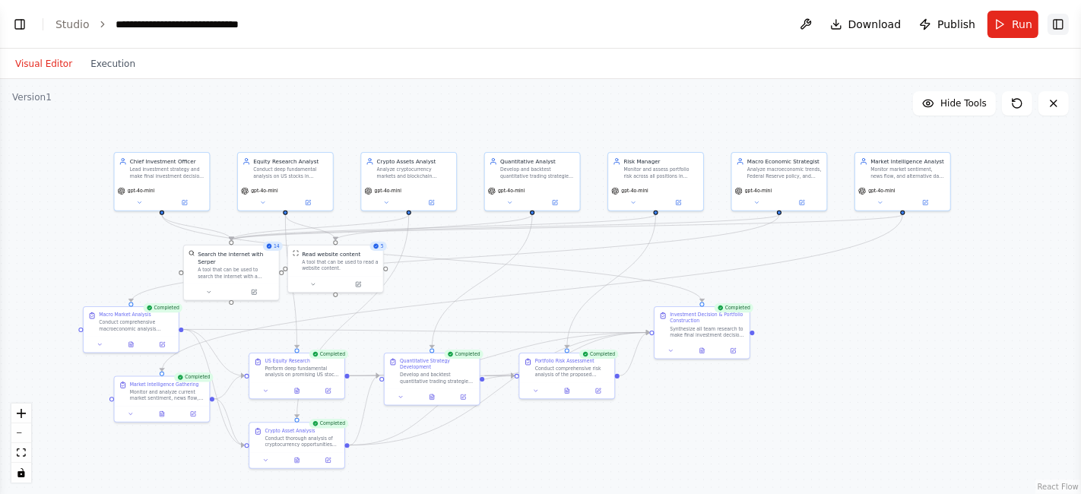
click at [1060, 21] on button "Toggle Right Sidebar" at bounding box center [1058, 24] width 21 height 21
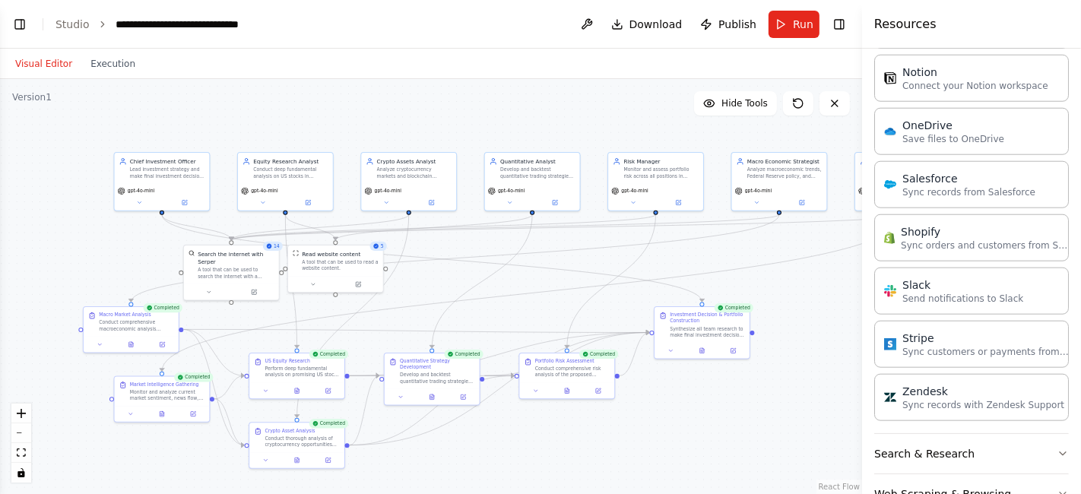
scroll to position [1295, 0]
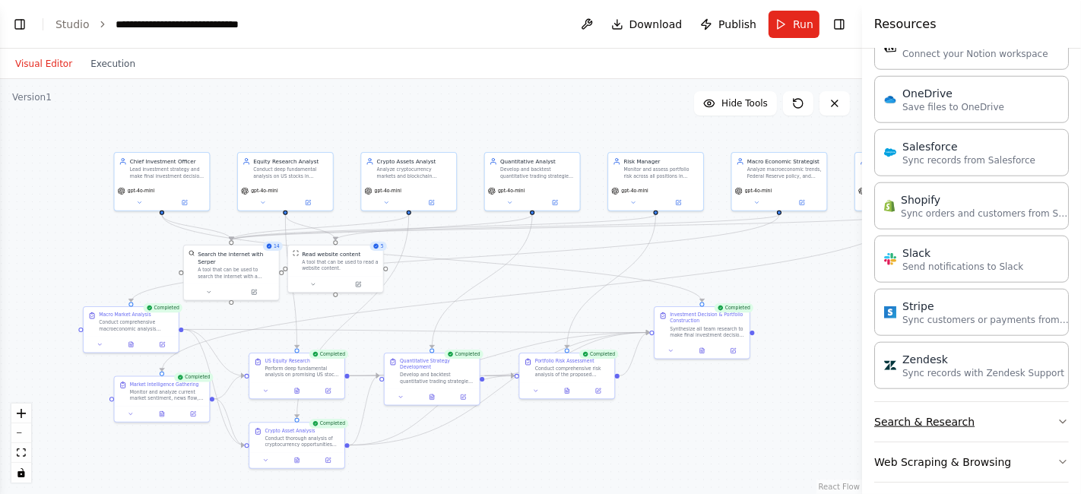
click at [971, 418] on button "Search & Research" at bounding box center [972, 422] width 195 height 40
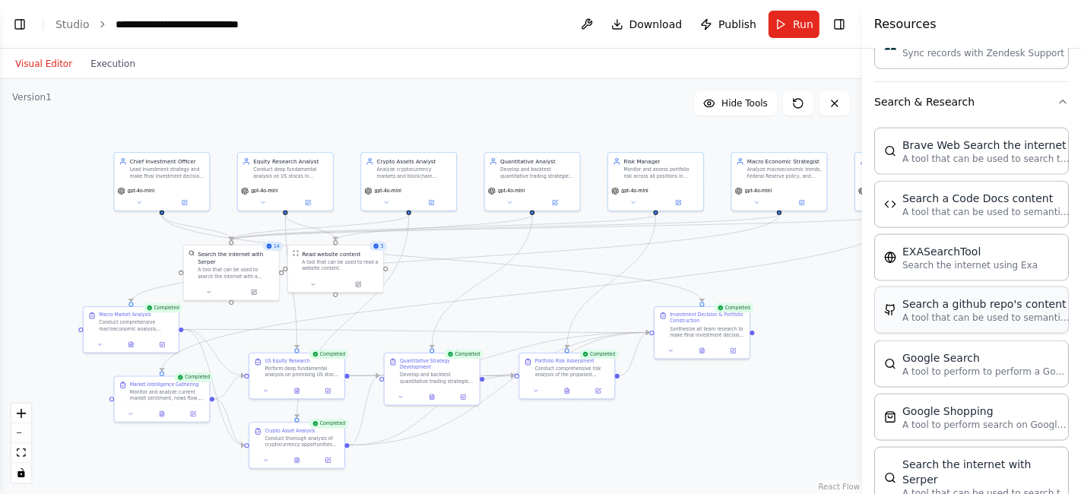
scroll to position [1614, 0]
click at [945, 264] on div "EXASearchTool Search the internet using Exa" at bounding box center [972, 258] width 195 height 47
click at [929, 245] on div "EXASearchTool" at bounding box center [970, 252] width 135 height 15
click at [841, 27] on button "Toggle Right Sidebar" at bounding box center [839, 24] width 21 height 21
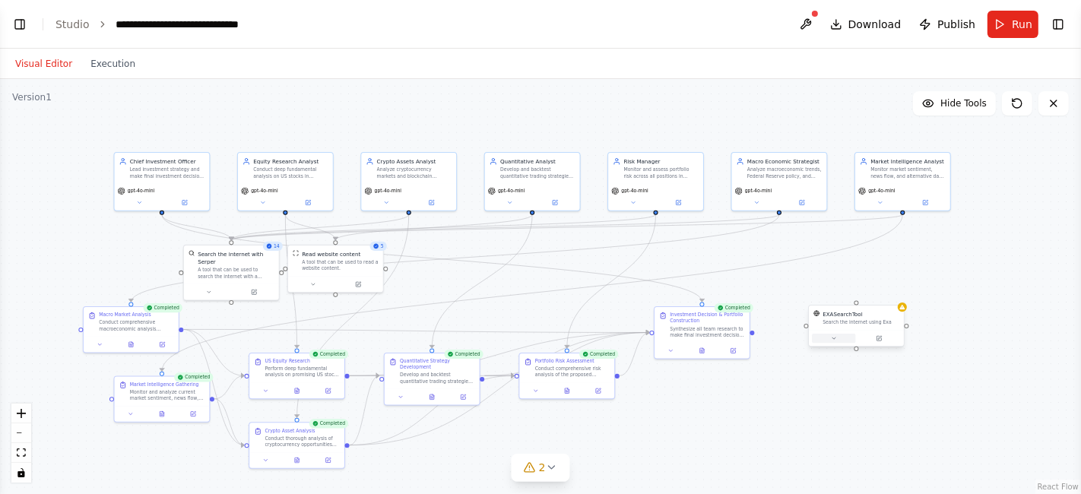
click at [836, 336] on icon at bounding box center [834, 338] width 6 height 6
click at [923, 396] on button "Customize (Optional)" at bounding box center [885, 400] width 141 height 8
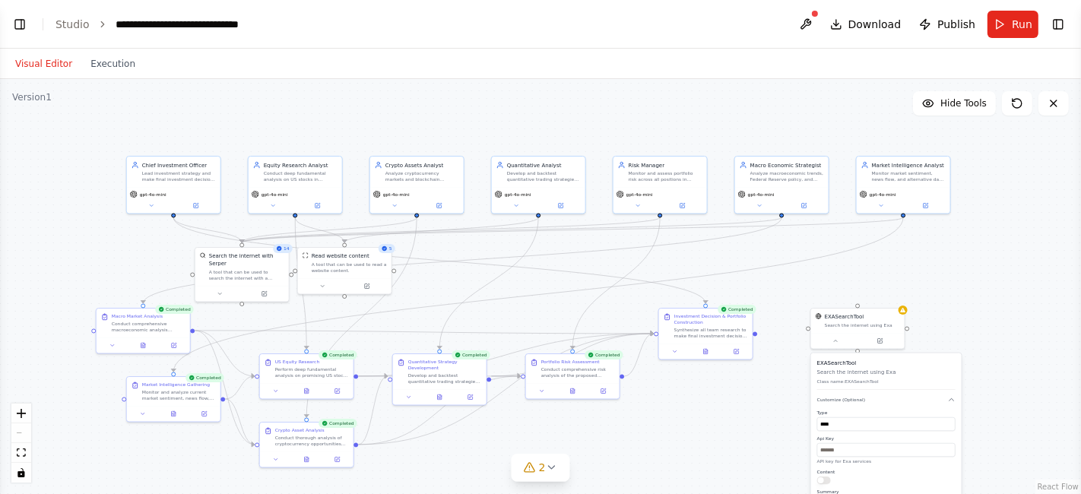
click at [999, 405] on div ".deletable-edge-delete-btn { width: 20px; height: 20px; border: 0px solid #ffff…" at bounding box center [540, 286] width 1081 height 415
click at [902, 312] on div at bounding box center [903, 308] width 9 height 9
click at [891, 294] on icon at bounding box center [893, 291] width 6 height 8
click at [853, 283] on button "Confirm" at bounding box center [849, 291] width 54 height 18
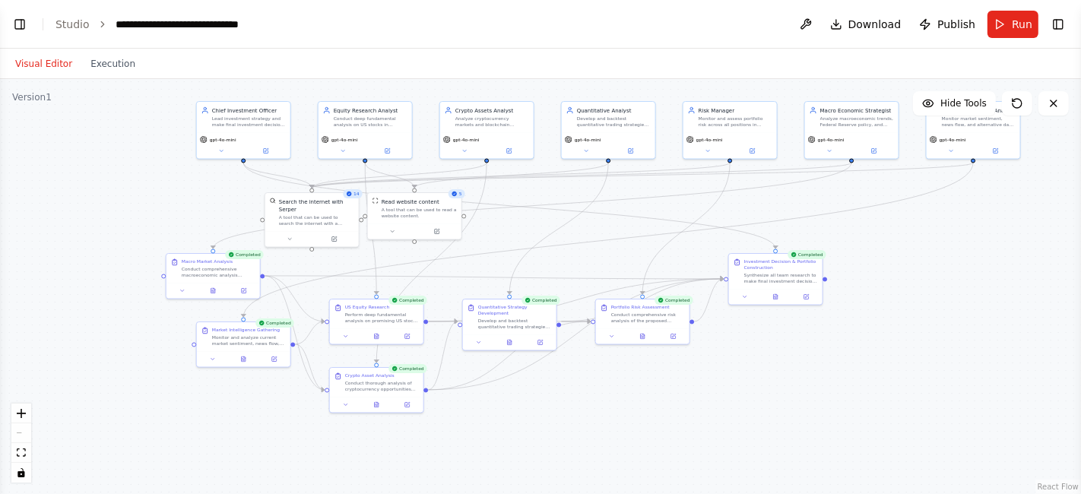
drag, startPoint x: 67, startPoint y: 290, endPoint x: 137, endPoint y: 235, distance: 88.8
click at [137, 235] on div ".deletable-edge-delete-btn { width: 20px; height: 20px; border: 0px solid #ffff…" at bounding box center [540, 286] width 1081 height 415
click at [104, 64] on button "Execution" at bounding box center [112, 64] width 63 height 18
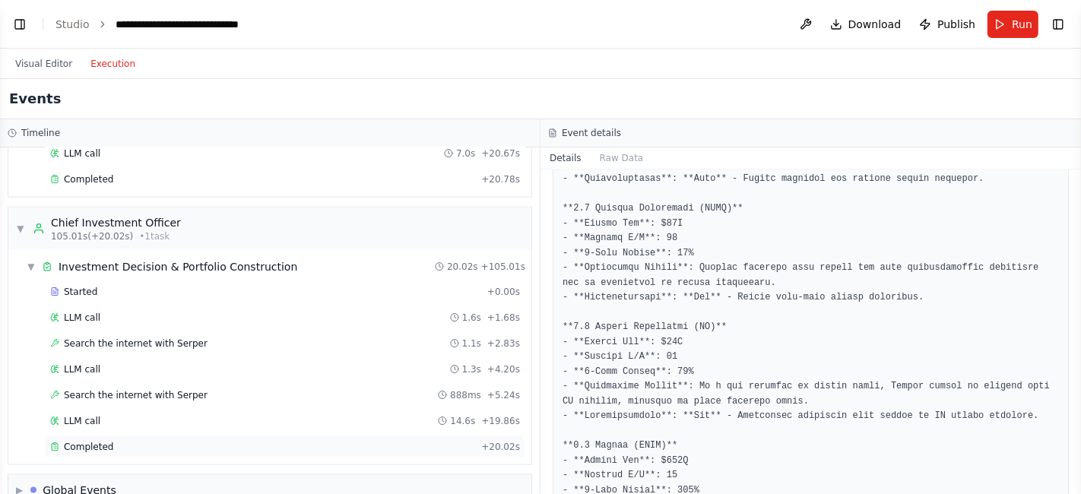
click at [87, 436] on div "Completed + 20.02s" at bounding box center [285, 447] width 481 height 23
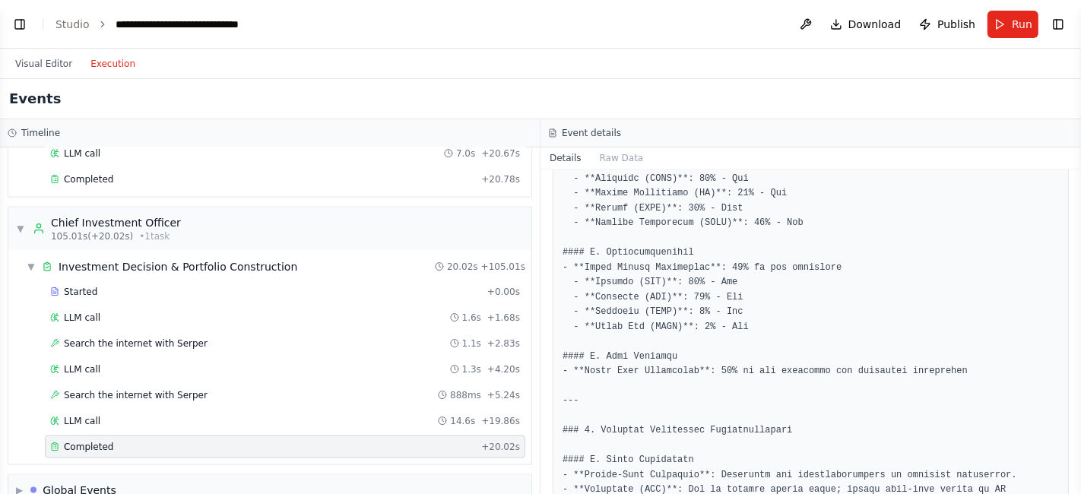
scroll to position [767, 0]
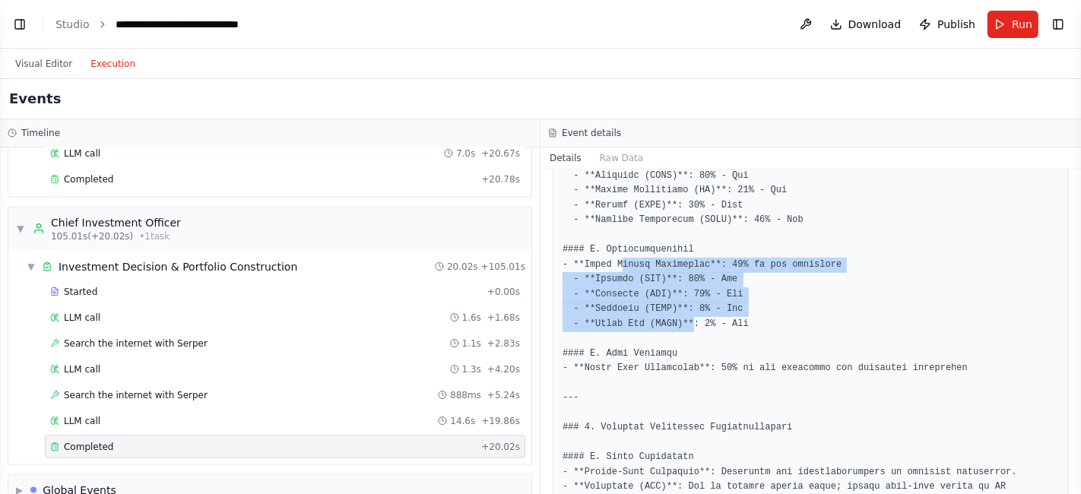
drag, startPoint x: 620, startPoint y: 257, endPoint x: 682, endPoint y: 323, distance: 90.9
click at [682, 323] on pre at bounding box center [811, 361] width 497 height 1720
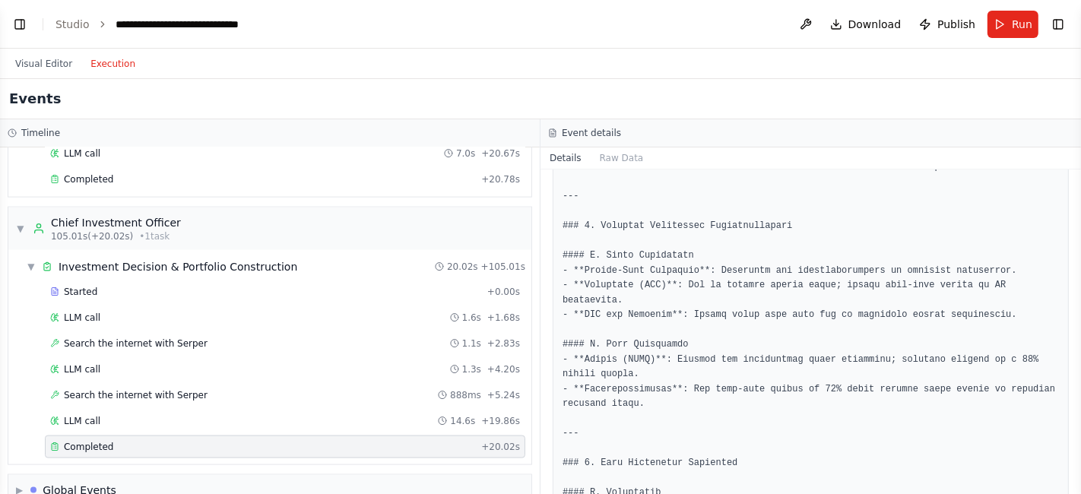
scroll to position [893, 0]
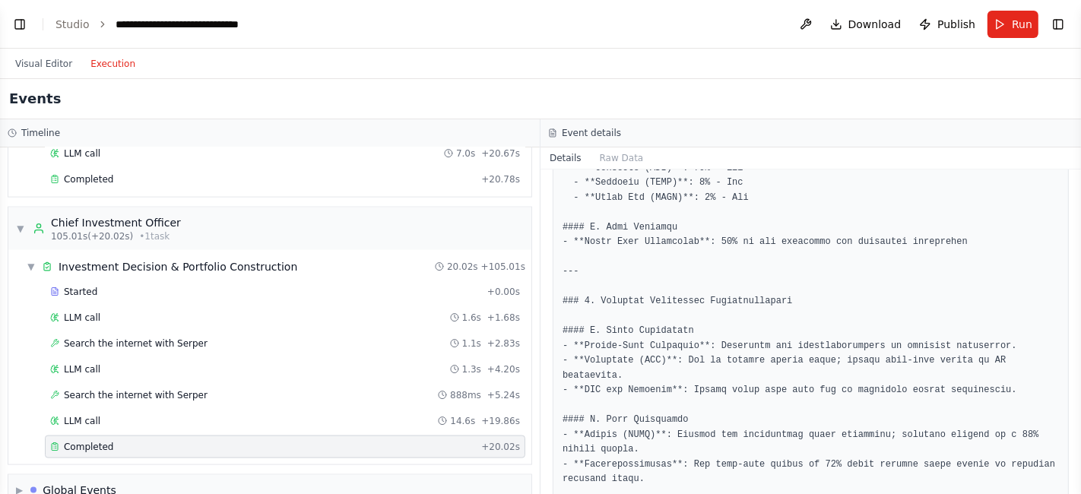
click at [710, 243] on pre at bounding box center [811, 235] width 497 height 1720
click at [669, 281] on pre at bounding box center [811, 235] width 497 height 1720
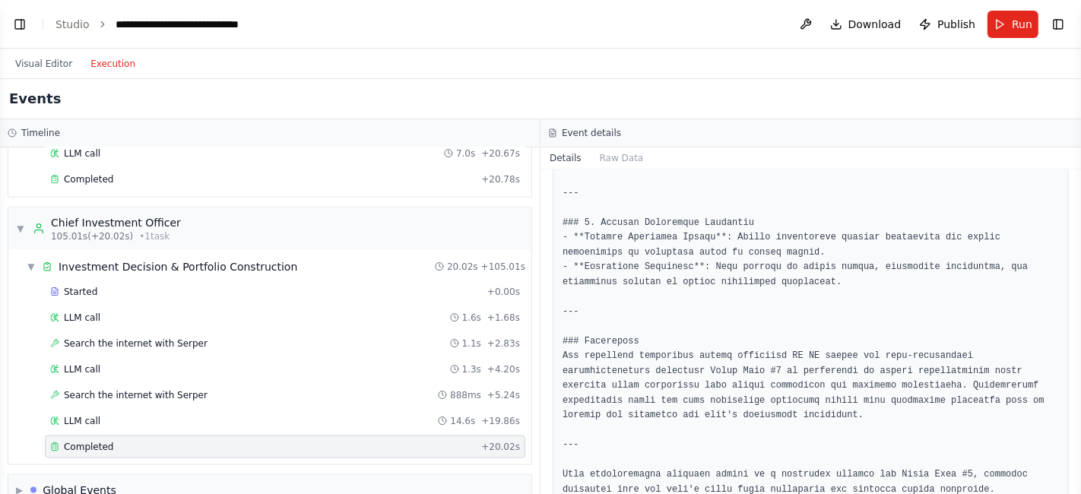
scroll to position [1512, 0]
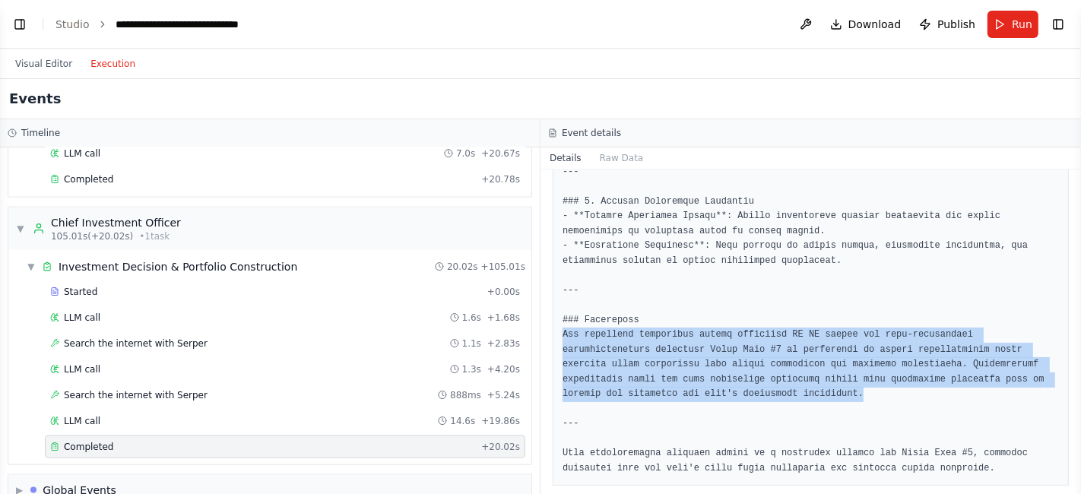
drag, startPoint x: 563, startPoint y: 322, endPoint x: 878, endPoint y: 383, distance: 321.6
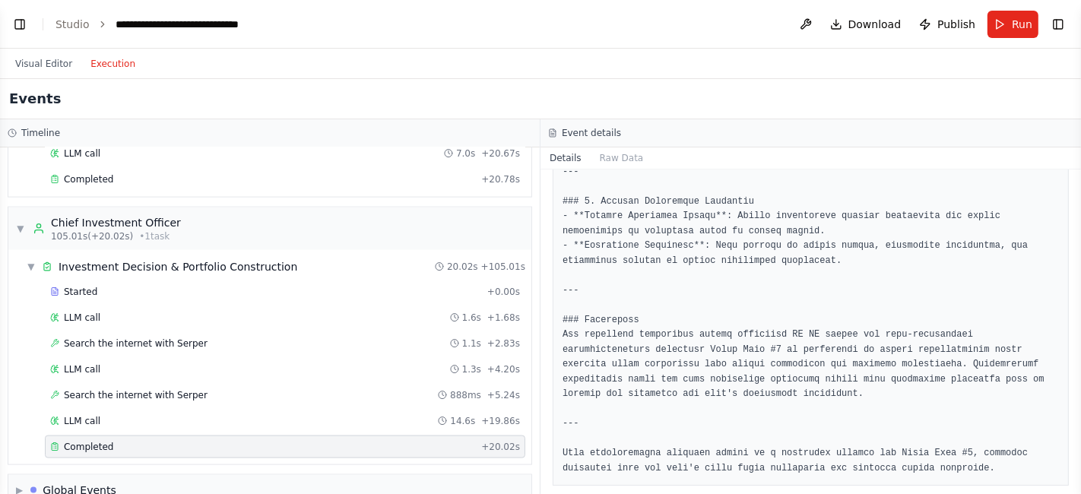
click at [626, 99] on div "Events" at bounding box center [540, 99] width 1081 height 40
click at [545, 101] on div "Events" at bounding box center [540, 99] width 1081 height 40
click at [1066, 19] on button "Toggle Right Sidebar" at bounding box center [1058, 24] width 21 height 21
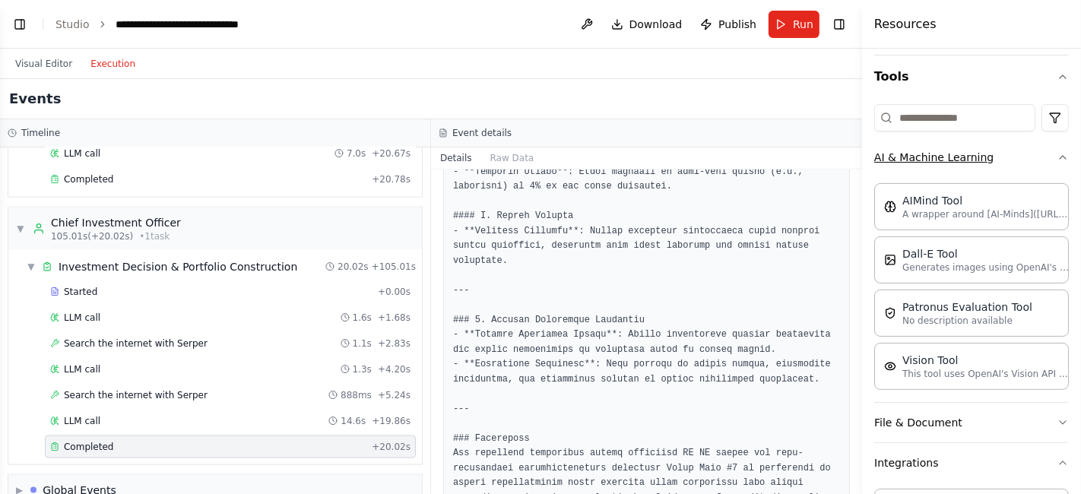
scroll to position [148, 0]
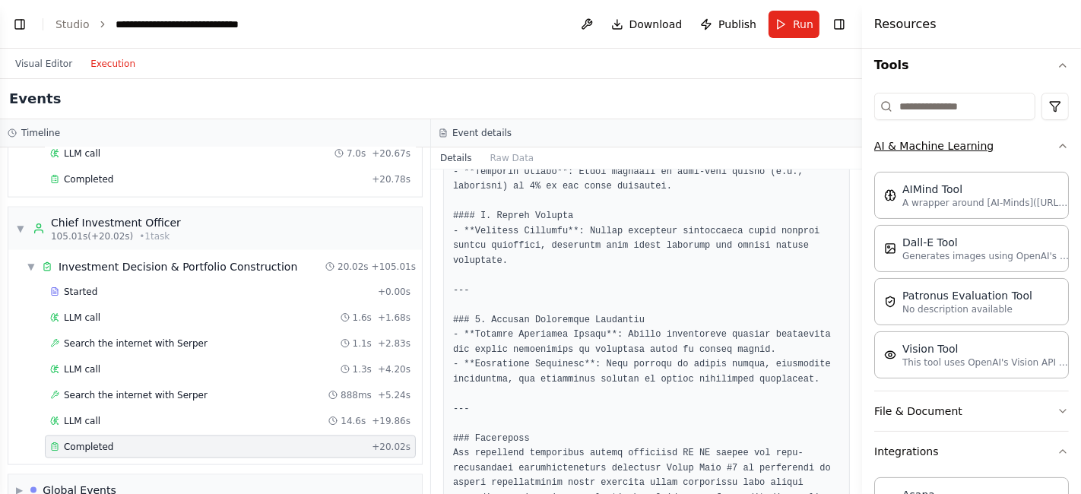
click at [1017, 149] on button "AI & Machine Learning" at bounding box center [972, 146] width 195 height 40
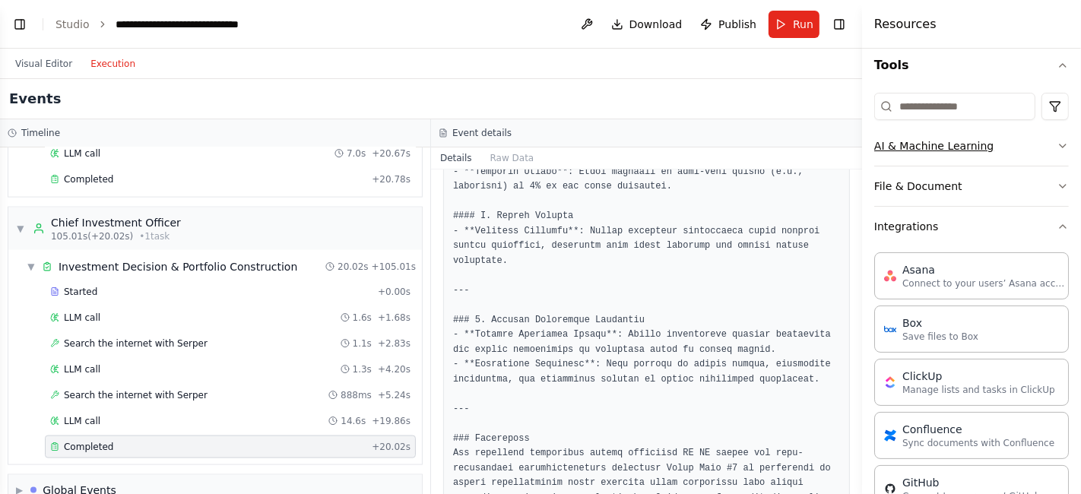
click at [1014, 146] on button "AI & Machine Learning" at bounding box center [972, 146] width 195 height 40
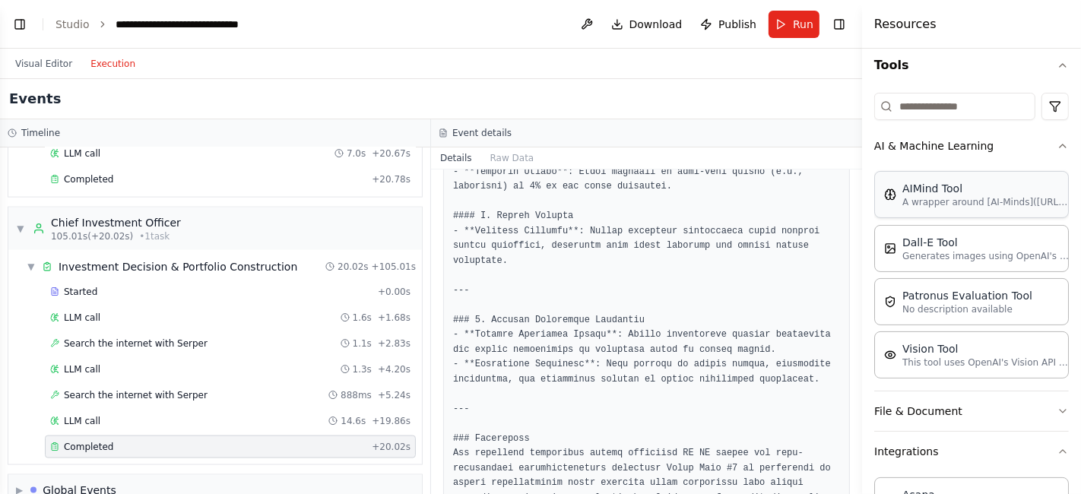
click at [958, 204] on p "A wrapper around [AI-Minds](https://mindsdb.com/minds). Useful for when you nee…" at bounding box center [986, 202] width 167 height 12
click at [842, 21] on button "Toggle Right Sidebar" at bounding box center [839, 24] width 21 height 21
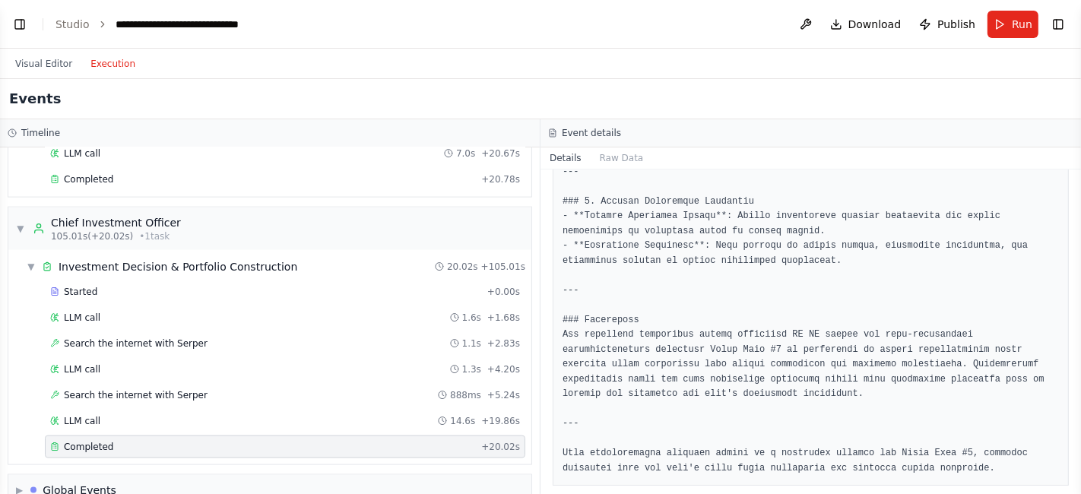
click at [478, 51] on div "Visual Editor Execution" at bounding box center [540, 64] width 1081 height 30
click at [945, 28] on span "Publish" at bounding box center [957, 24] width 38 height 15
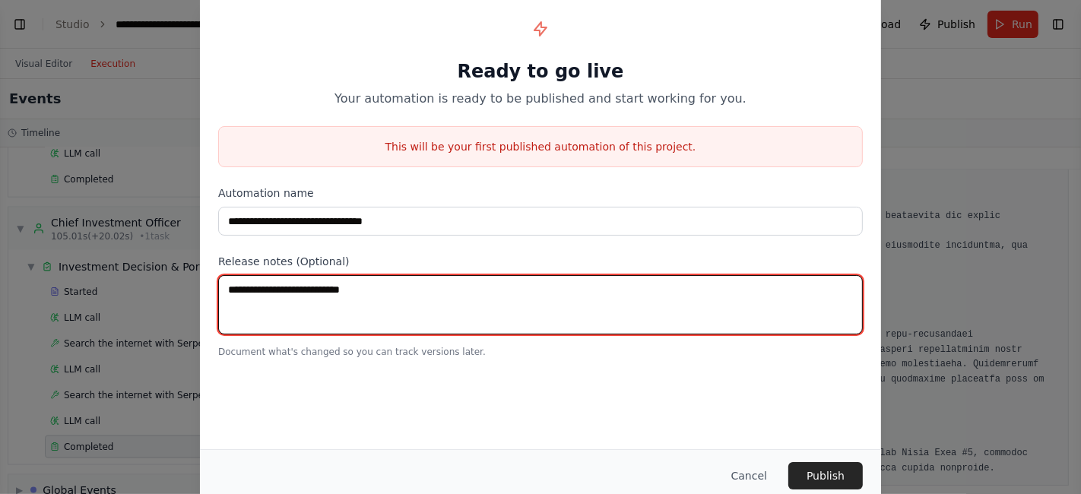
click at [417, 302] on textarea at bounding box center [540, 304] width 645 height 59
type textarea "**********"
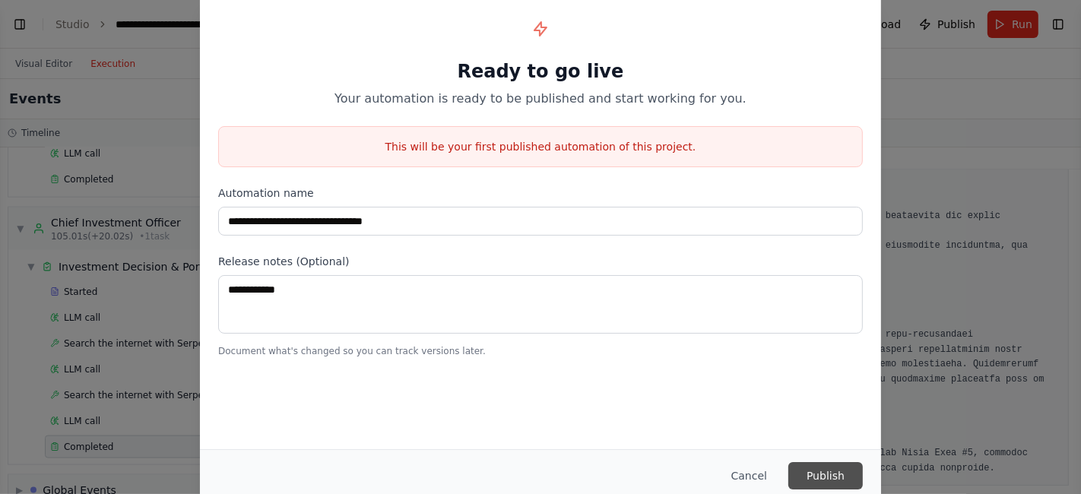
click at [840, 481] on button "Publish" at bounding box center [826, 475] width 75 height 27
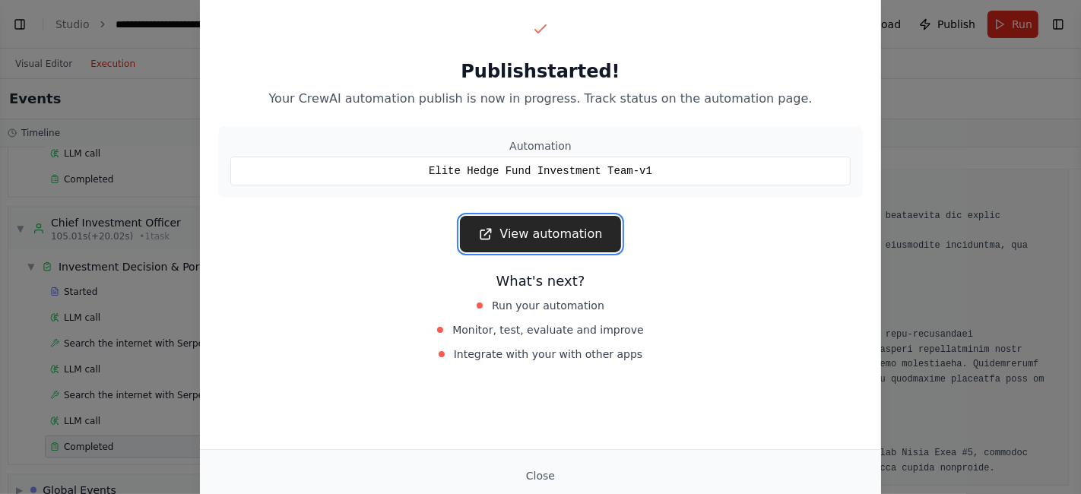
click at [522, 229] on link "View automation" at bounding box center [540, 234] width 160 height 37
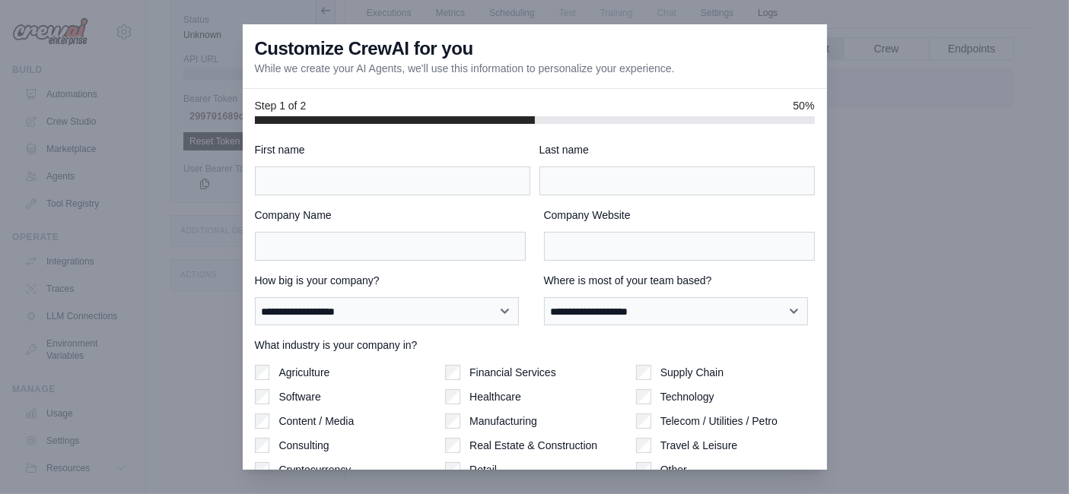
scroll to position [89, 0]
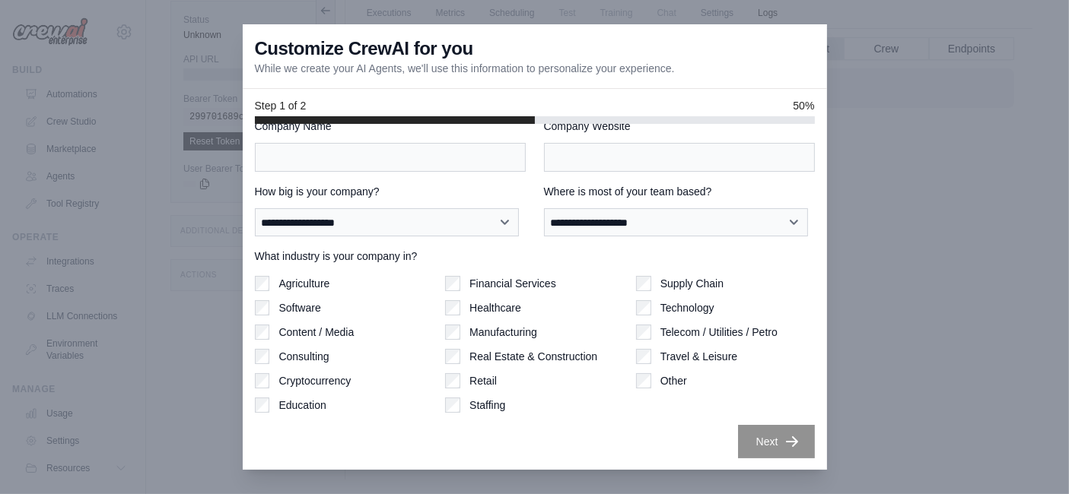
click at [929, 151] on div at bounding box center [534, 247] width 1069 height 494
click at [198, 290] on div at bounding box center [534, 247] width 1069 height 494
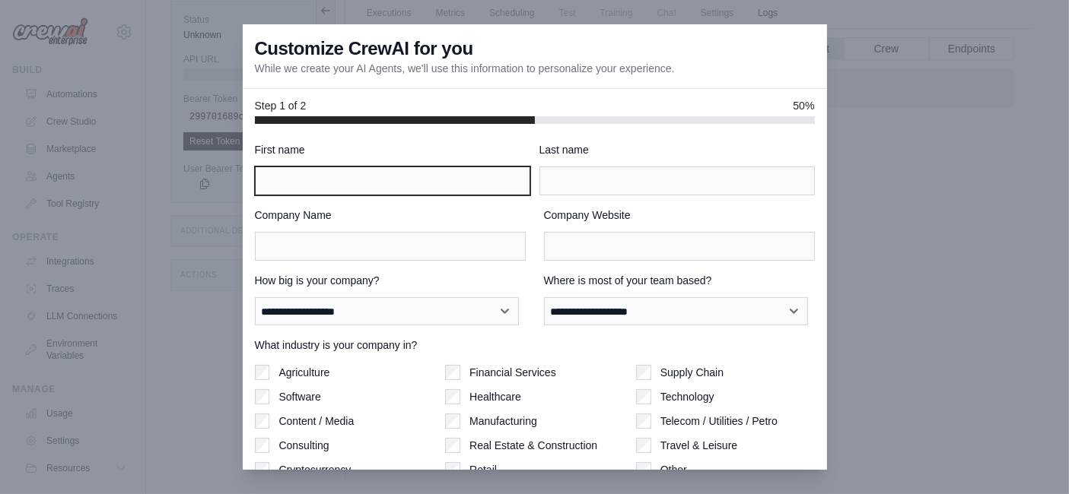
click at [338, 188] on input "First name" at bounding box center [392, 181] width 275 height 29
type input "*******"
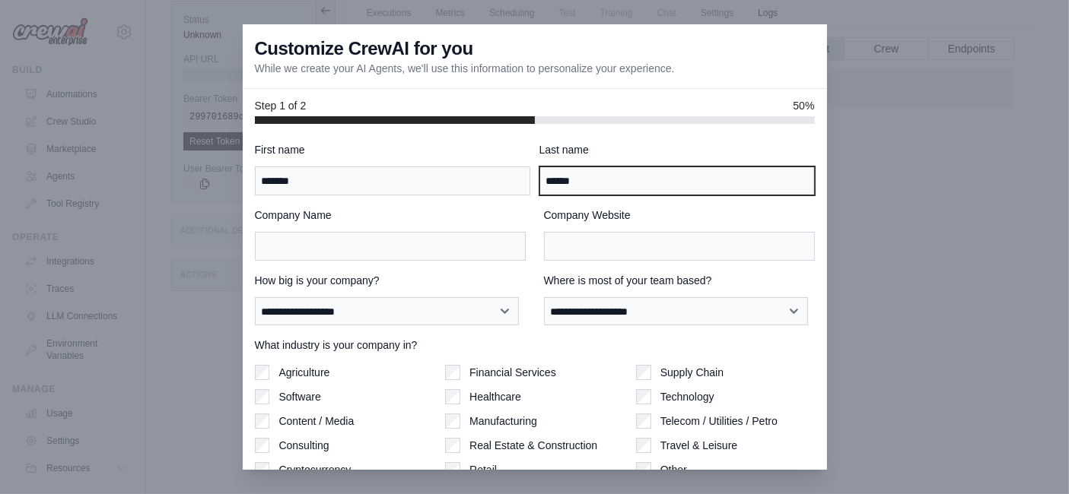
type input "******"
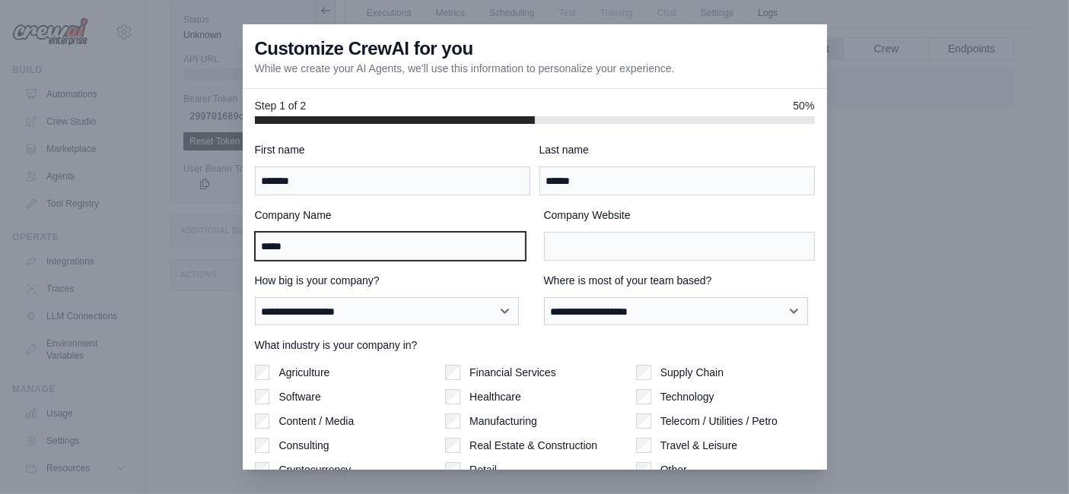
type input "*****"
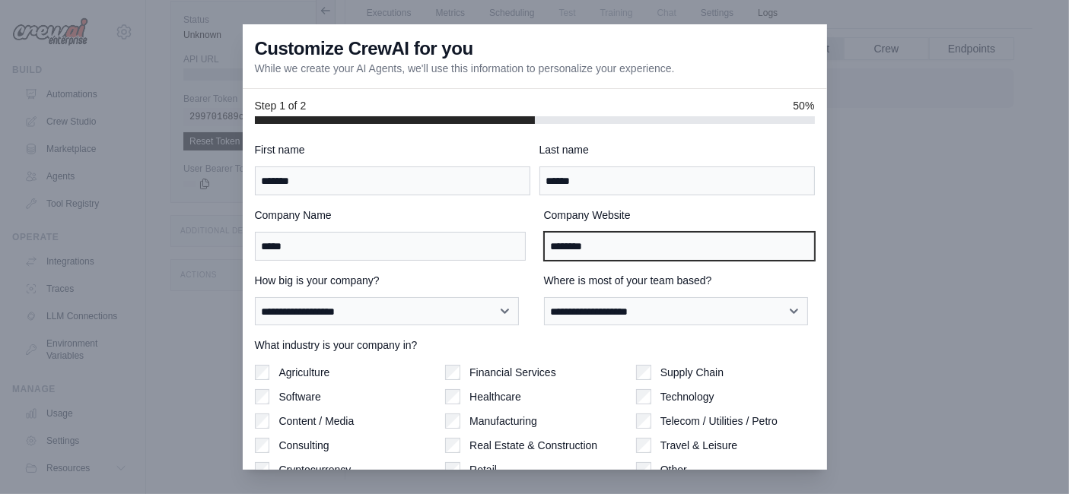
type input "********"
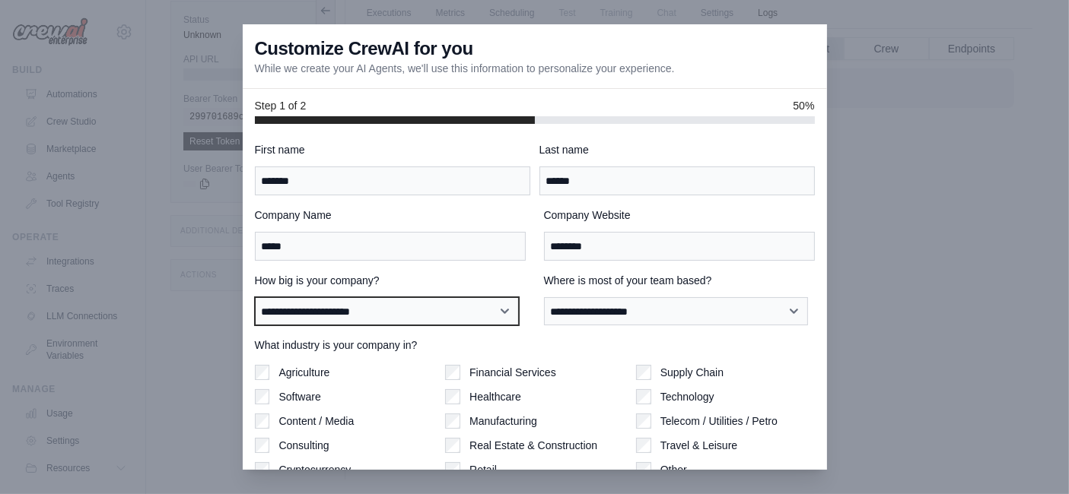
select select "**********"
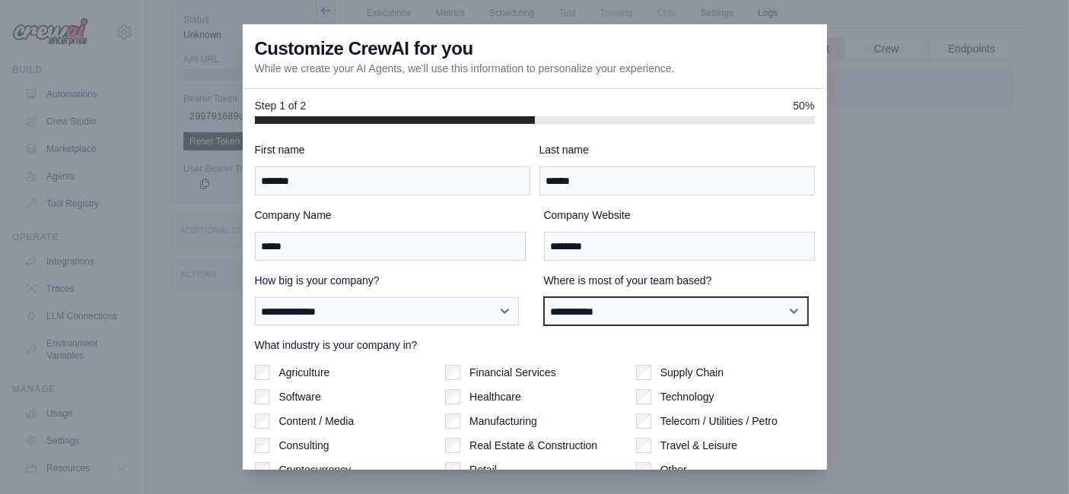
select select "**********"
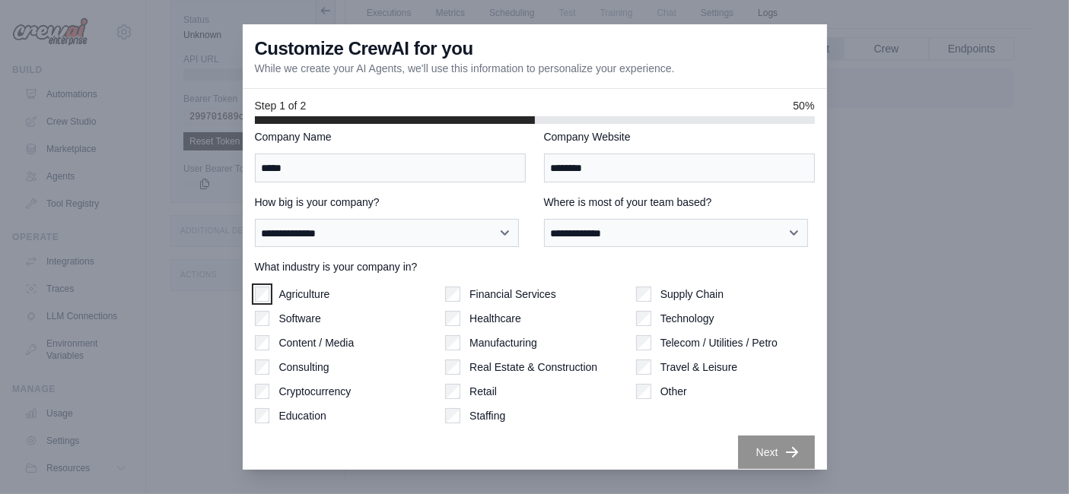
scroll to position [79, 0]
click at [742, 456] on button "Next" at bounding box center [776, 450] width 77 height 33
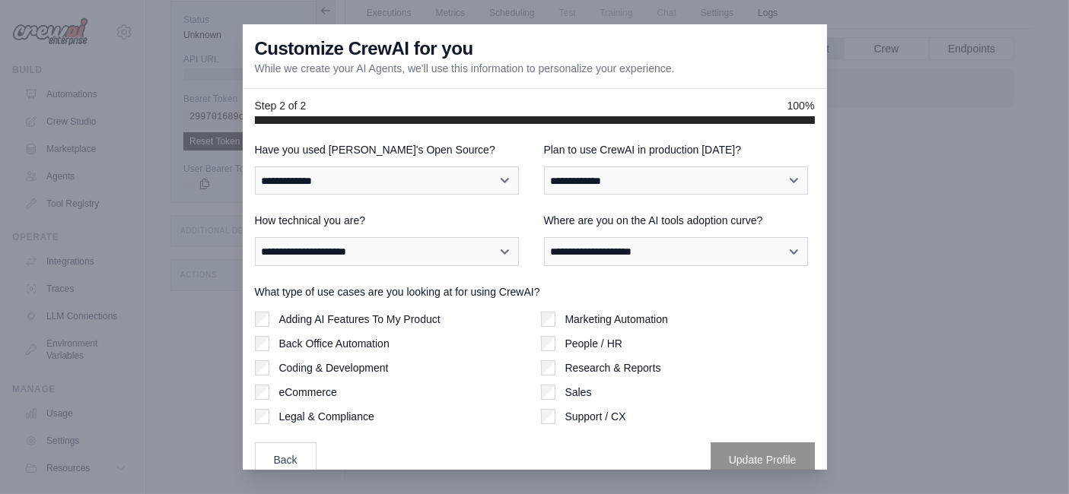
scroll to position [0, 0]
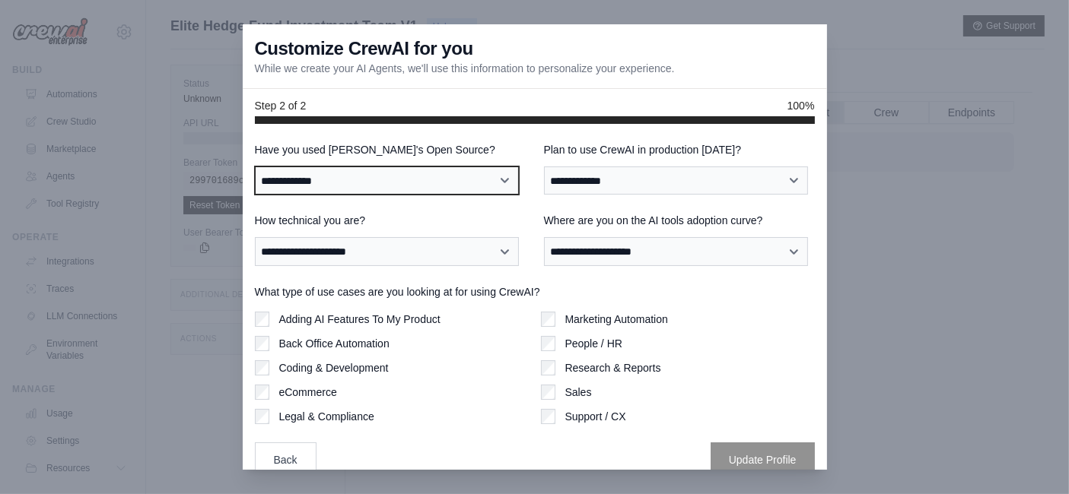
drag, startPoint x: 465, startPoint y: 170, endPoint x: 449, endPoint y: 186, distance: 21.5
click at [465, 170] on select "**********" at bounding box center [387, 181] width 264 height 28
select select "**"
click at [255, 167] on select "**********" at bounding box center [387, 181] width 264 height 28
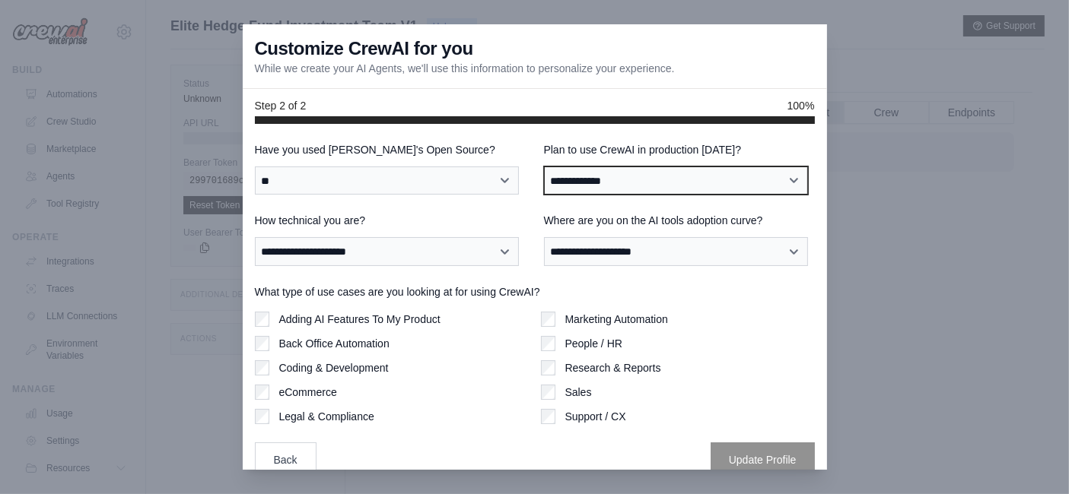
click at [603, 182] on select "**********" at bounding box center [676, 181] width 264 height 28
select select "****"
click at [544, 167] on select "**********" at bounding box center [676, 181] width 264 height 28
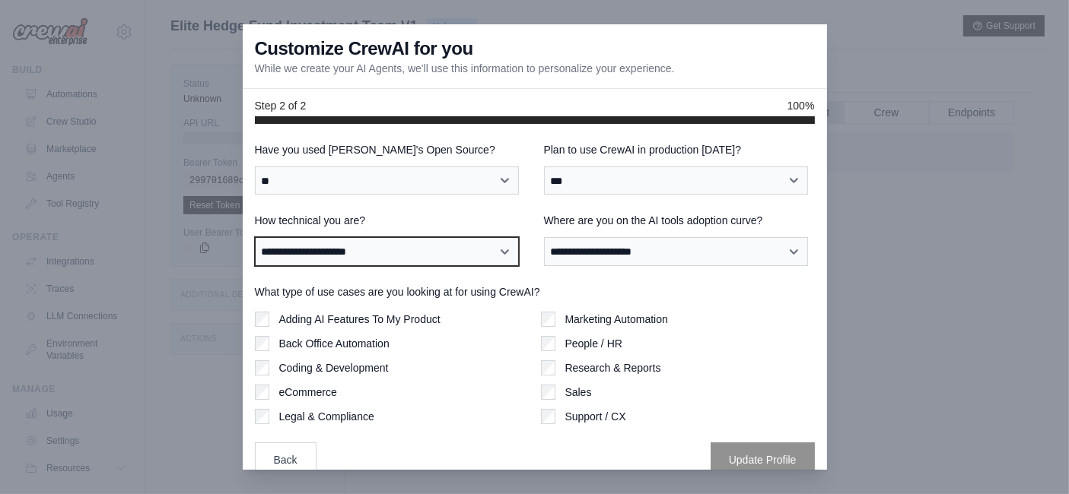
click at [412, 265] on select "**********" at bounding box center [387, 251] width 264 height 28
select select "**********"
click at [255, 237] on select "**********" at bounding box center [387, 251] width 264 height 28
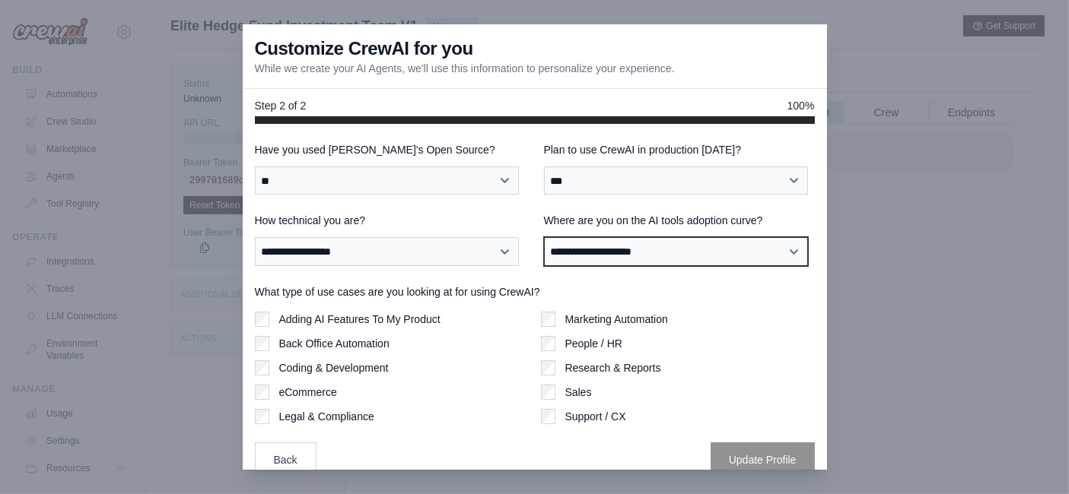
click at [696, 246] on select "**********" at bounding box center [676, 251] width 264 height 28
select select "**********"
click at [544, 237] on select "**********" at bounding box center [676, 251] width 264 height 28
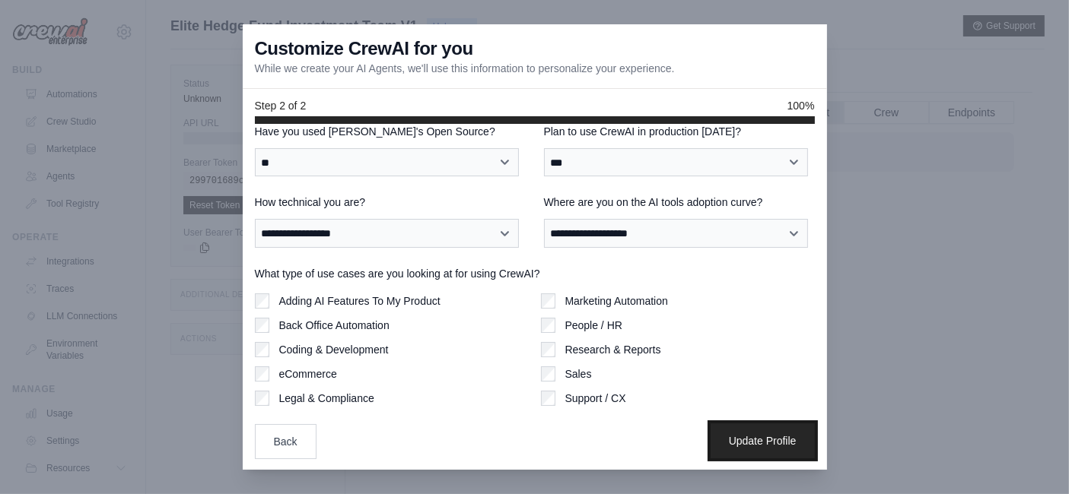
click at [781, 443] on button "Update Profile" at bounding box center [762, 441] width 104 height 35
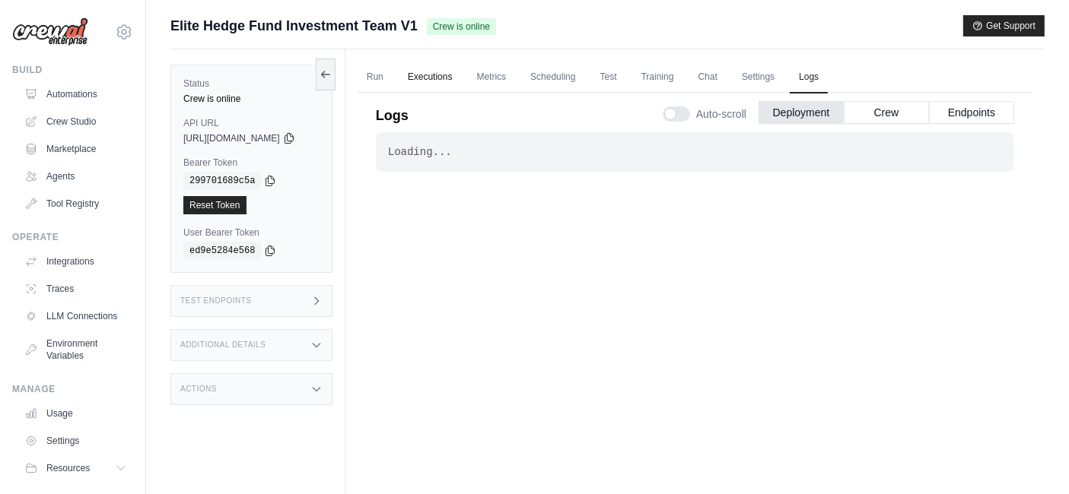
click at [442, 79] on link "Executions" at bounding box center [430, 78] width 63 height 32
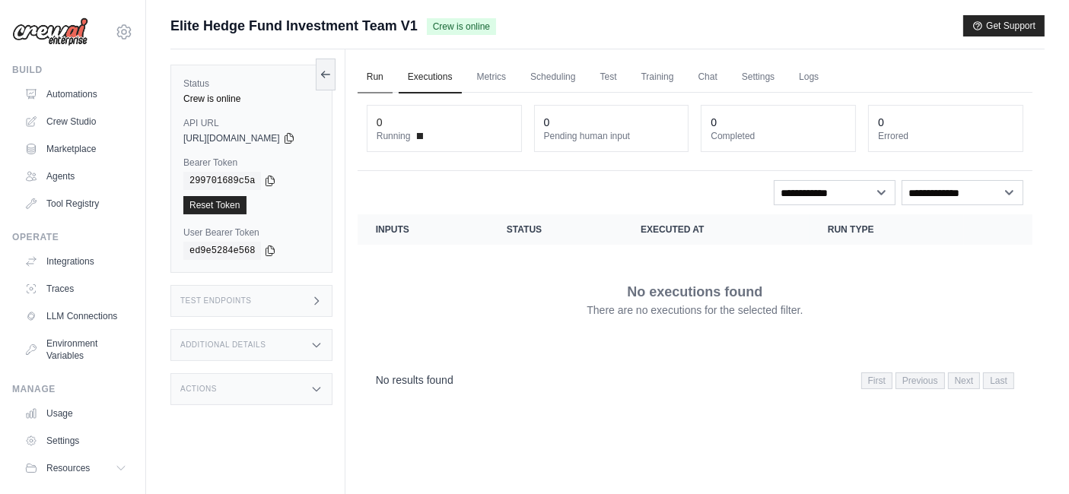
click at [388, 71] on link "Run" at bounding box center [374, 78] width 35 height 32
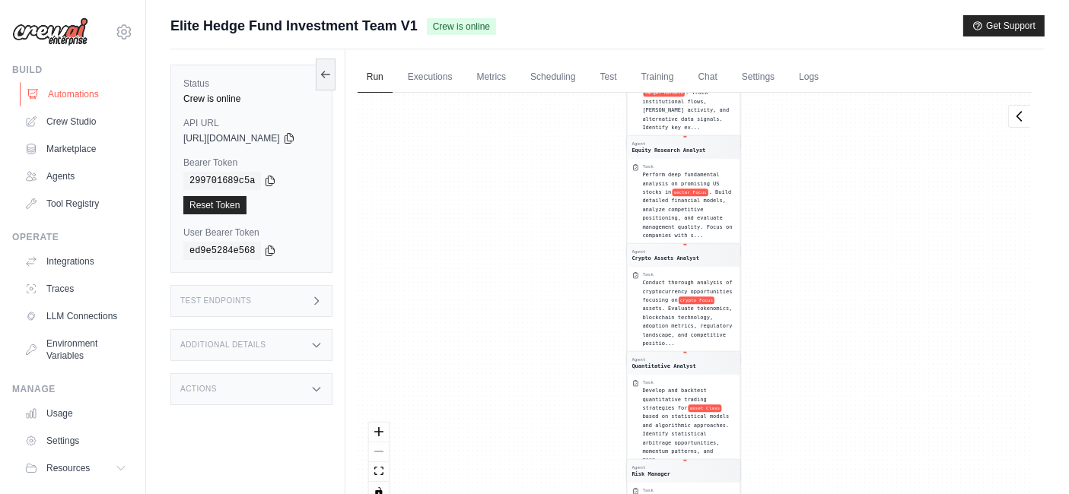
click at [56, 99] on link "Automations" at bounding box center [77, 94] width 115 height 24
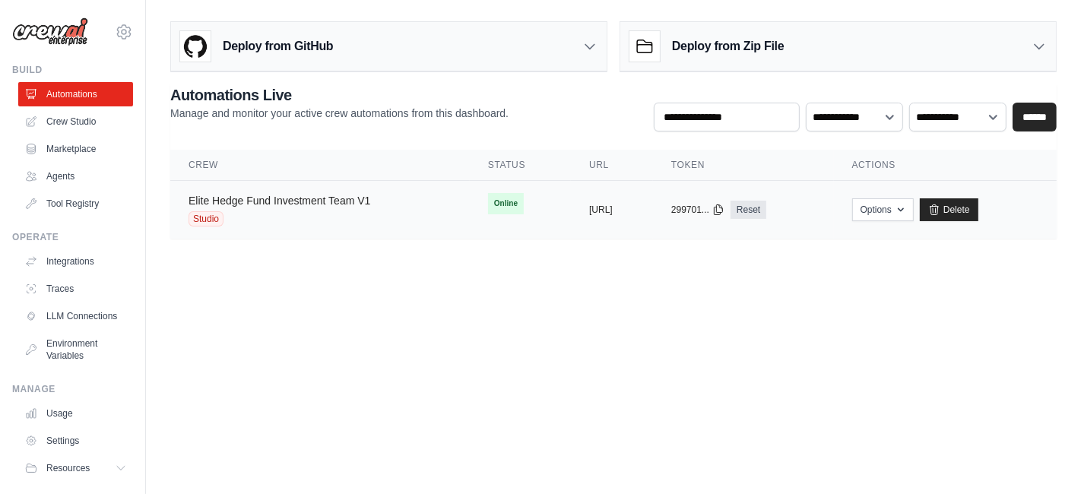
click at [322, 202] on link "Elite Hedge Fund Investment Team V1" at bounding box center [280, 201] width 182 height 12
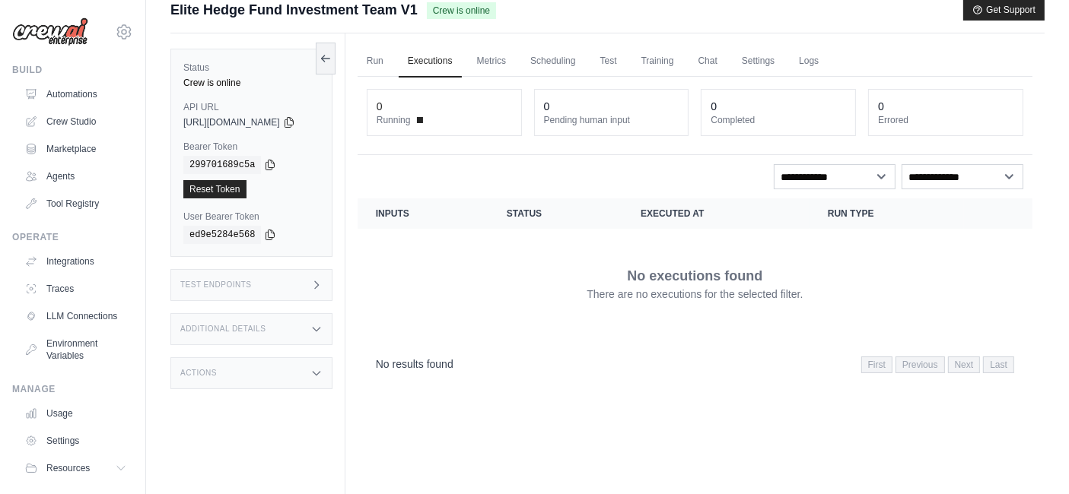
scroll to position [17, 0]
click at [392, 60] on link "Run" at bounding box center [374, 61] width 35 height 32
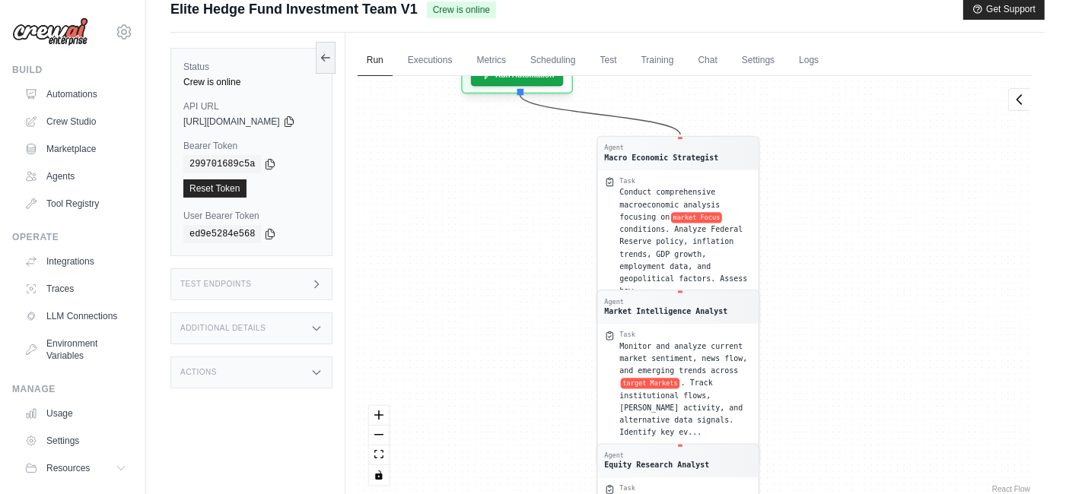
drag, startPoint x: 514, startPoint y: 145, endPoint x: 500, endPoint y: 503, distance: 357.7
click at [500, 494] on html "ignacio@tivos.mx Settings Build Automations Crew Studio" at bounding box center [534, 262] width 1069 height 559
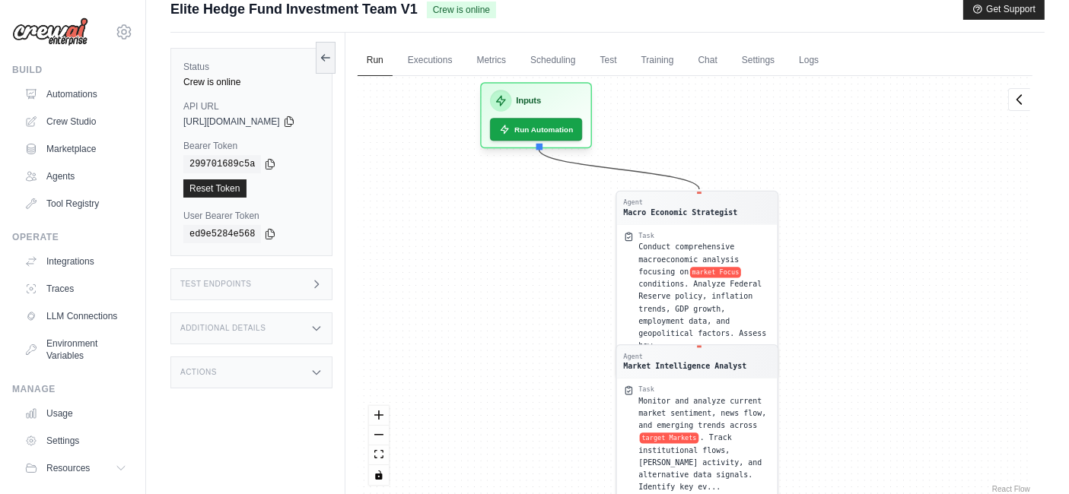
drag, startPoint x: 503, startPoint y: 337, endPoint x: 523, endPoint y: 393, distance: 59.7
click at [523, 393] on div "Agent Macro Economic Strategist Task Conduct comprehensive macroeconomic analys…" at bounding box center [694, 286] width 675 height 421
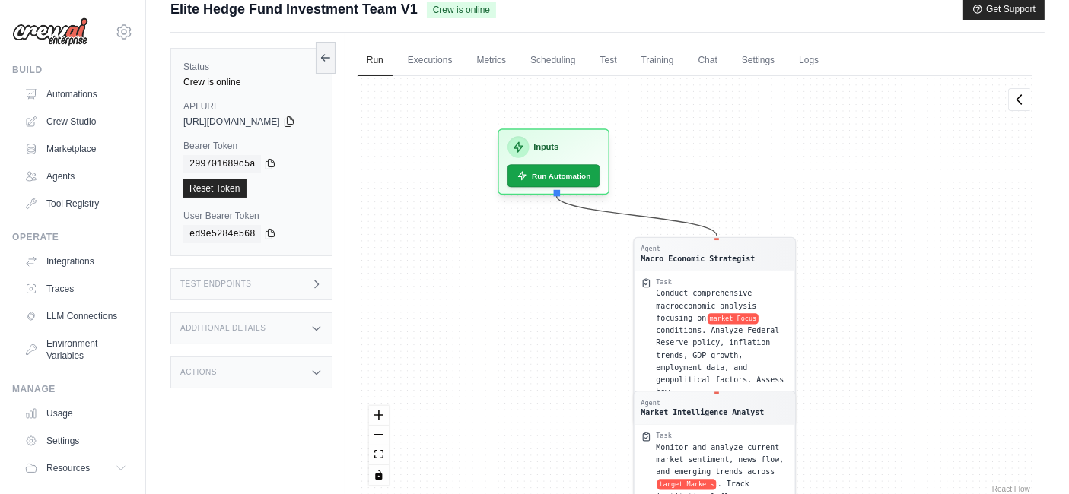
drag, startPoint x: 523, startPoint y: 393, endPoint x: 541, endPoint y: 440, distance: 49.6
click at [541, 440] on div "Agent Macro Economic Strategist Task Conduct comprehensive macroeconomic analys…" at bounding box center [694, 286] width 675 height 421
click at [564, 174] on button "Run Automation" at bounding box center [554, 173] width 97 height 24
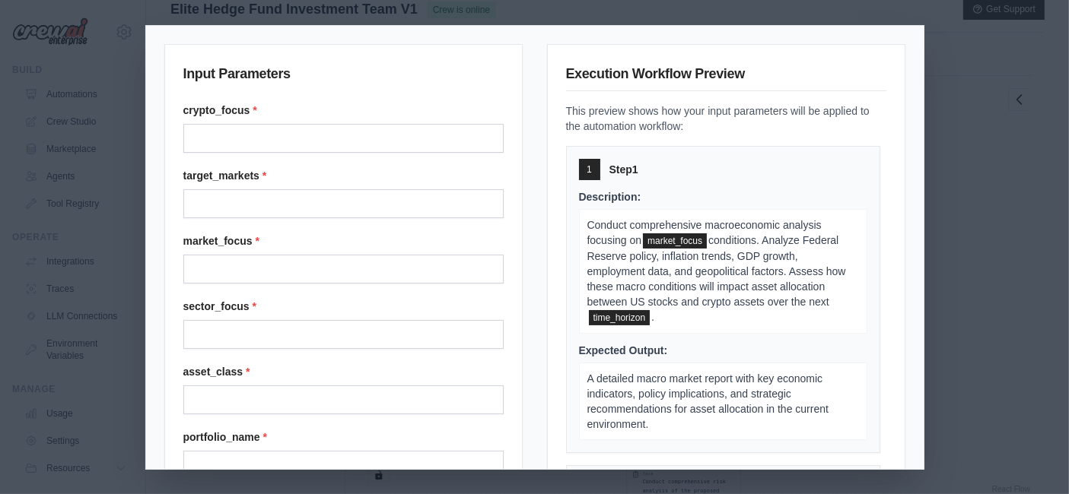
click at [986, 160] on div "Input Parameters crypto_focus * target_markets * market_focus * sector_focus * …" at bounding box center [534, 247] width 1069 height 494
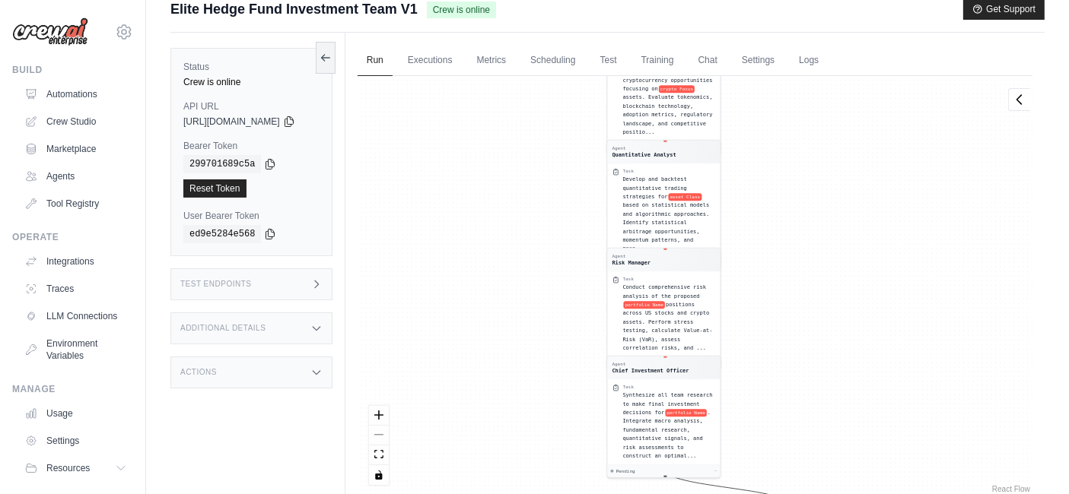
drag, startPoint x: 626, startPoint y: 248, endPoint x: 603, endPoint y: -74, distance: 322.5
click at [603, 0] on html "ignacio@tivos.mx Settings Build Automations Crew Studio" at bounding box center [534, 262] width 1069 height 559
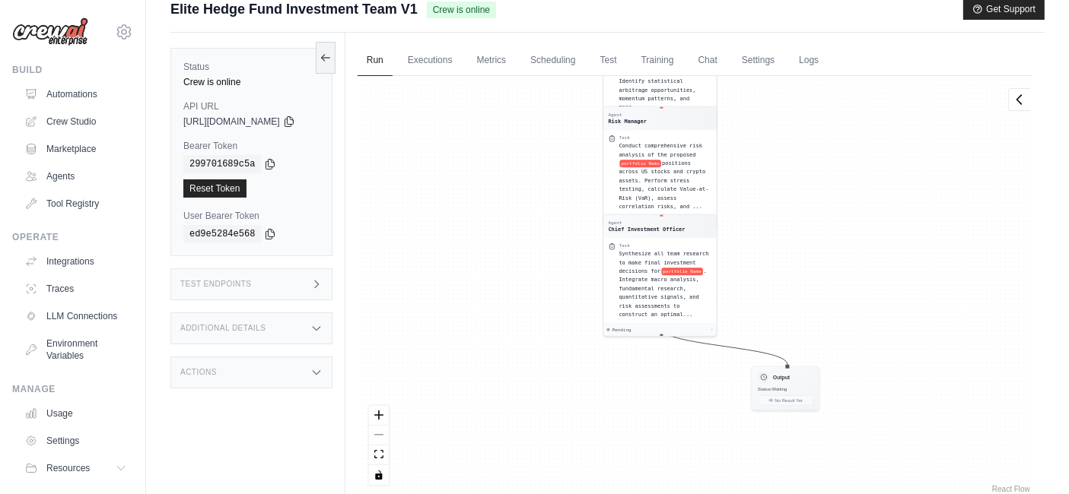
drag, startPoint x: 614, startPoint y: 262, endPoint x: 601, endPoint y: 199, distance: 64.4
click at [601, 199] on div "Agent Macro Economic Strategist Task Conduct comprehensive macroeconomic analys…" at bounding box center [694, 286] width 675 height 421
drag, startPoint x: 554, startPoint y: 244, endPoint x: 564, endPoint y: 302, distance: 58.6
click at [564, 302] on div "Agent Macro Economic Strategist Task Conduct comprehensive macroeconomic analys…" at bounding box center [694, 286] width 675 height 421
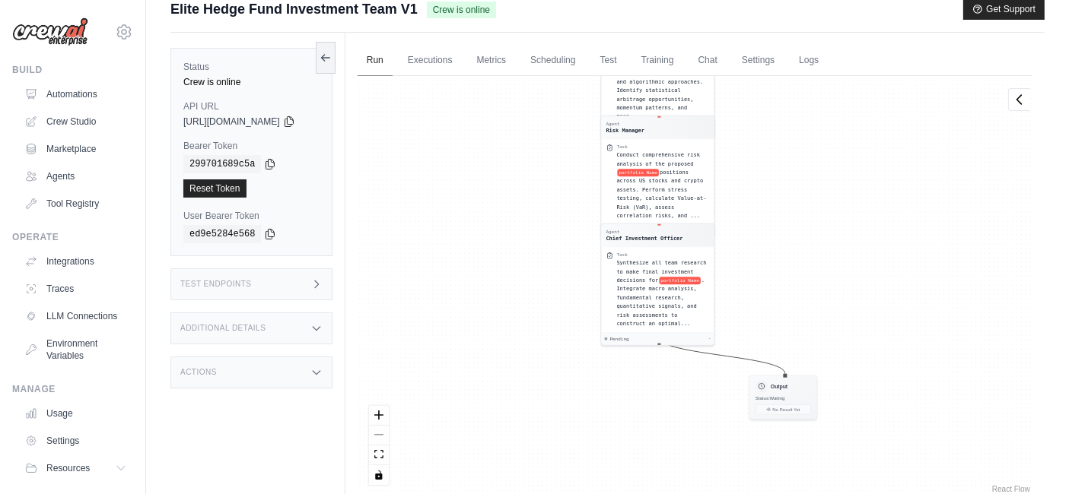
click at [392, 60] on link "Run" at bounding box center [374, 61] width 35 height 32
click at [440, 62] on link "Executions" at bounding box center [430, 61] width 63 height 32
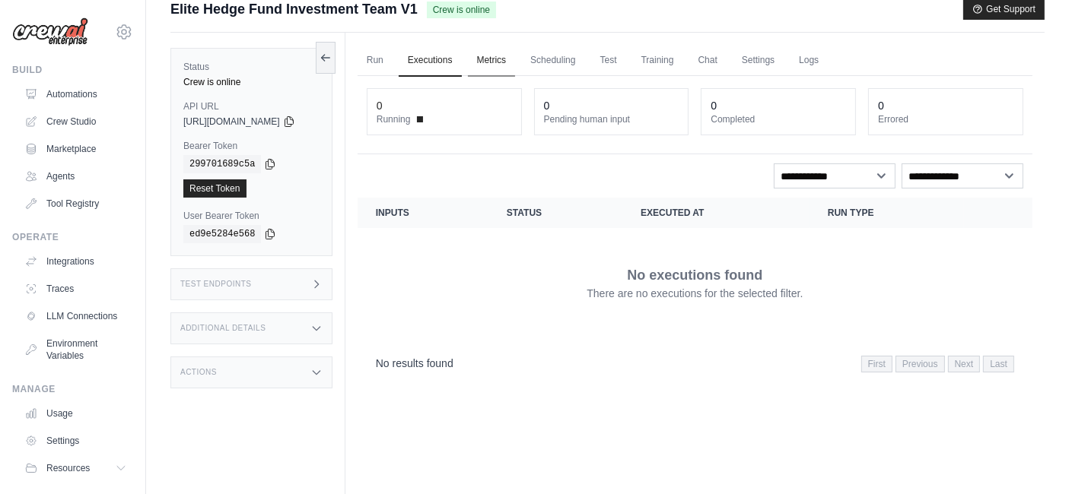
click at [508, 61] on link "Metrics" at bounding box center [492, 61] width 48 height 32
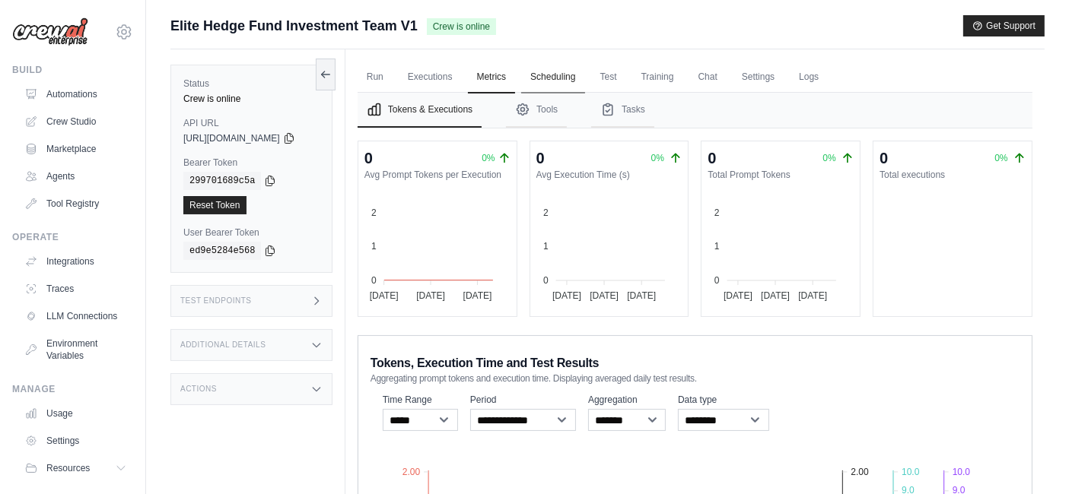
click at [578, 72] on link "Scheduling" at bounding box center [552, 78] width 63 height 32
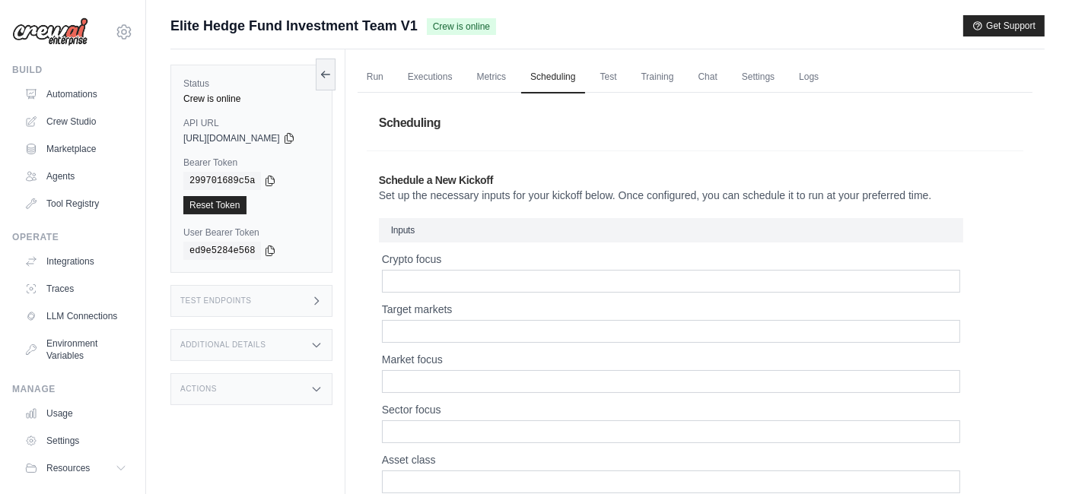
click at [375, 281] on div "Scheduling Schedule a New Kickoff Set up the necessary inputs for your kickoff …" at bounding box center [694, 433] width 675 height 681
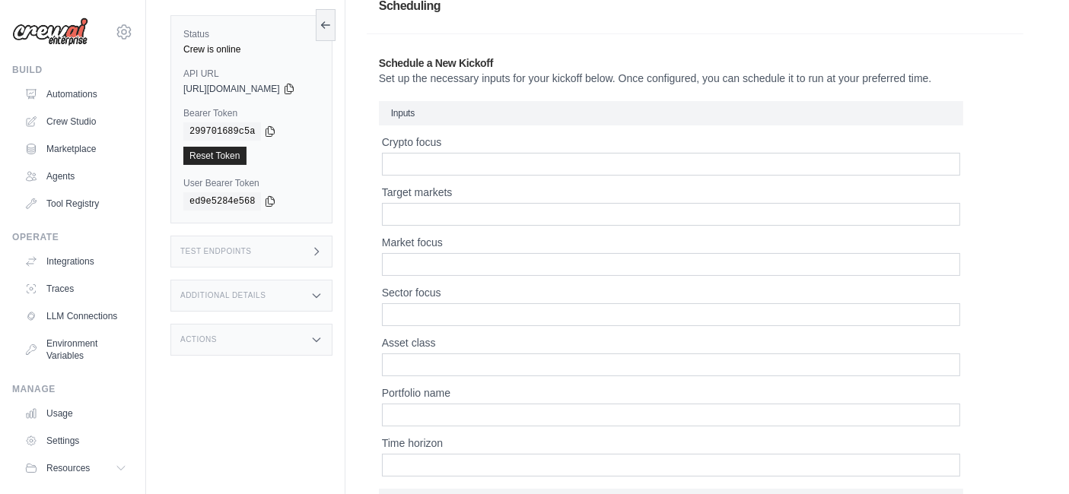
scroll to position [39, 0]
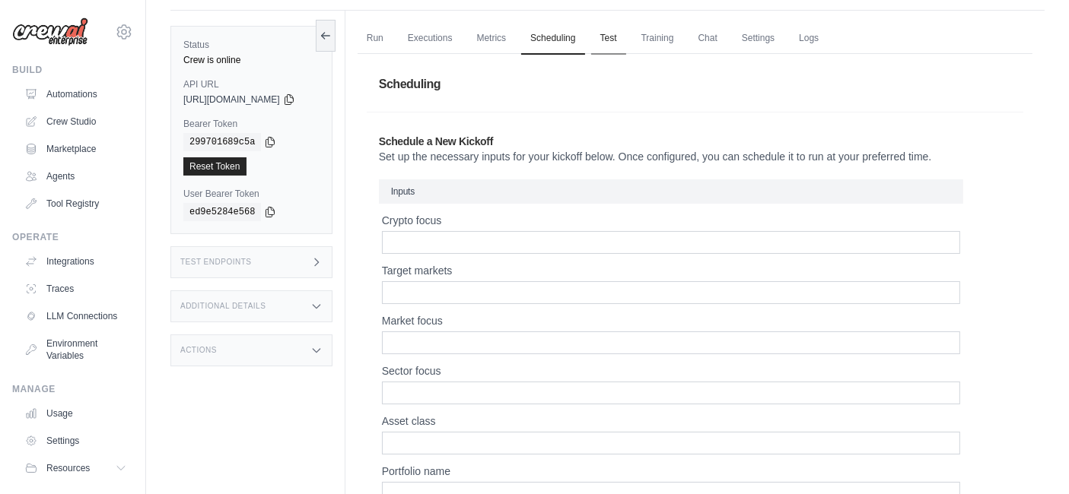
click at [624, 42] on link "Test" at bounding box center [608, 39] width 35 height 32
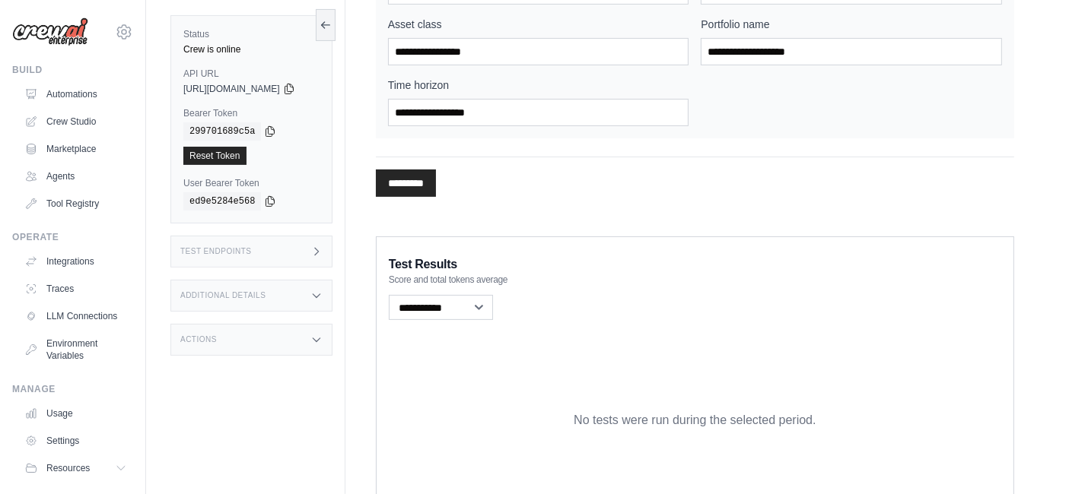
scroll to position [420, 0]
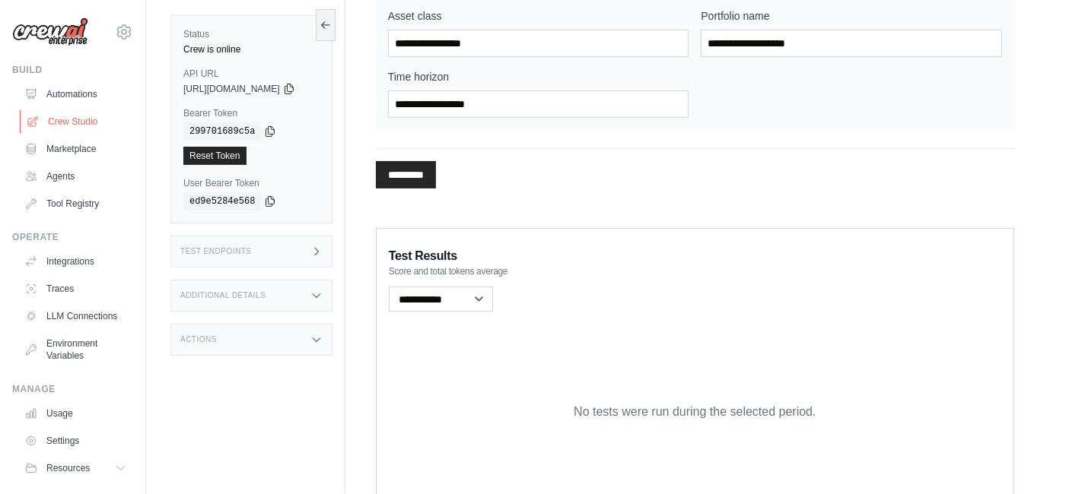
click at [65, 122] on link "Crew Studio" at bounding box center [77, 122] width 115 height 24
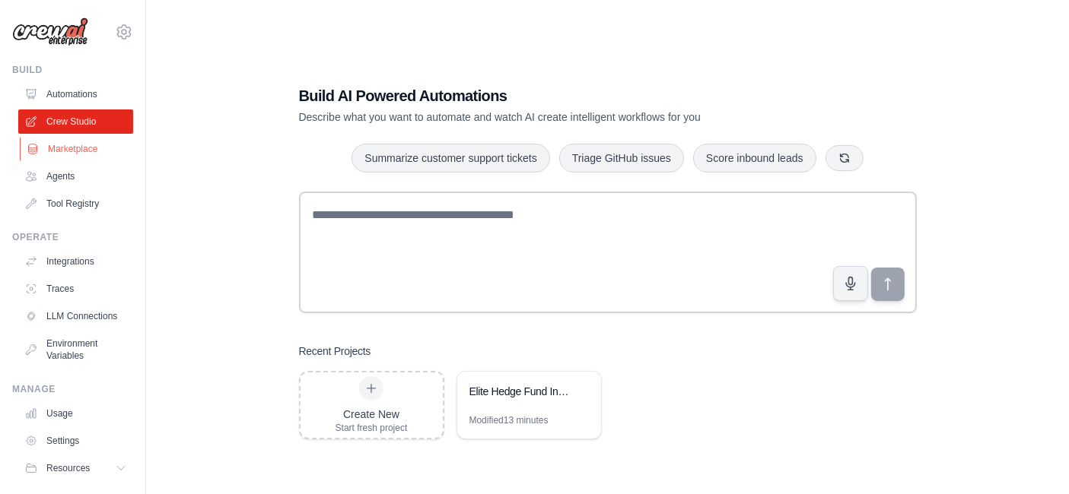
click at [69, 143] on link "Marketplace" at bounding box center [77, 149] width 115 height 24
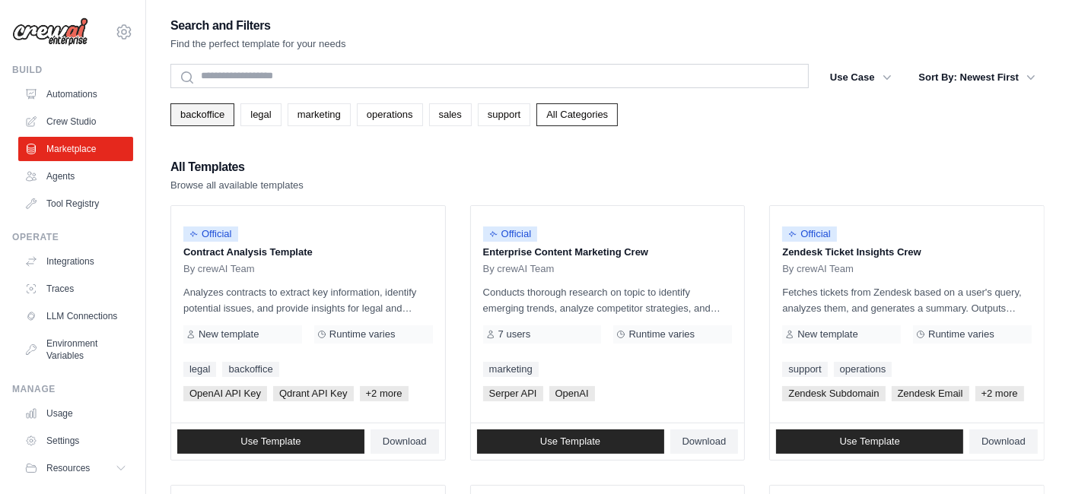
click at [216, 116] on link "backoffice" at bounding box center [202, 114] width 64 height 23
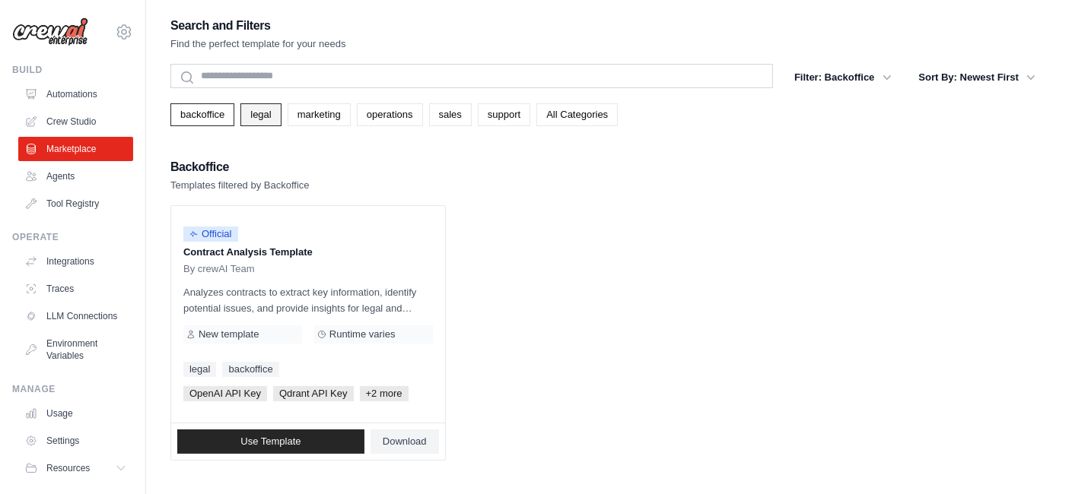
click at [264, 116] on link "legal" at bounding box center [260, 114] width 40 height 23
click at [310, 114] on link "marketing" at bounding box center [318, 114] width 63 height 23
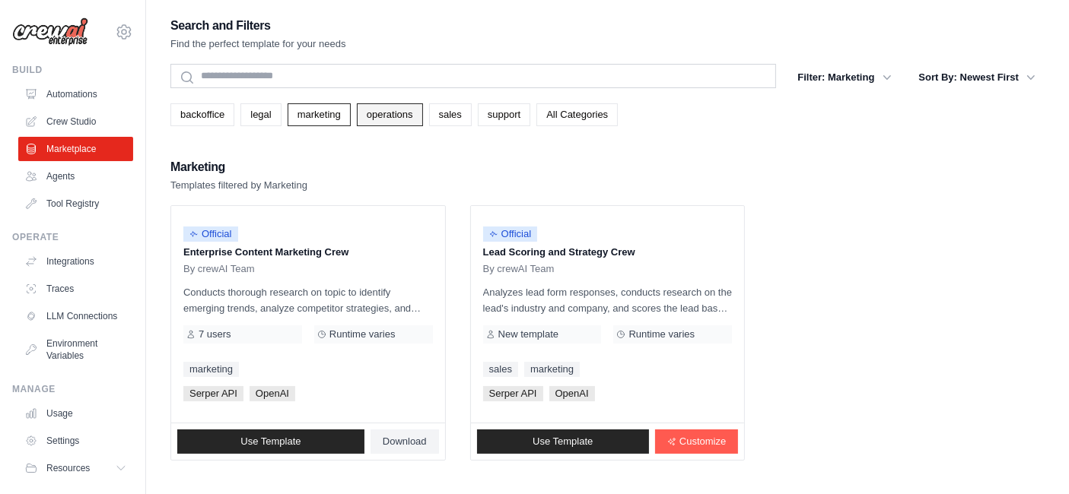
click at [373, 116] on link "operations" at bounding box center [390, 114] width 66 height 23
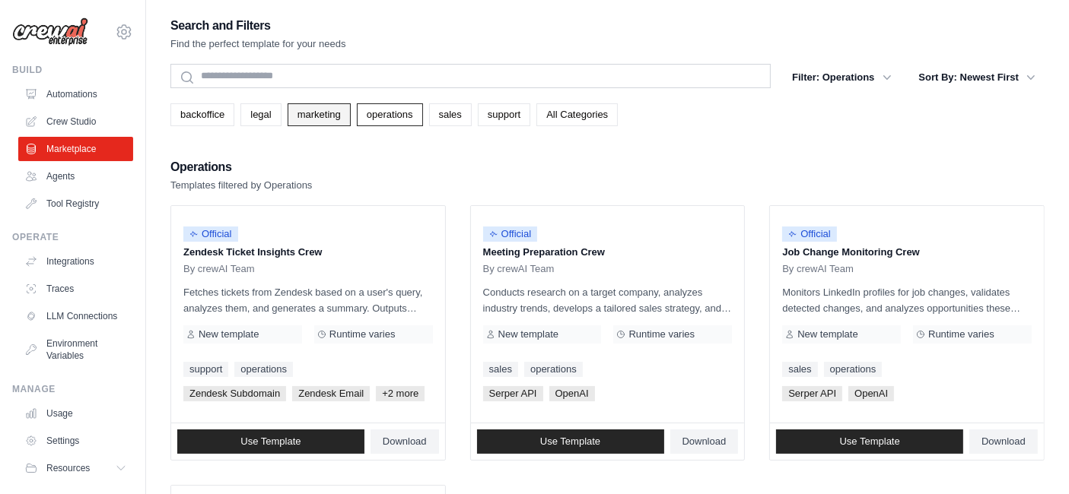
click at [308, 122] on link "marketing" at bounding box center [318, 114] width 63 height 23
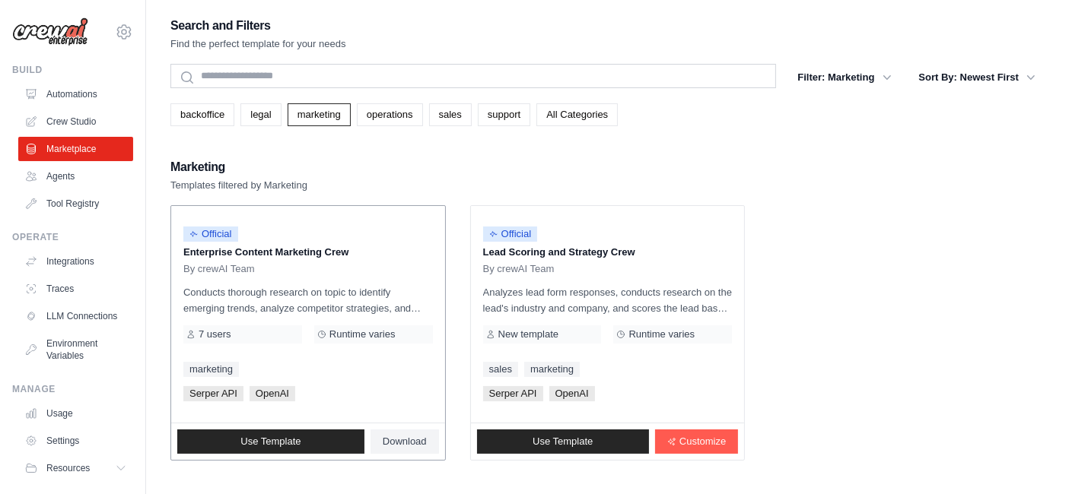
scroll to position [30, 0]
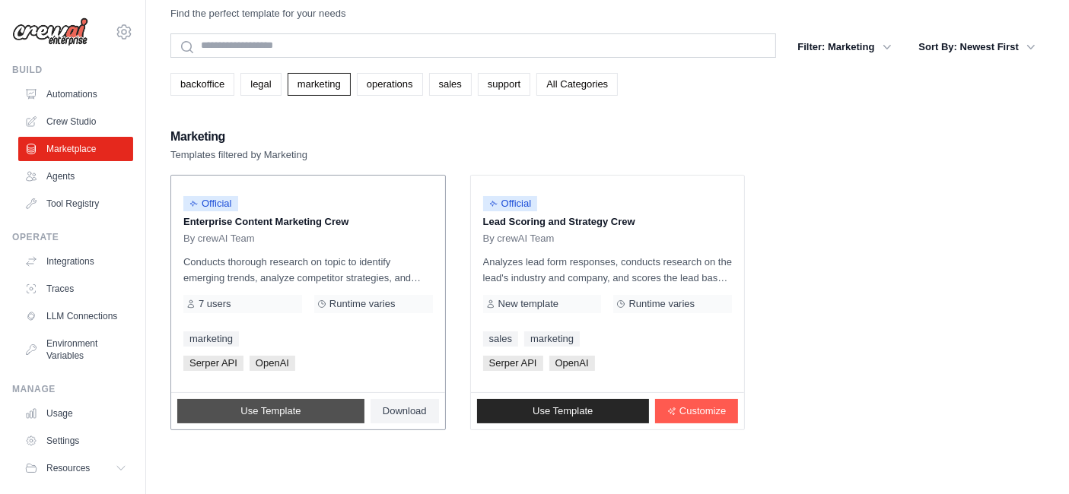
click at [268, 416] on span "Use Template" at bounding box center [270, 411] width 60 height 12
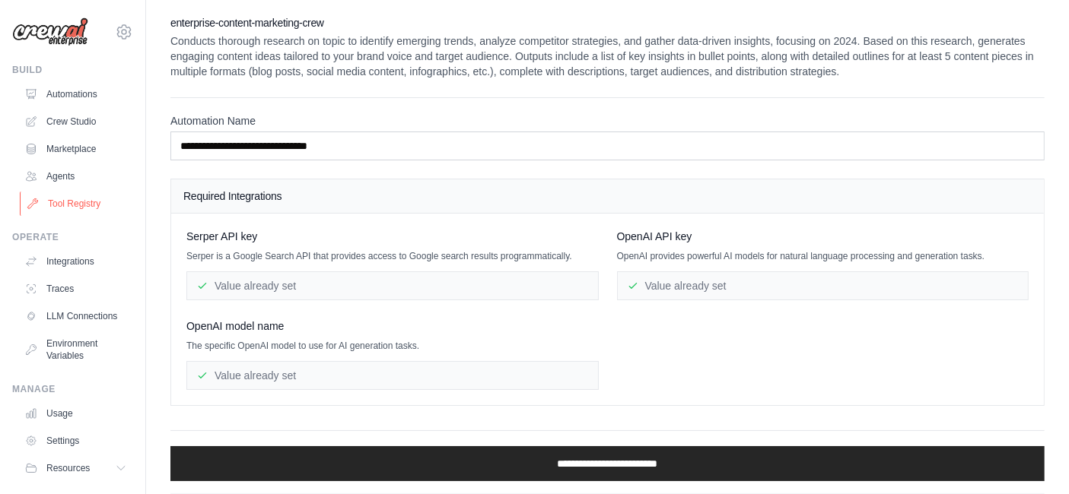
click at [70, 202] on link "Tool Registry" at bounding box center [77, 204] width 115 height 24
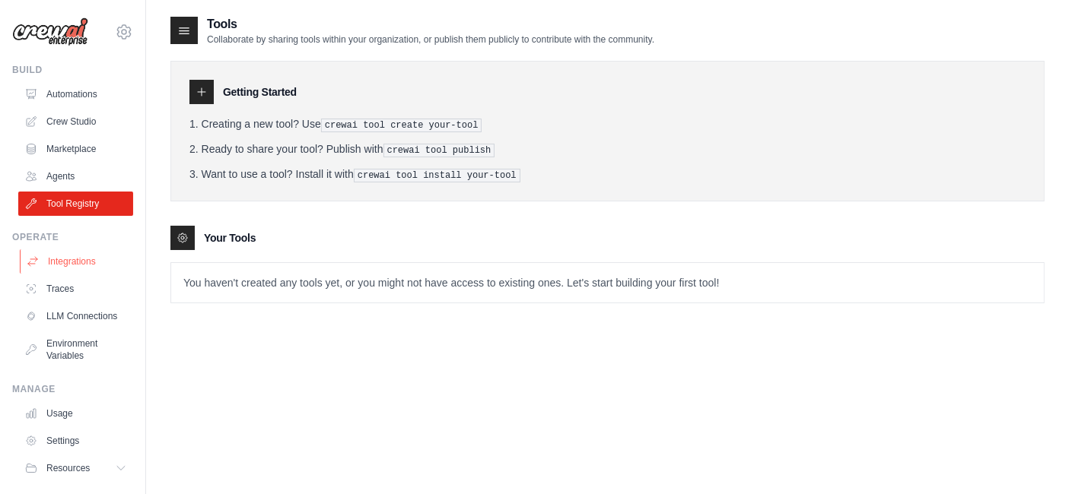
click at [74, 264] on link "Integrations" at bounding box center [77, 261] width 115 height 24
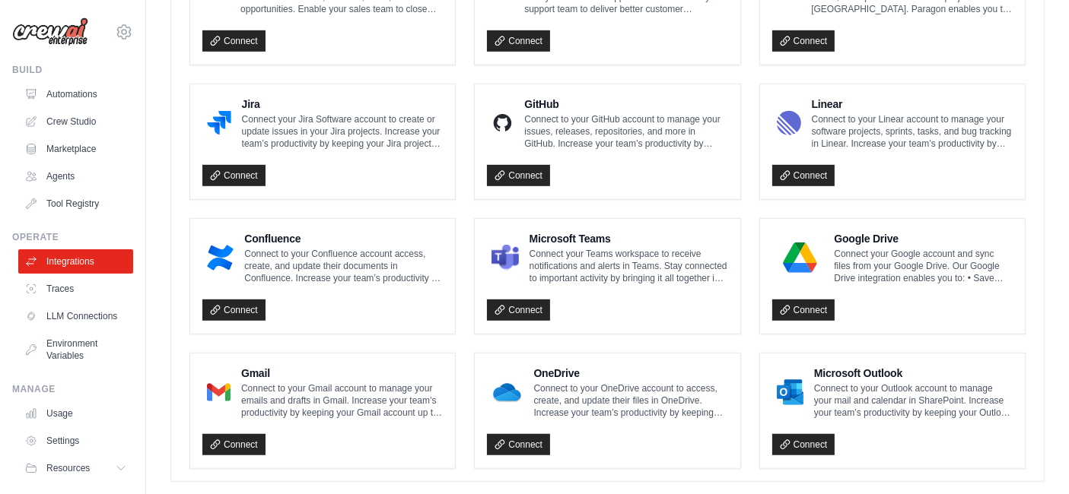
scroll to position [930, 0]
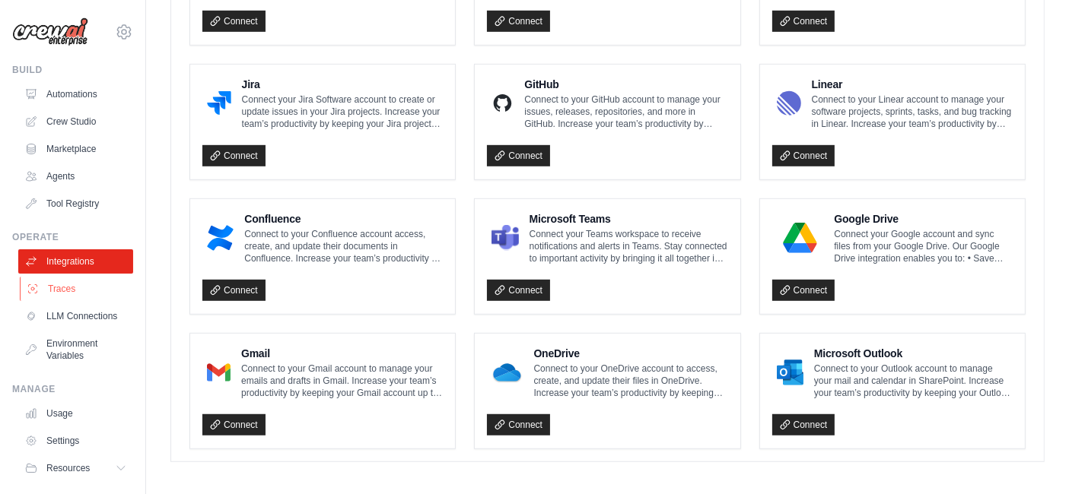
click at [54, 290] on link "Traces" at bounding box center [77, 289] width 115 height 24
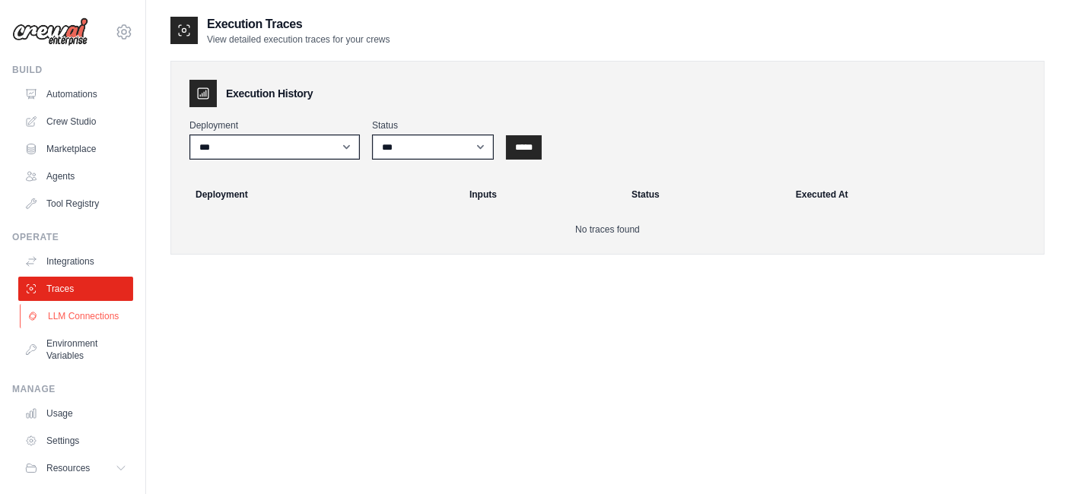
scroll to position [50, 0]
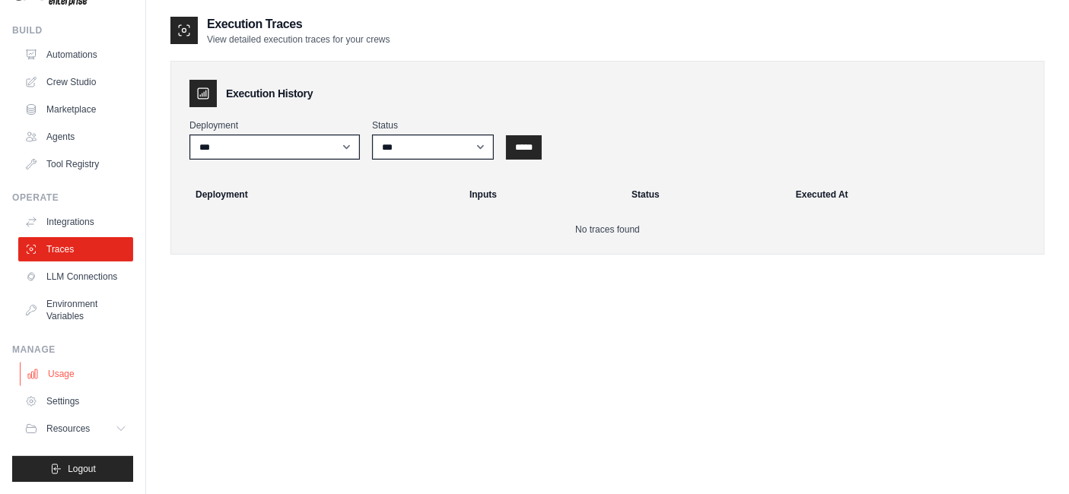
click at [62, 380] on link "Usage" at bounding box center [77, 374] width 115 height 24
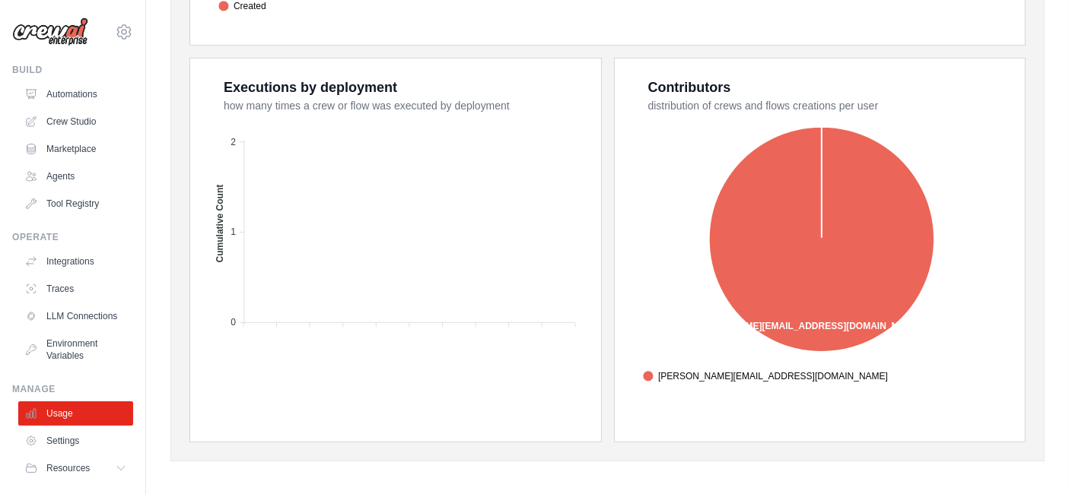
scroll to position [50, 0]
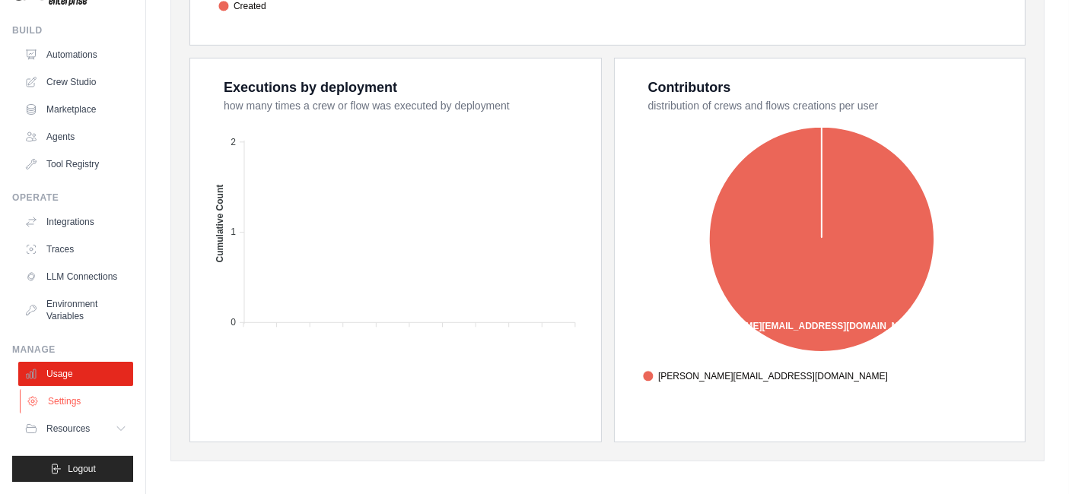
click at [51, 400] on link "Settings" at bounding box center [77, 401] width 115 height 24
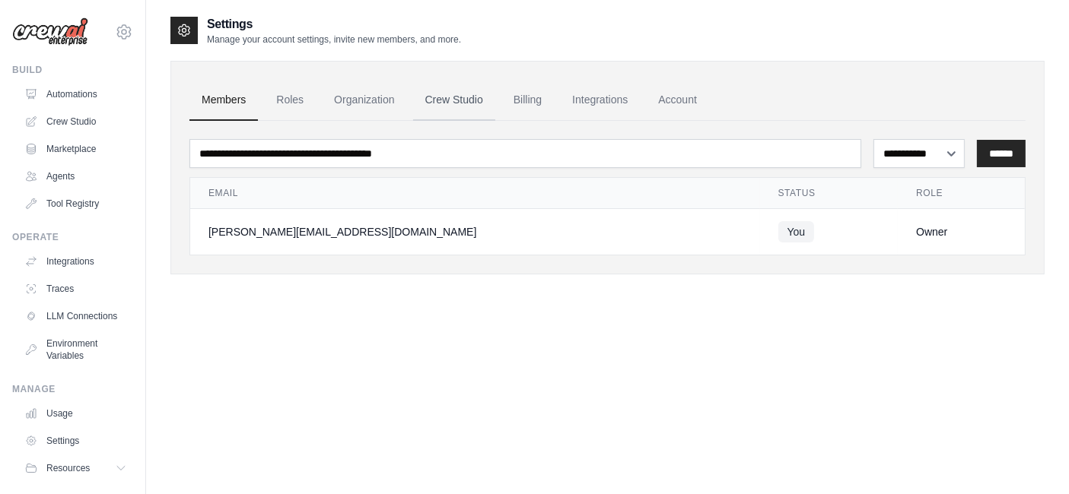
click at [446, 105] on link "Crew Studio" at bounding box center [454, 100] width 82 height 41
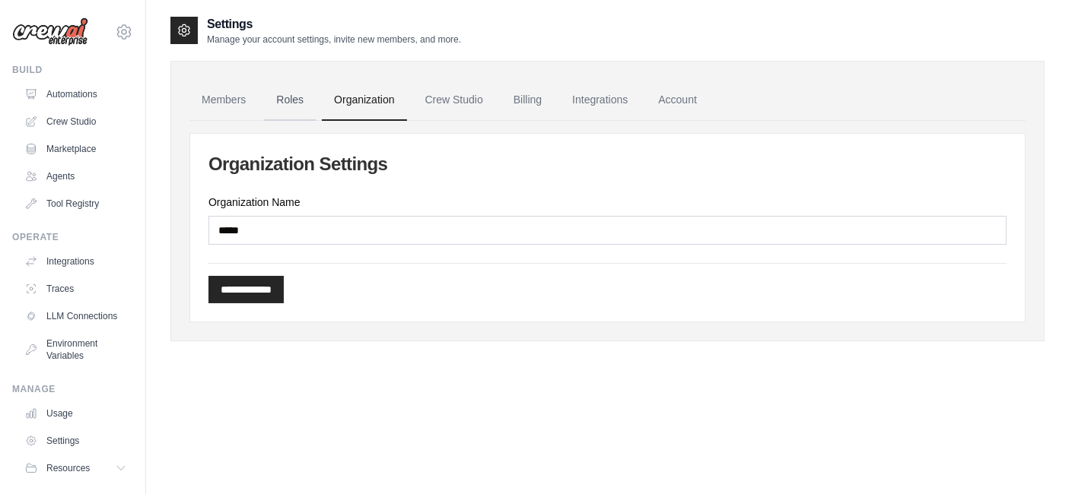
click at [290, 95] on link "Roles" at bounding box center [290, 100] width 52 height 41
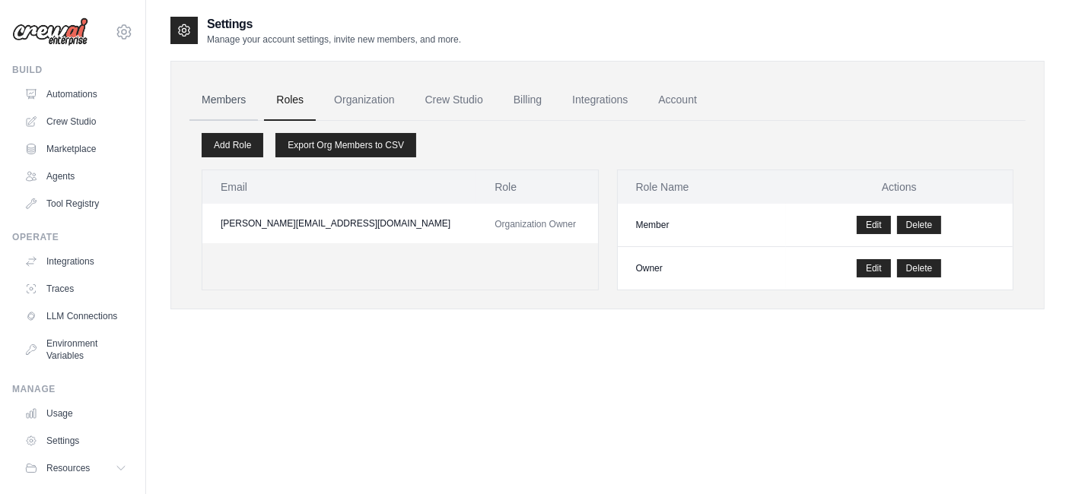
click at [236, 97] on link "Members" at bounding box center [223, 100] width 68 height 41
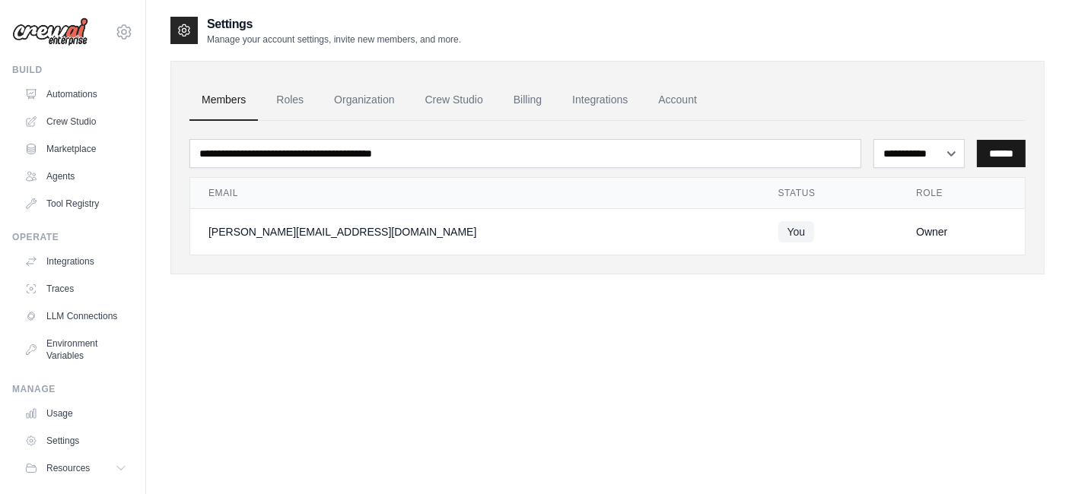
click at [1017, 145] on input "******" at bounding box center [1001, 153] width 49 height 27
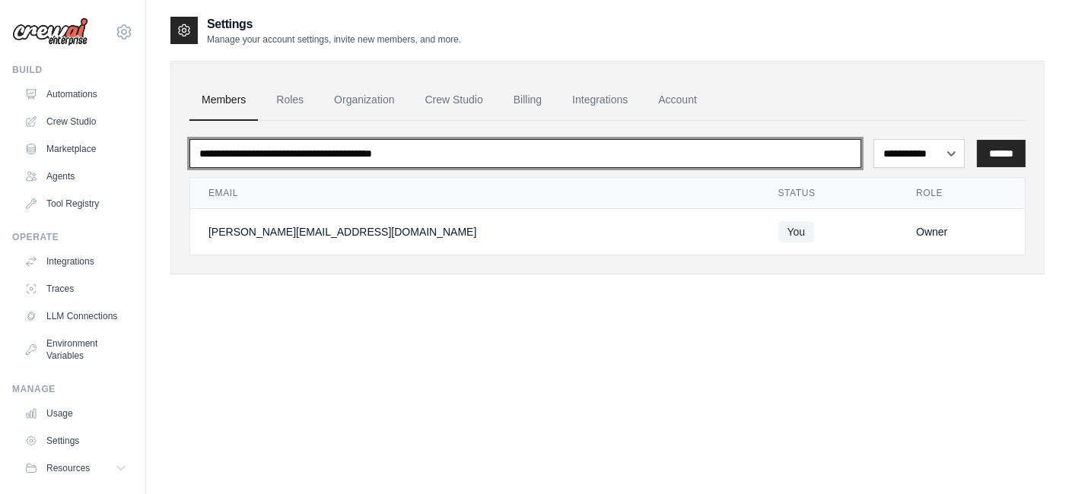
click at [338, 154] on input "email" at bounding box center [525, 153] width 672 height 29
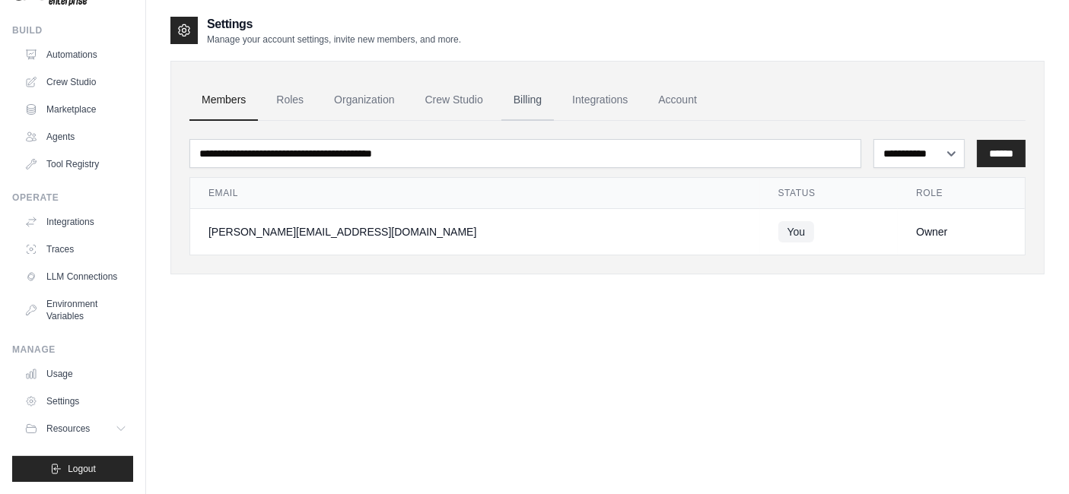
click at [537, 103] on link "Billing" at bounding box center [527, 100] width 52 height 41
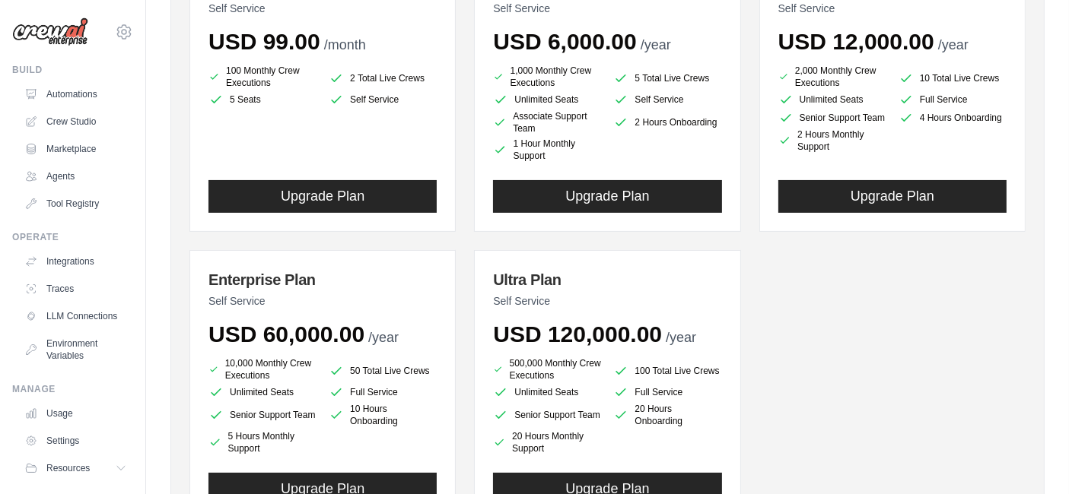
scroll to position [257, 0]
